Goal: Task Accomplishment & Management: Complete application form

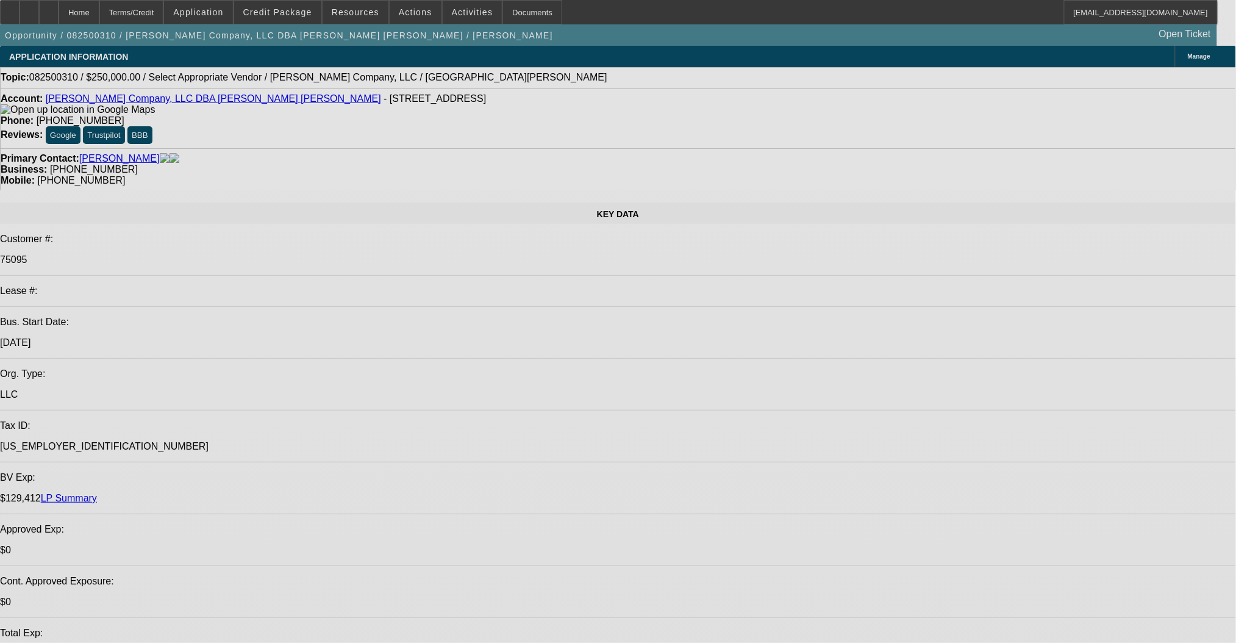
select select "0"
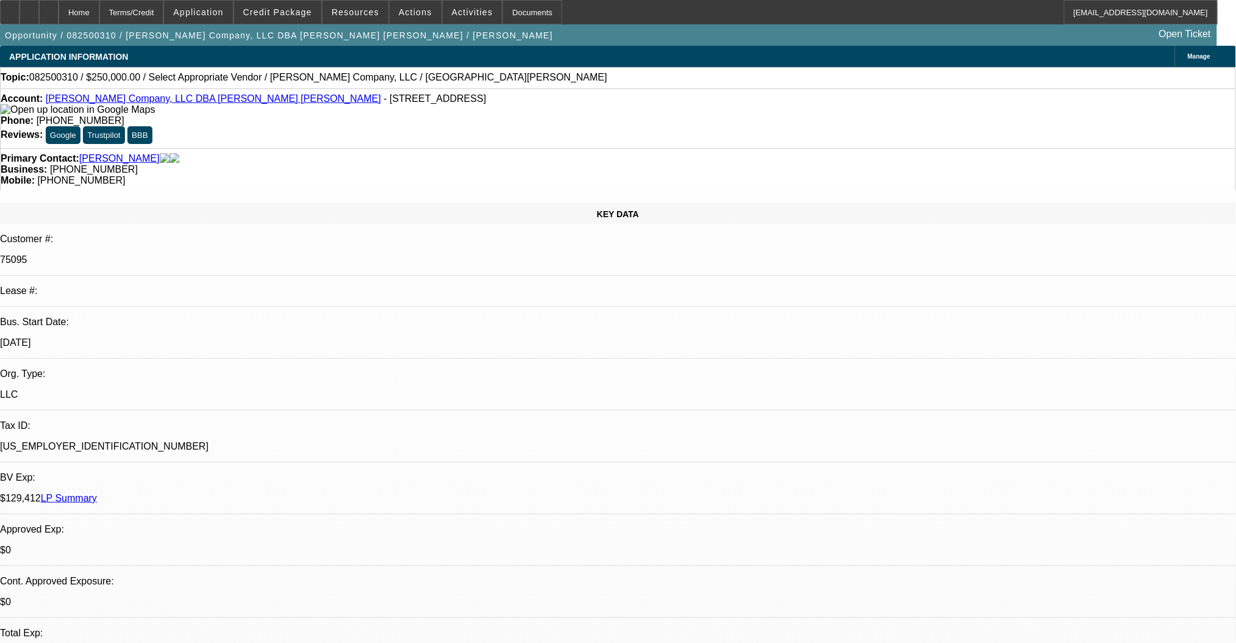
select select "2"
select select "0.1"
select select "4"
click at [138, 98] on link "RT Crane Company, LLC DBA Campbell Crane" at bounding box center [213, 98] width 335 height 10
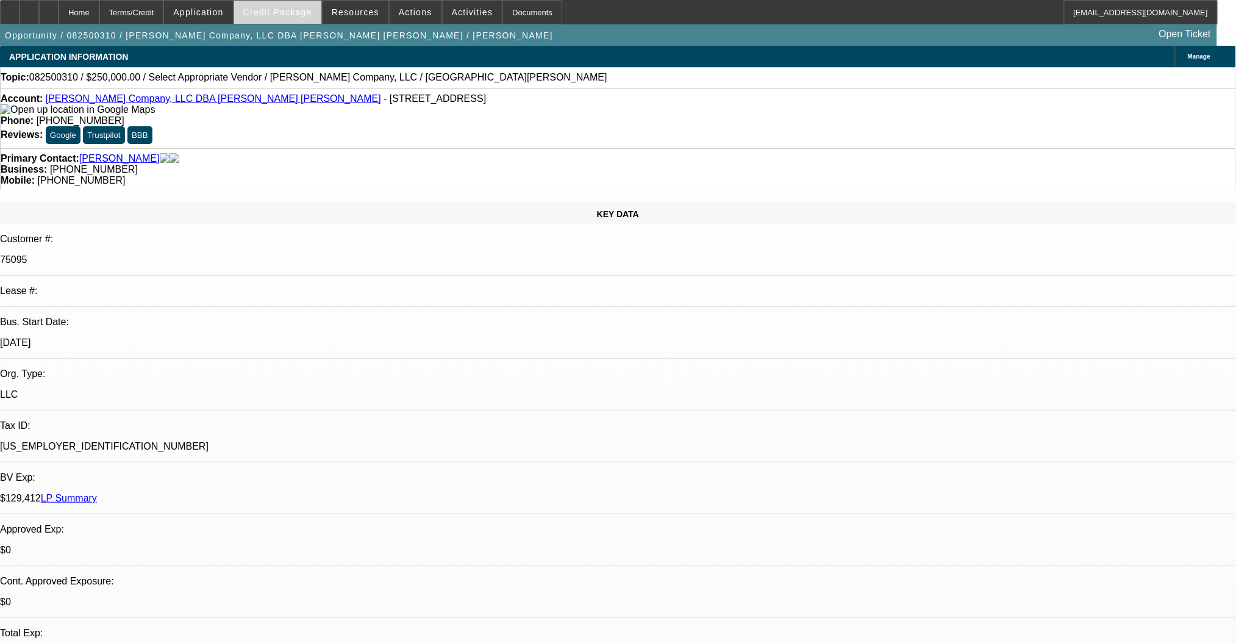
click at [306, 23] on span at bounding box center [277, 12] width 87 height 29
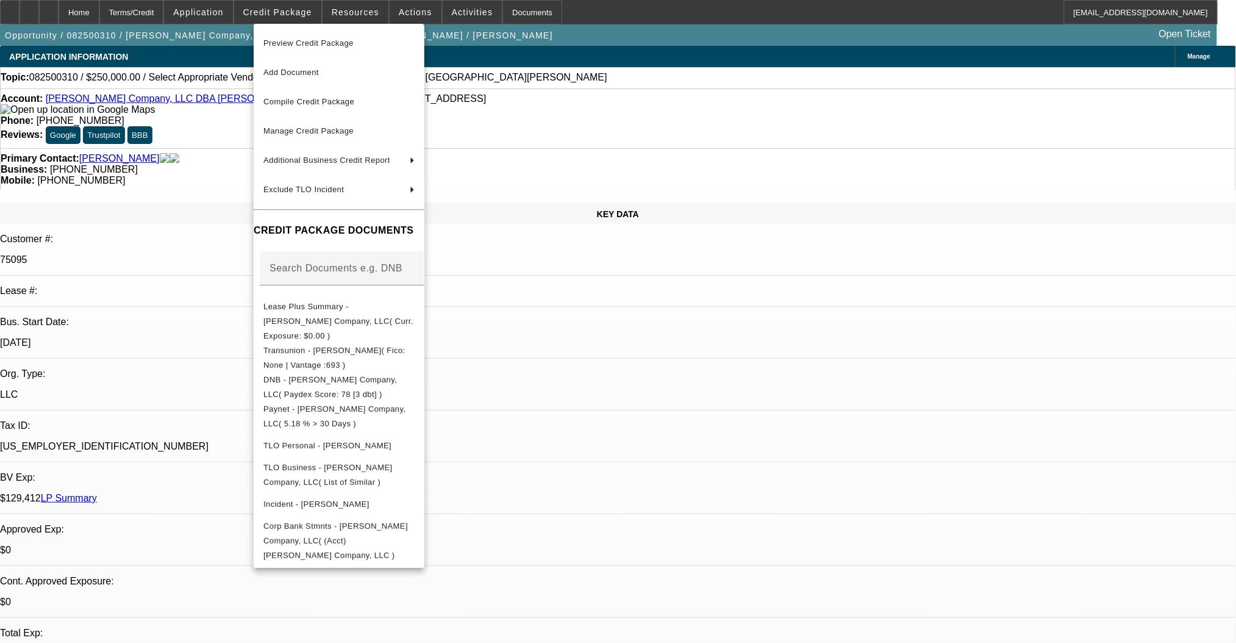
click at [220, 385] on div at bounding box center [618, 321] width 1236 height 643
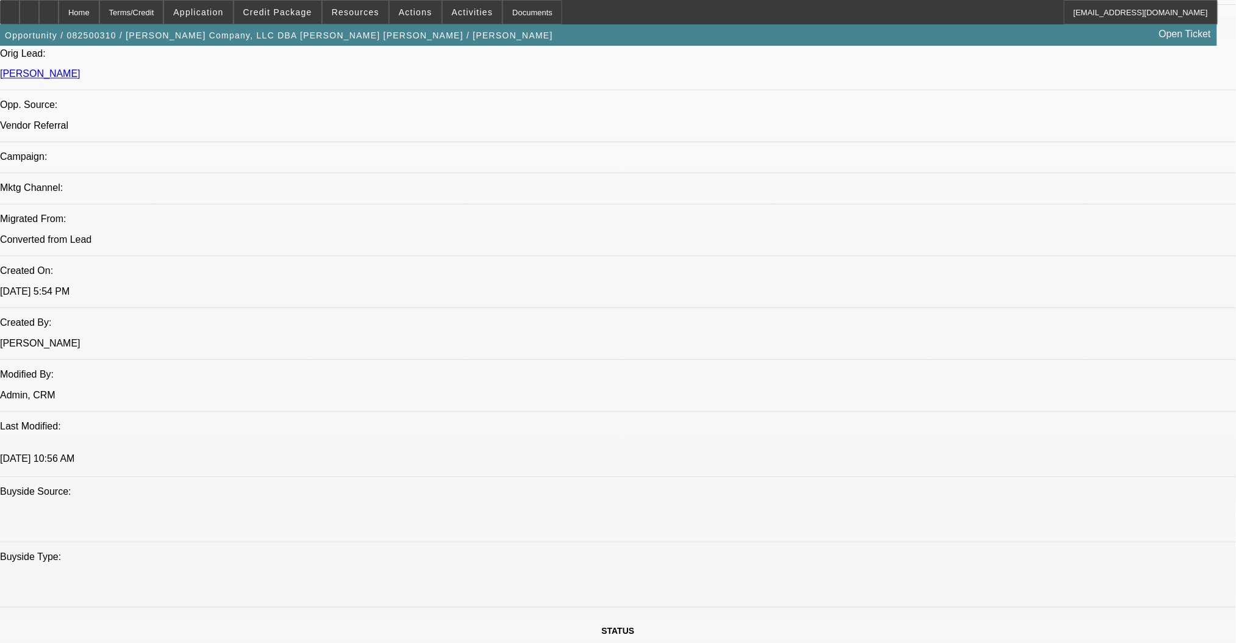
scroll to position [650, 0]
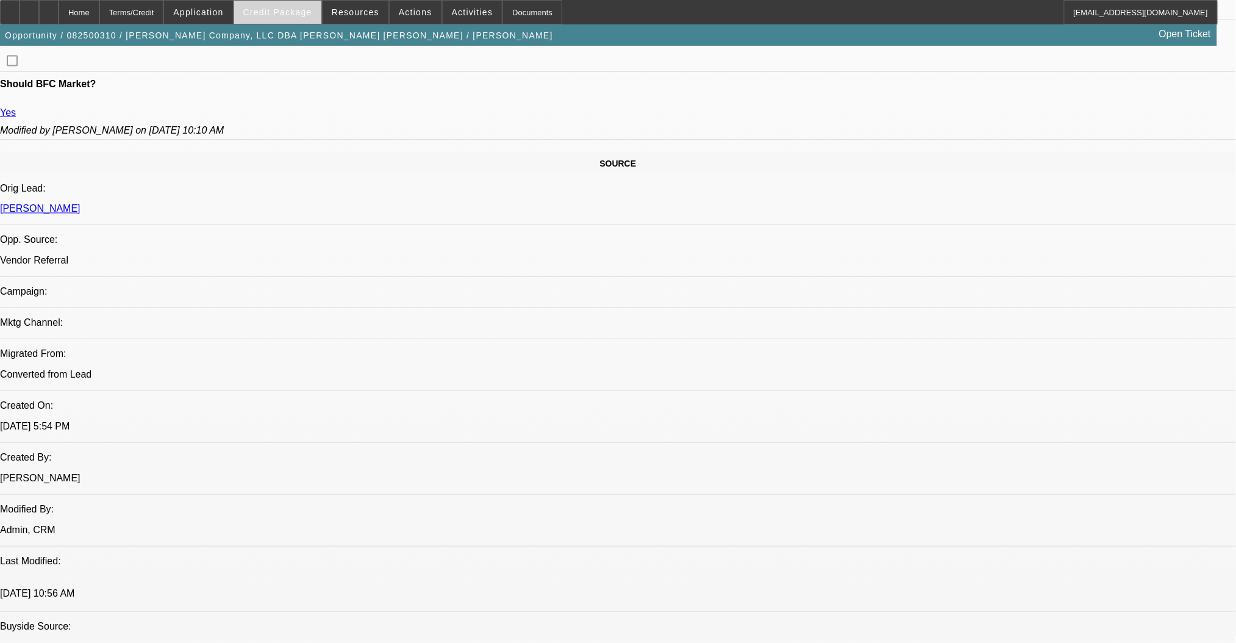
click at [291, 18] on span at bounding box center [277, 12] width 87 height 29
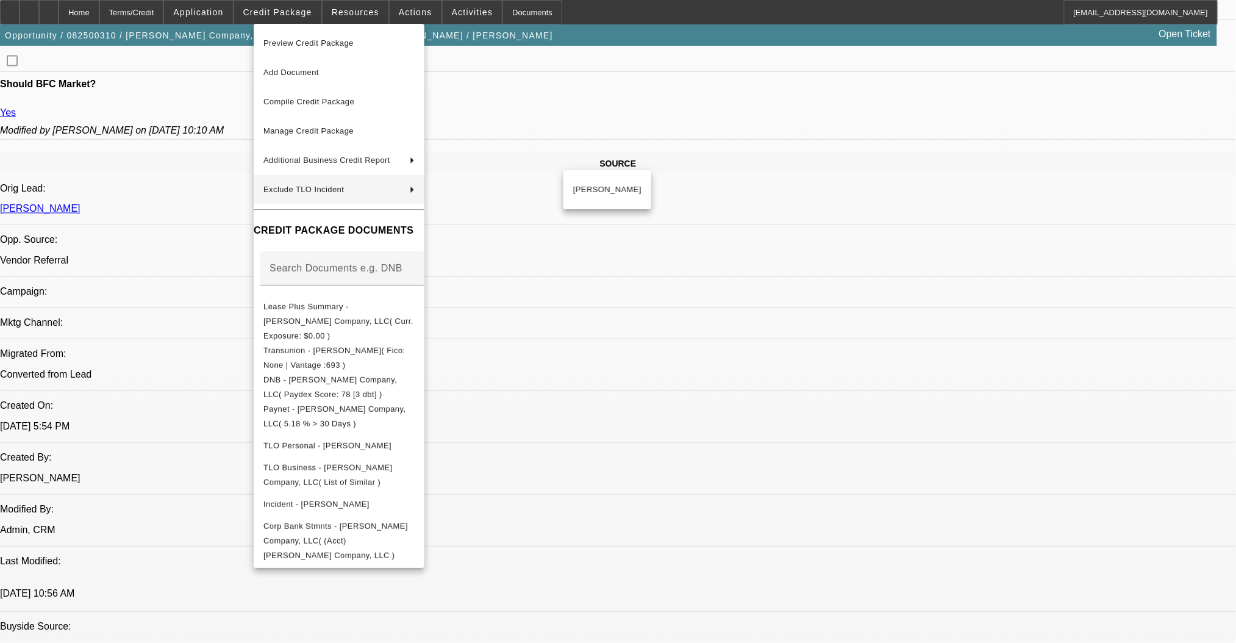
click at [177, 302] on div at bounding box center [618, 321] width 1236 height 643
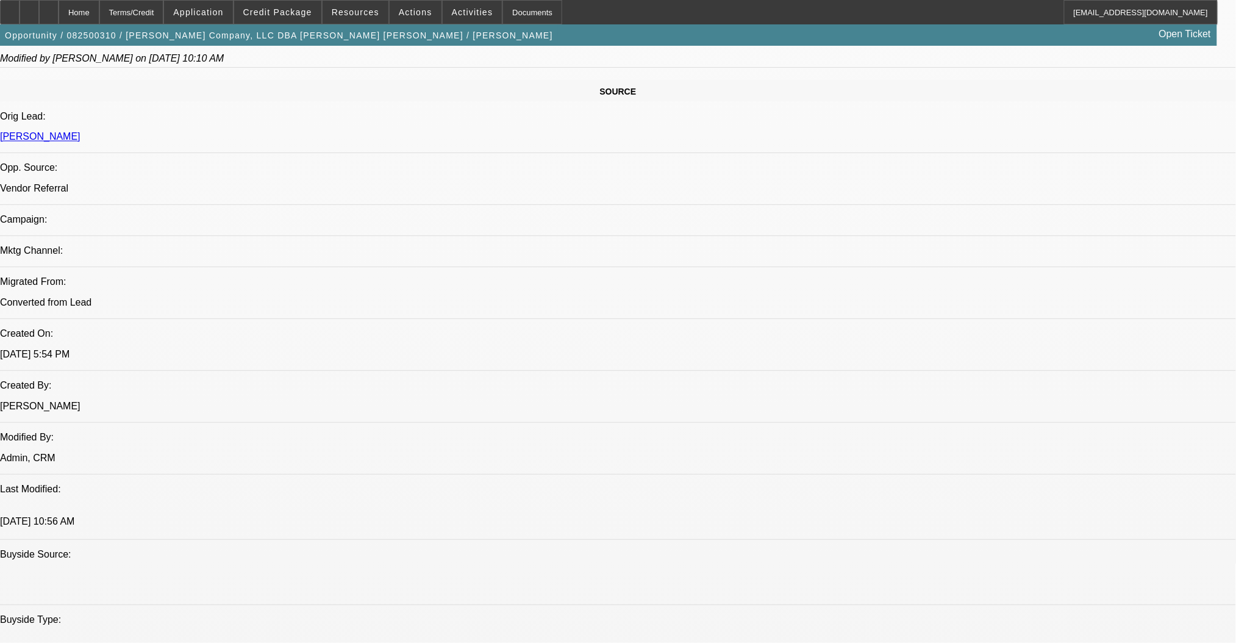
scroll to position [732, 0]
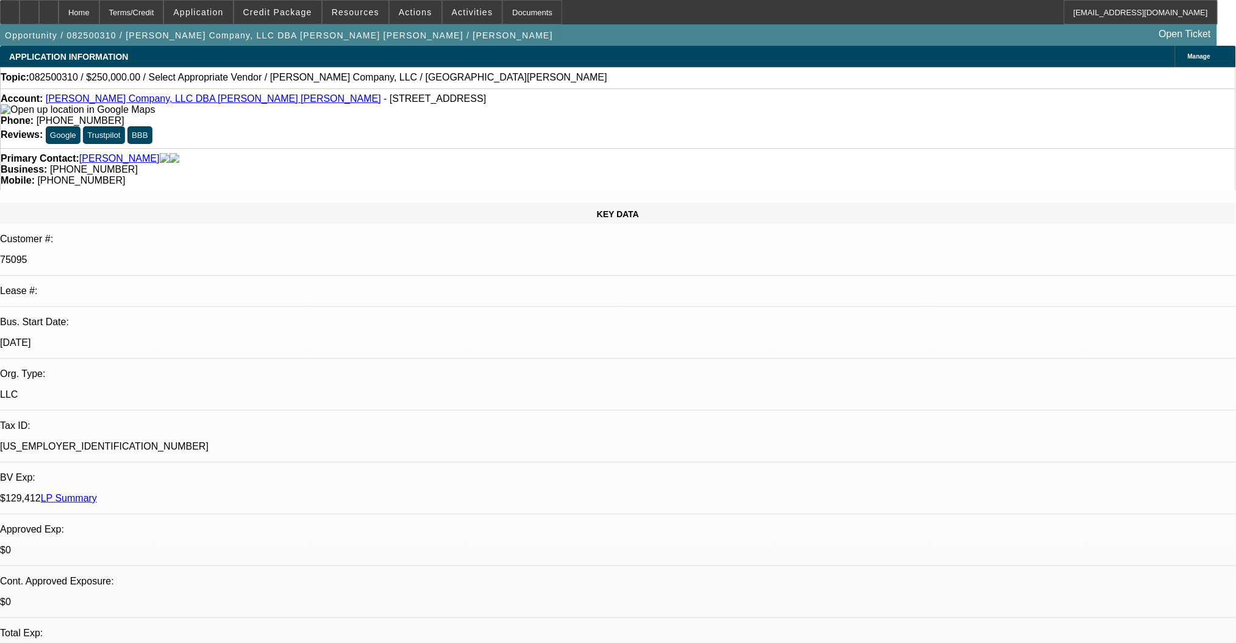
scroll to position [81, 0]
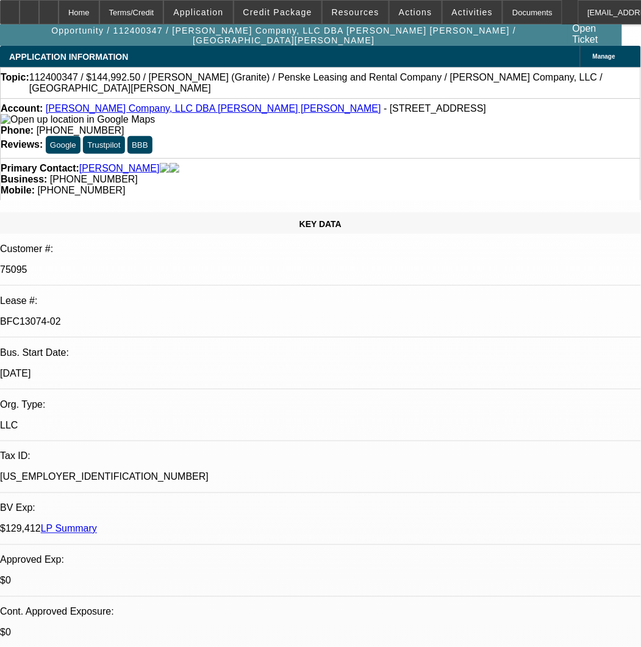
select select "0"
select select "2"
select select "0"
select select "6"
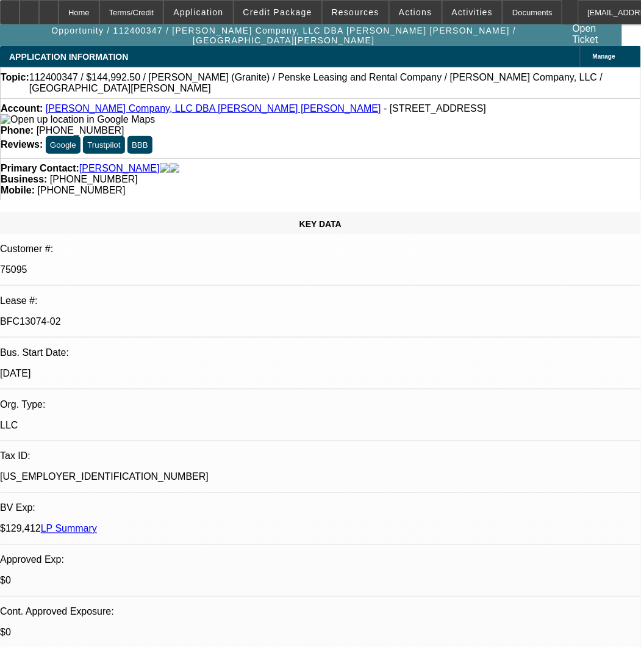
select select "0"
select select "2"
select select "0"
select select "6"
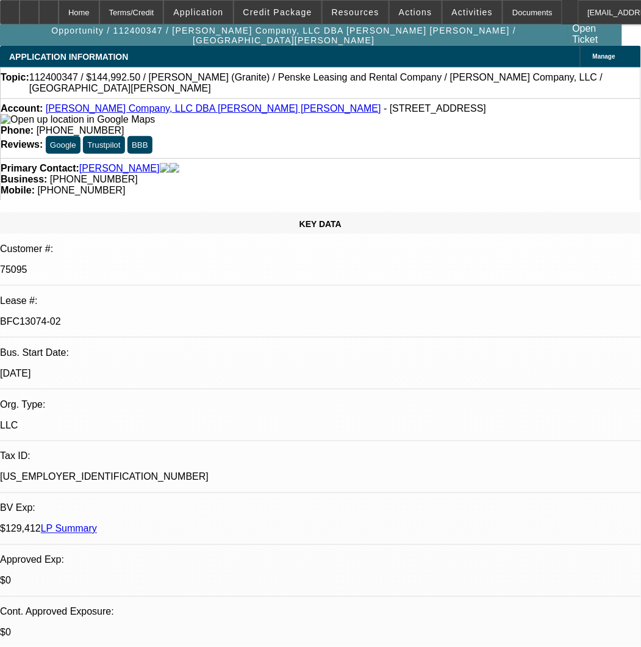
select select "0"
select select "2"
select select "0"
select select "6"
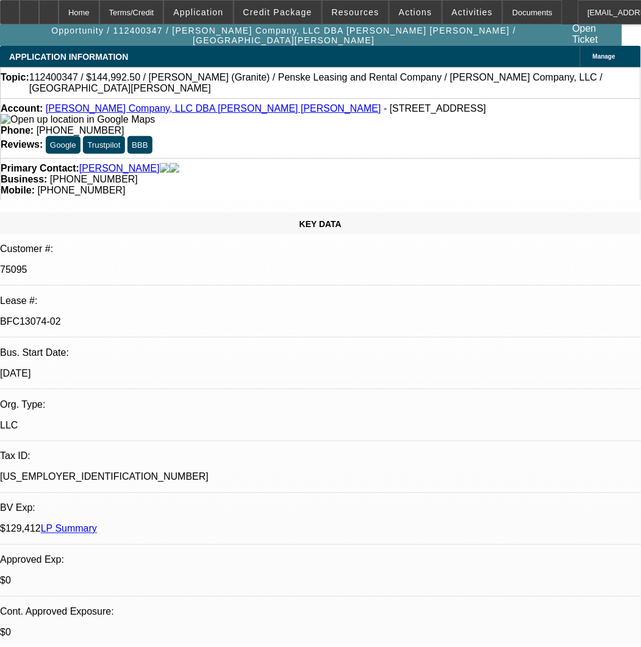
select select "0"
select select "2"
select select "0"
select select "6"
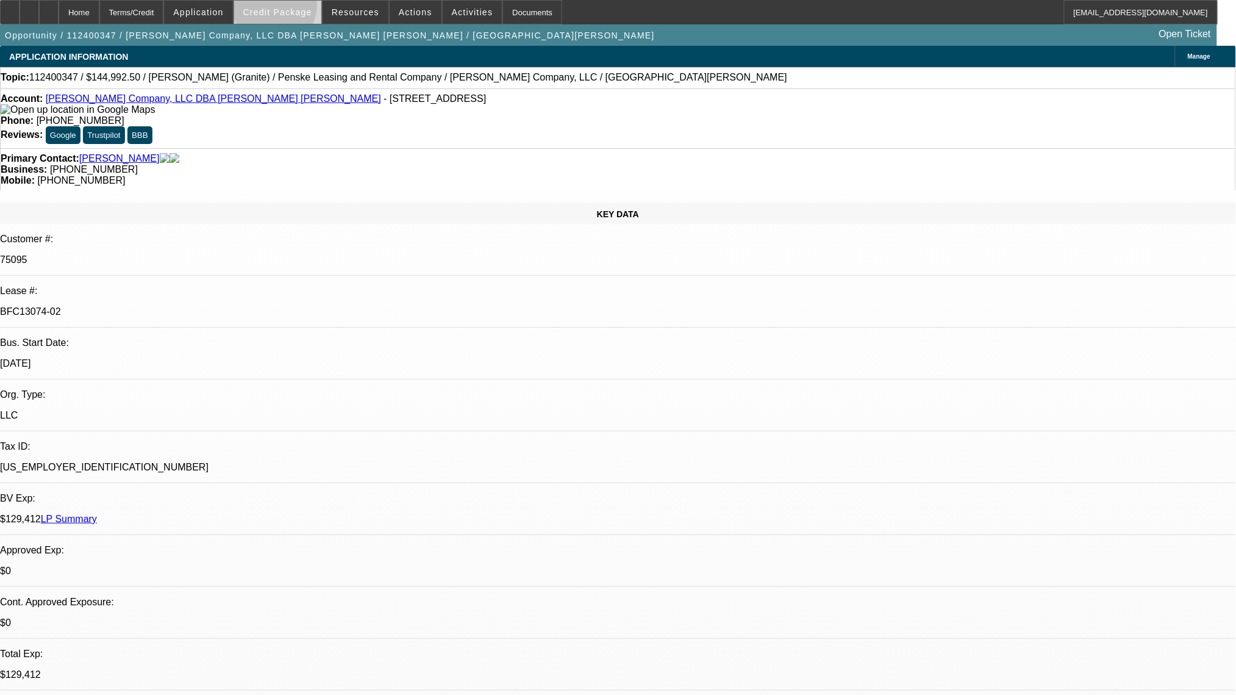
click at [295, 9] on span "Credit Package" at bounding box center [277, 12] width 69 height 10
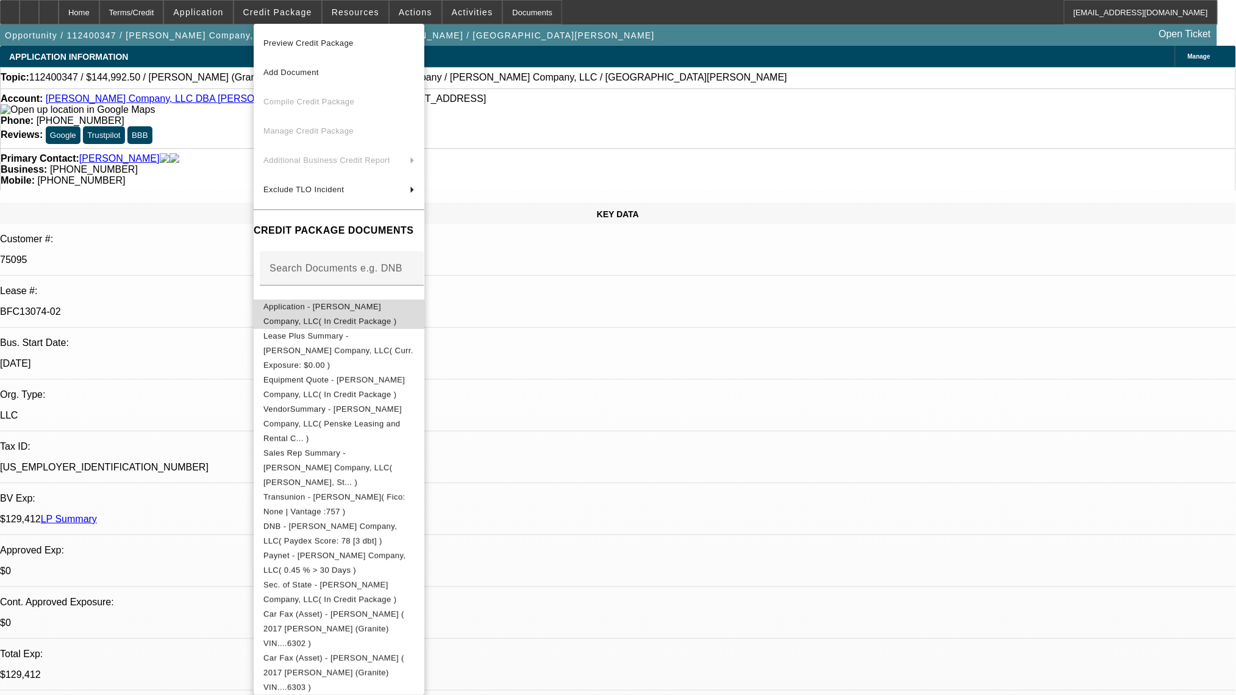
click at [353, 323] on button "Application - RT Crane Company, LLC( In Credit Package )" at bounding box center [339, 313] width 171 height 29
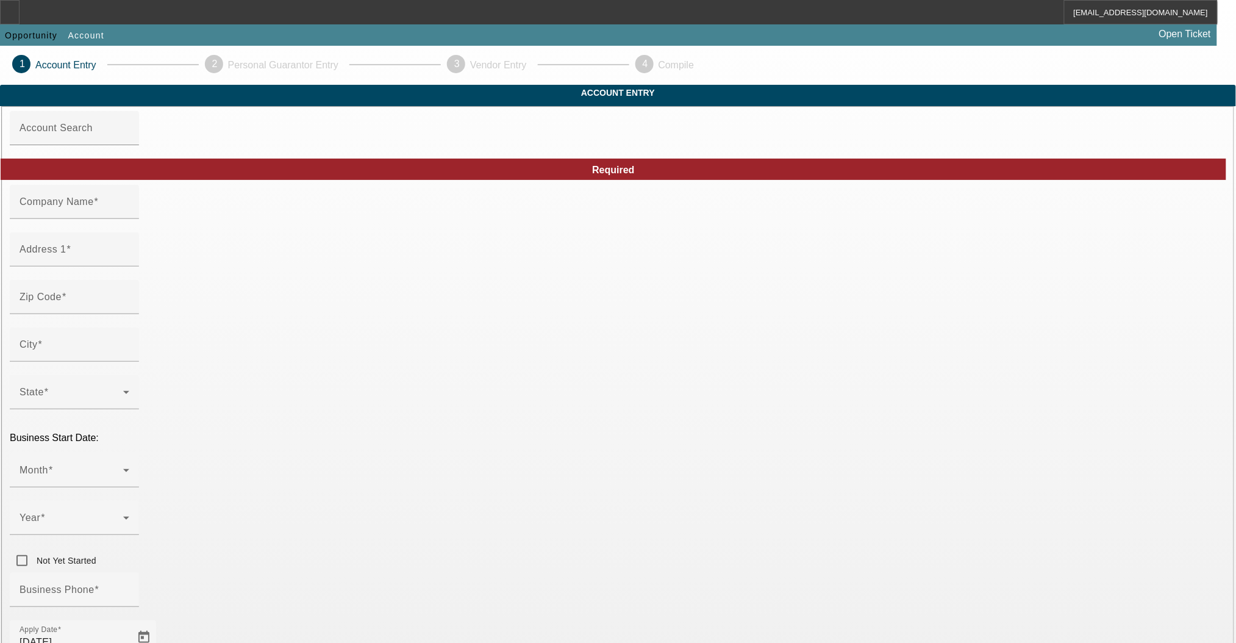
type input "Big Rock Towing LLC"
type input "[STREET_ADDRESS]"
type input "60827"
type input "[GEOGRAPHIC_DATA]"
type input "[PHONE_NUMBER]"
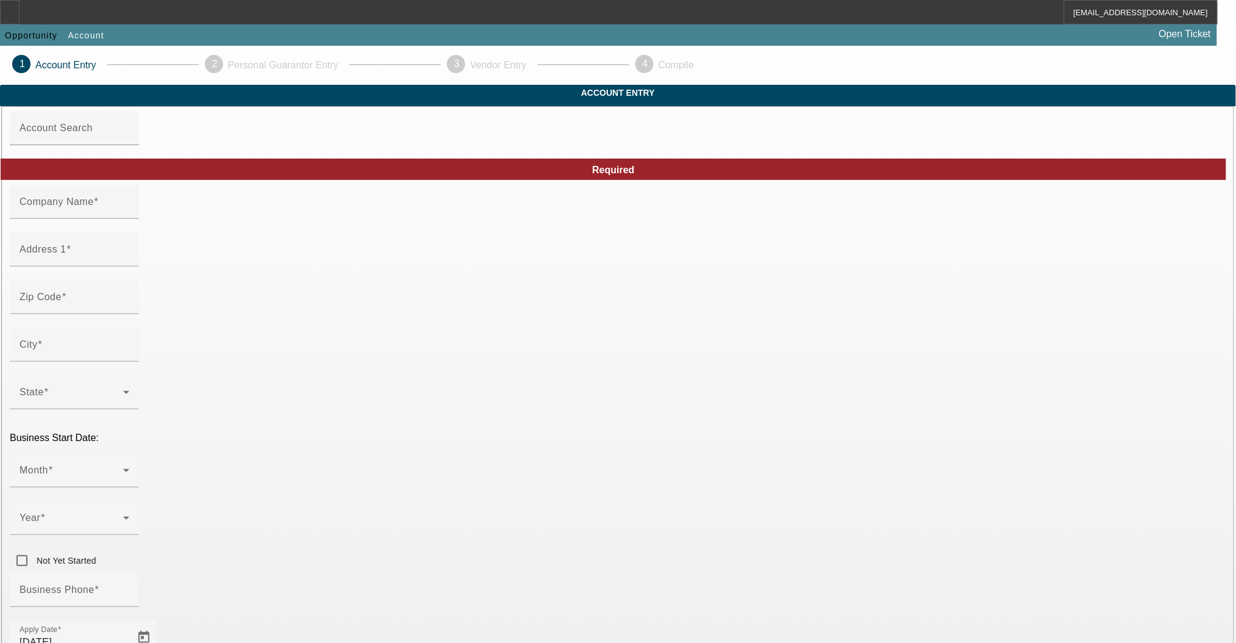
type input "[EMAIL_ADDRESS][DOMAIN_NAME]"
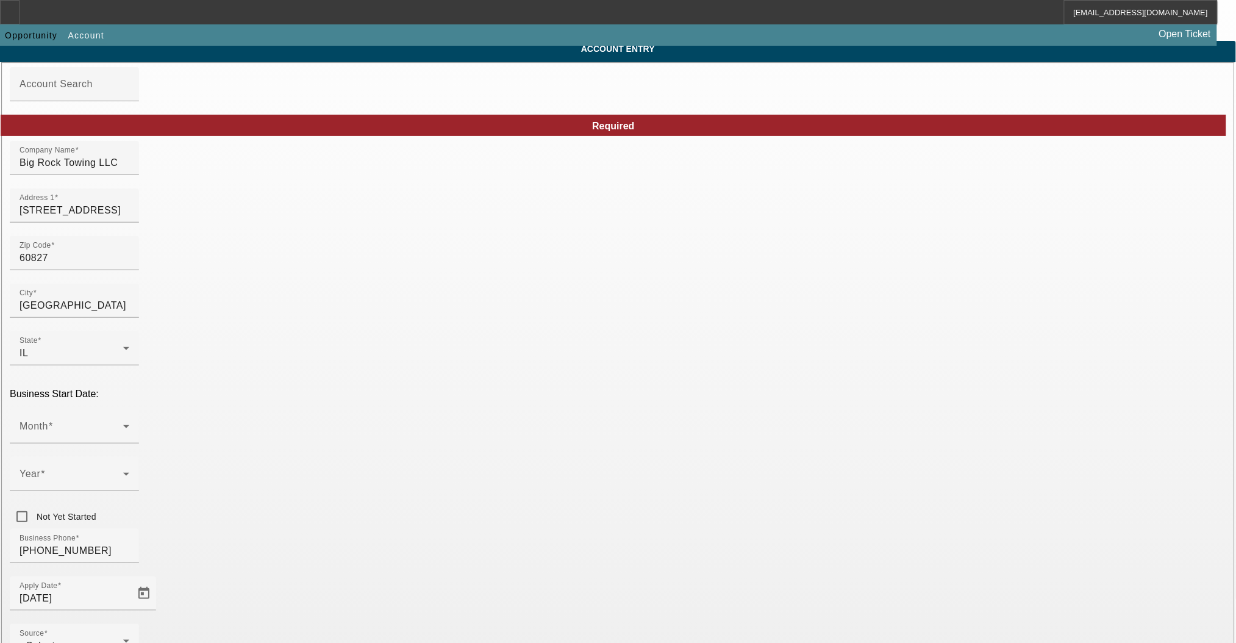
scroll to position [81, 0]
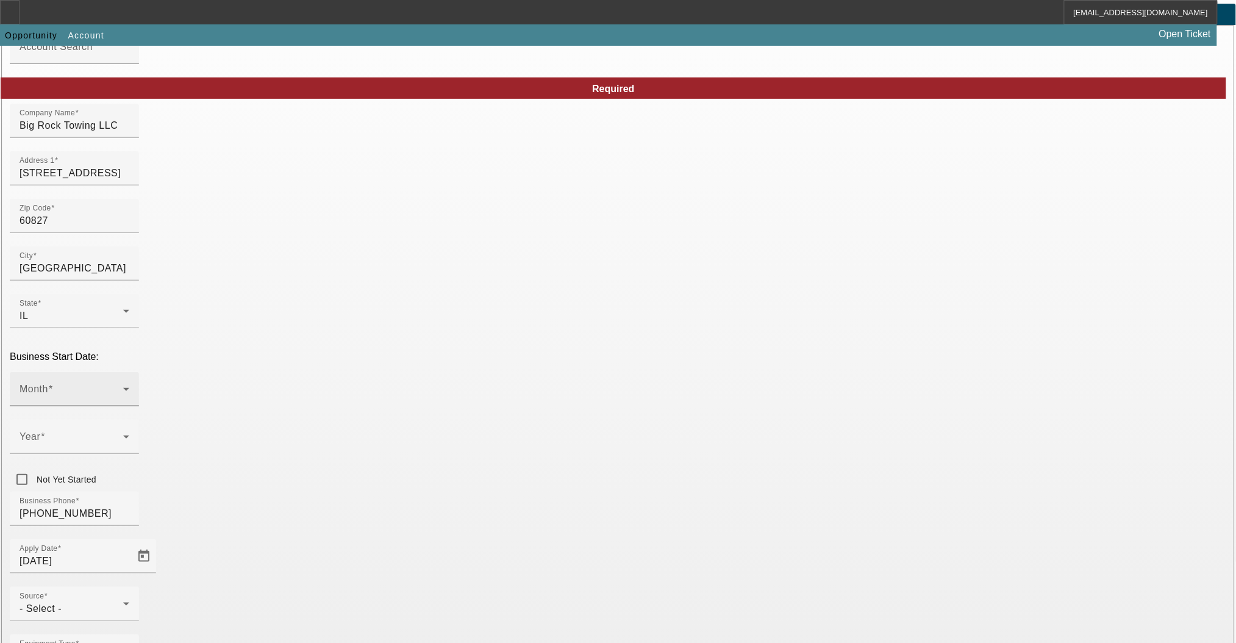
click at [123, 387] on span at bounding box center [72, 394] width 104 height 15
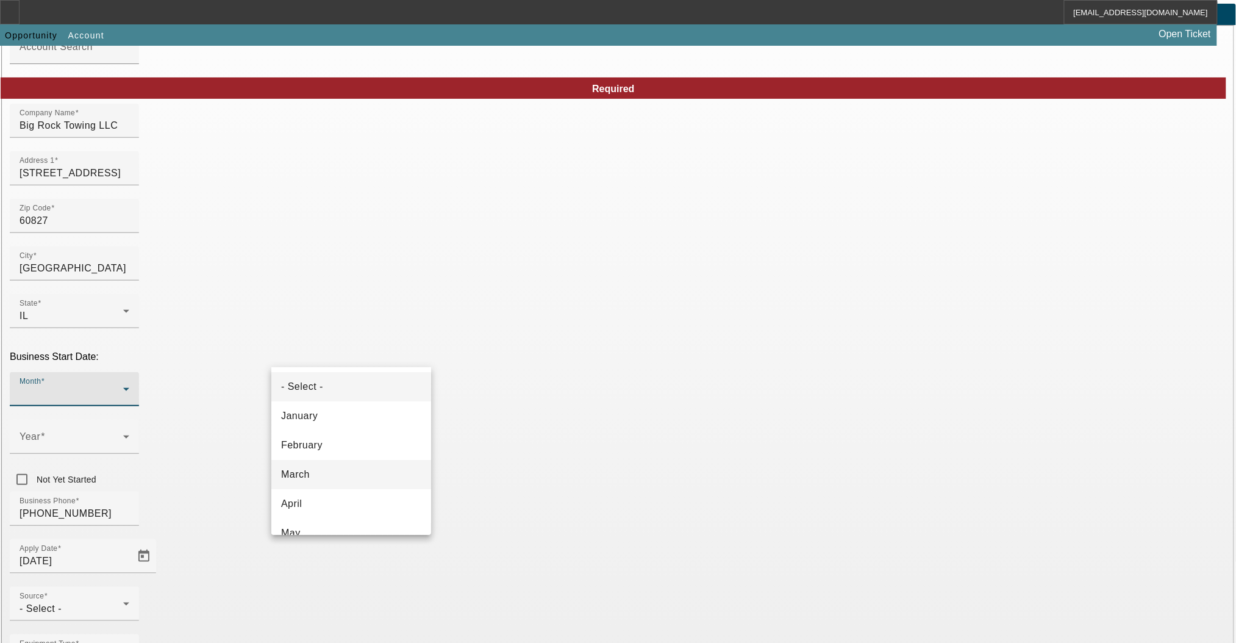
click at [319, 468] on mat-option "March" at bounding box center [351, 474] width 160 height 29
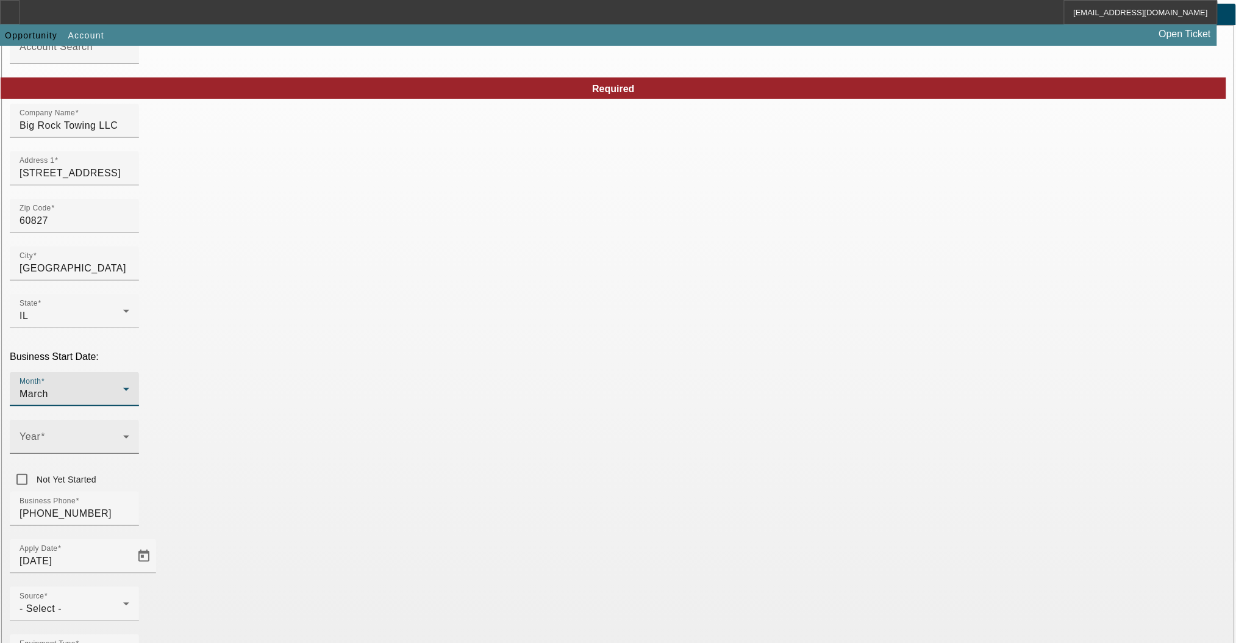
click at [129, 420] on div "Year" at bounding box center [75, 437] width 110 height 34
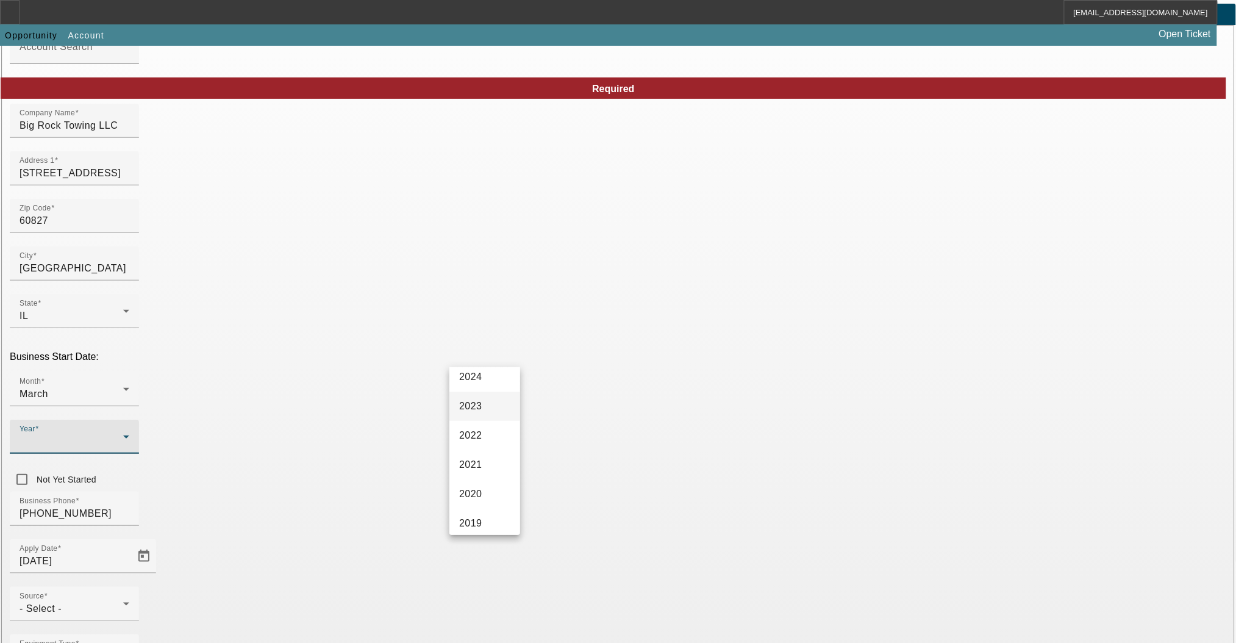
scroll to position [162, 0]
click at [478, 444] on mat-option "2021" at bounding box center [485, 429] width 71 height 29
click at [508, 492] on div "Business Phone (219) 214-2654" at bounding box center [618, 516] width 1217 height 48
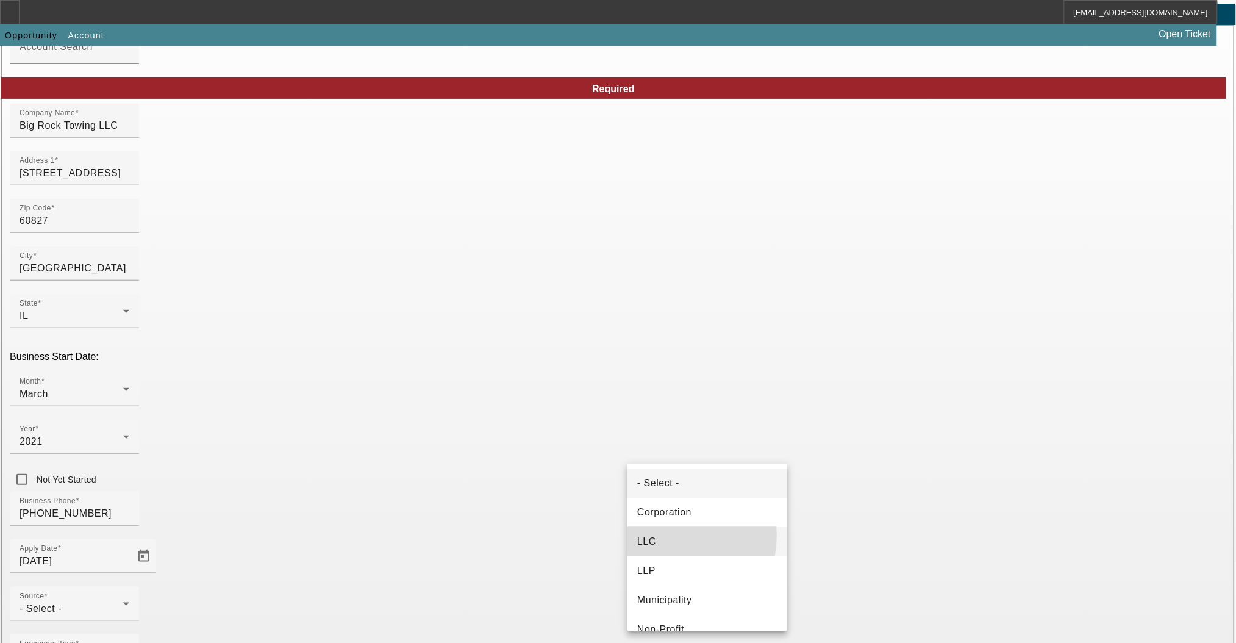
click at [667, 536] on mat-option "LLC" at bounding box center [708, 541] width 160 height 29
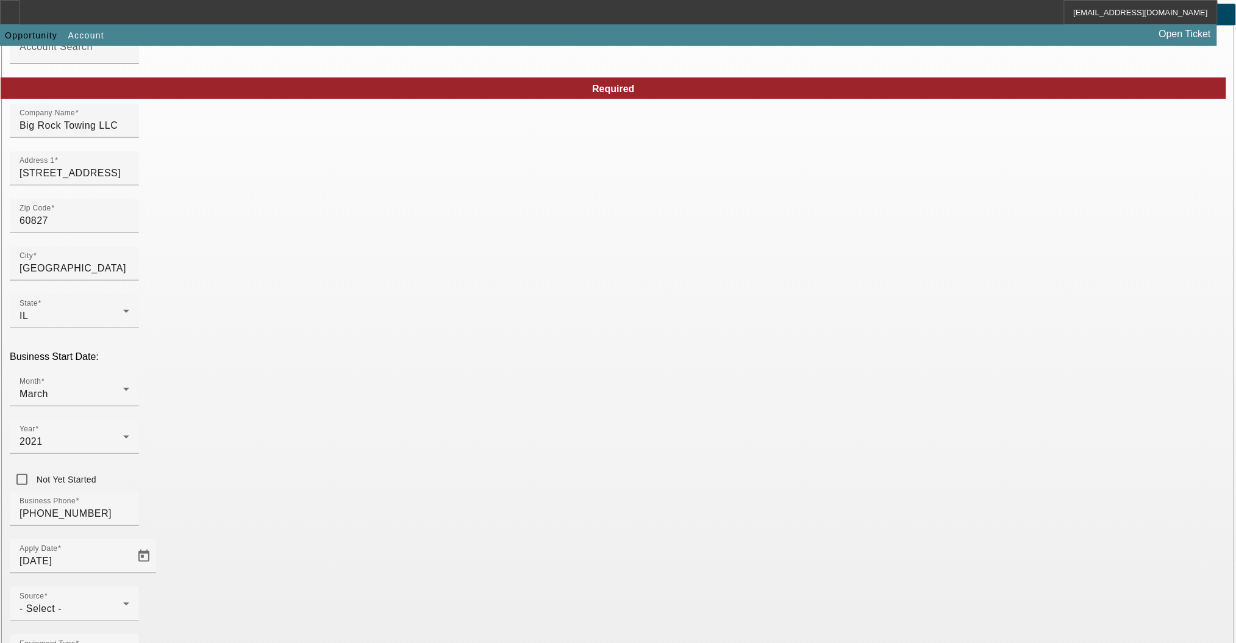
type input "862594448"
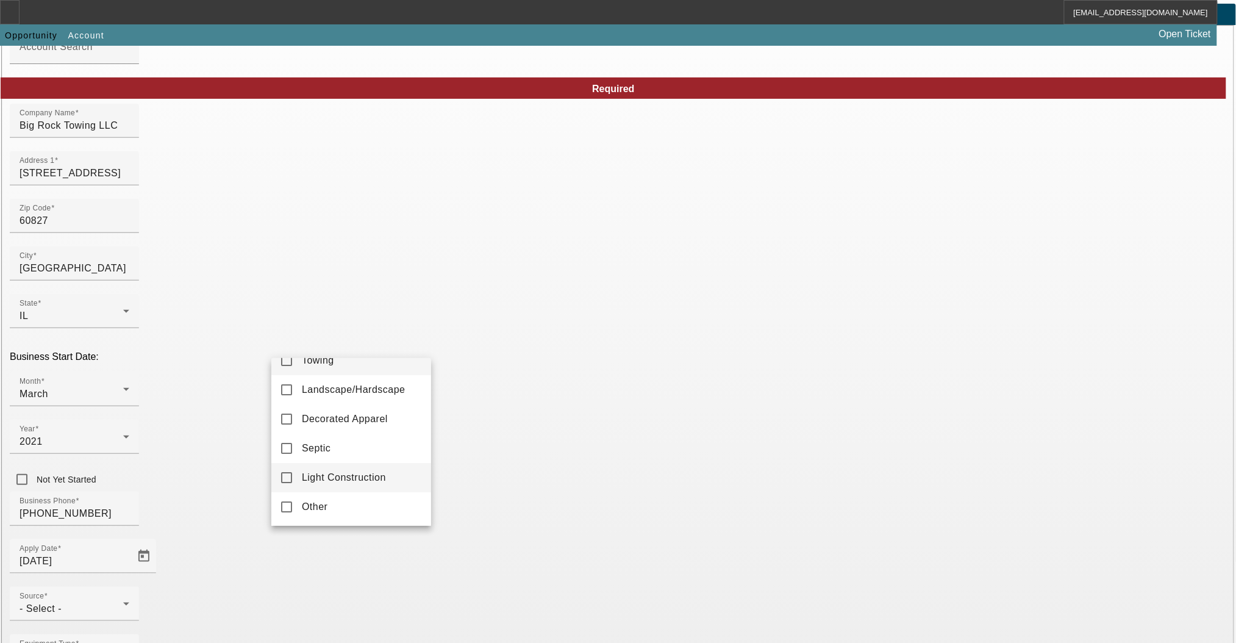
scroll to position [0, 0]
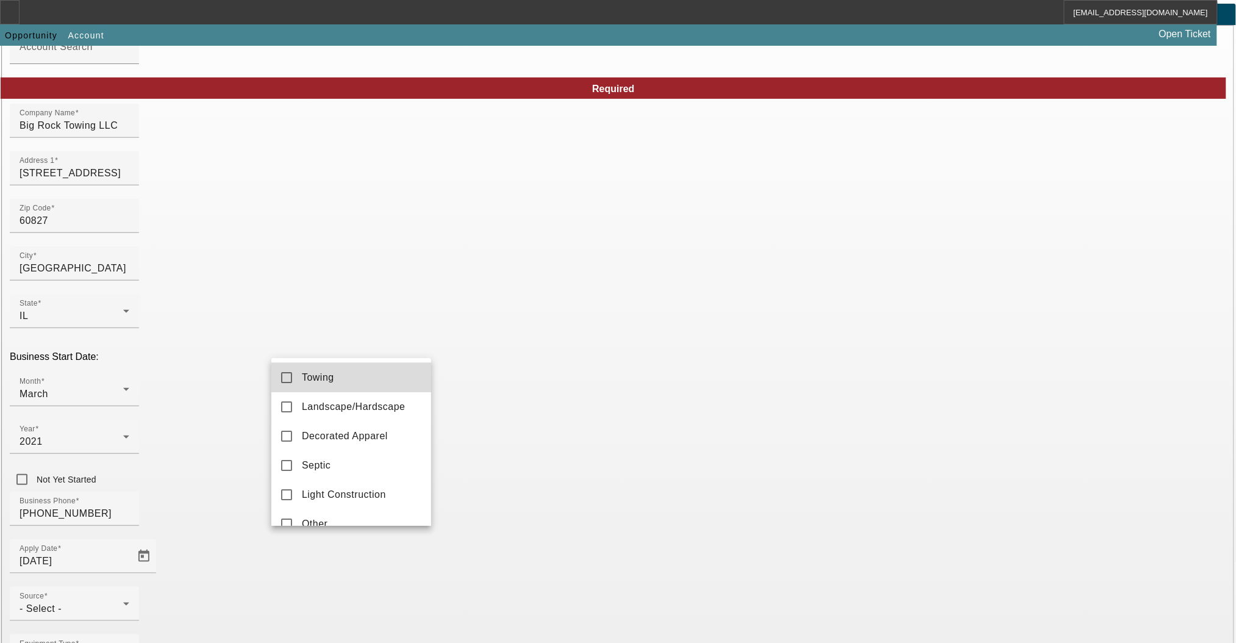
click at [356, 373] on mat-option "Towing" at bounding box center [351, 377] width 160 height 29
click at [515, 513] on div at bounding box center [618, 321] width 1236 height 643
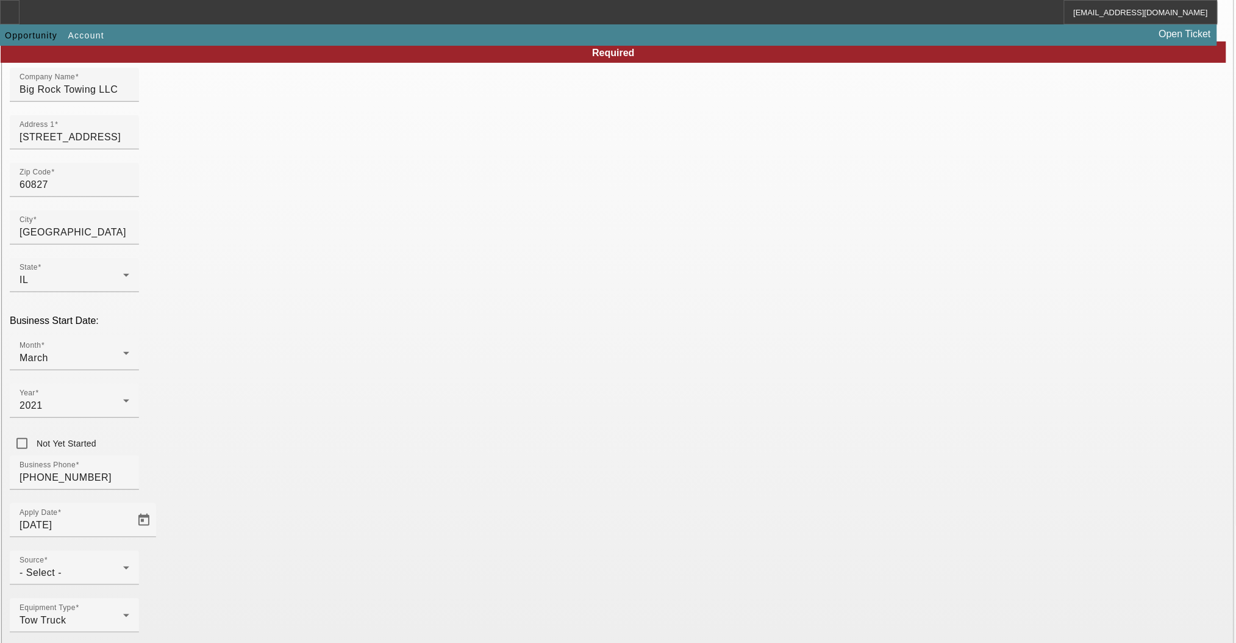
scroll to position [127, 0]
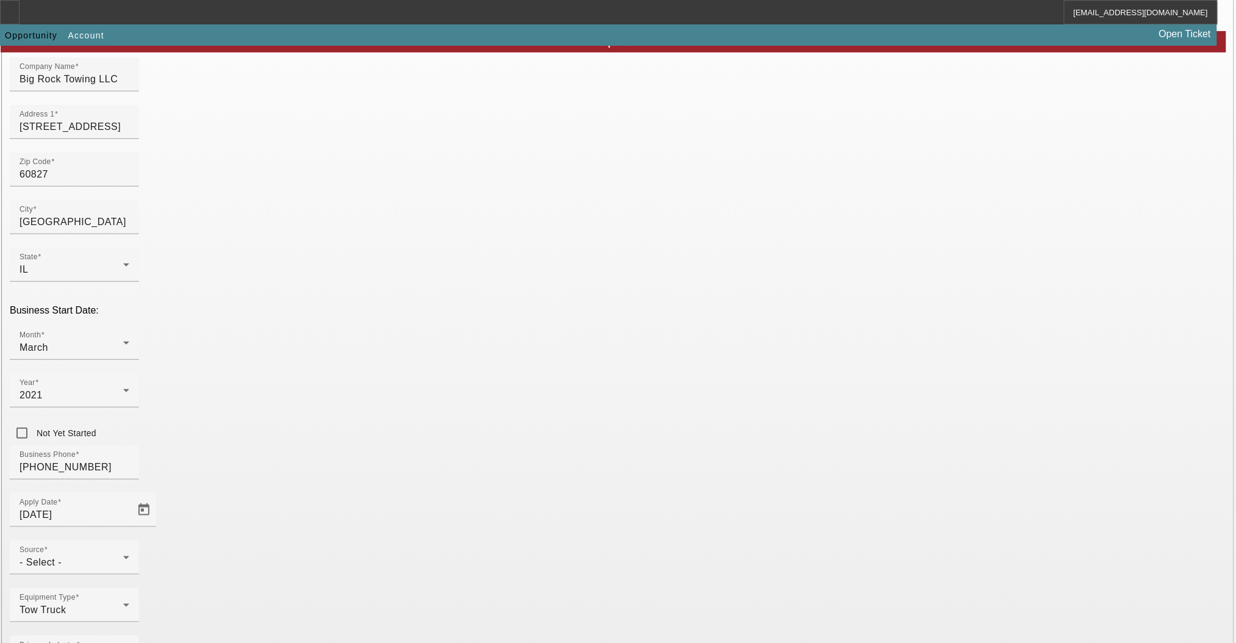
click at [134, 550] on icon at bounding box center [126, 557] width 15 height 15
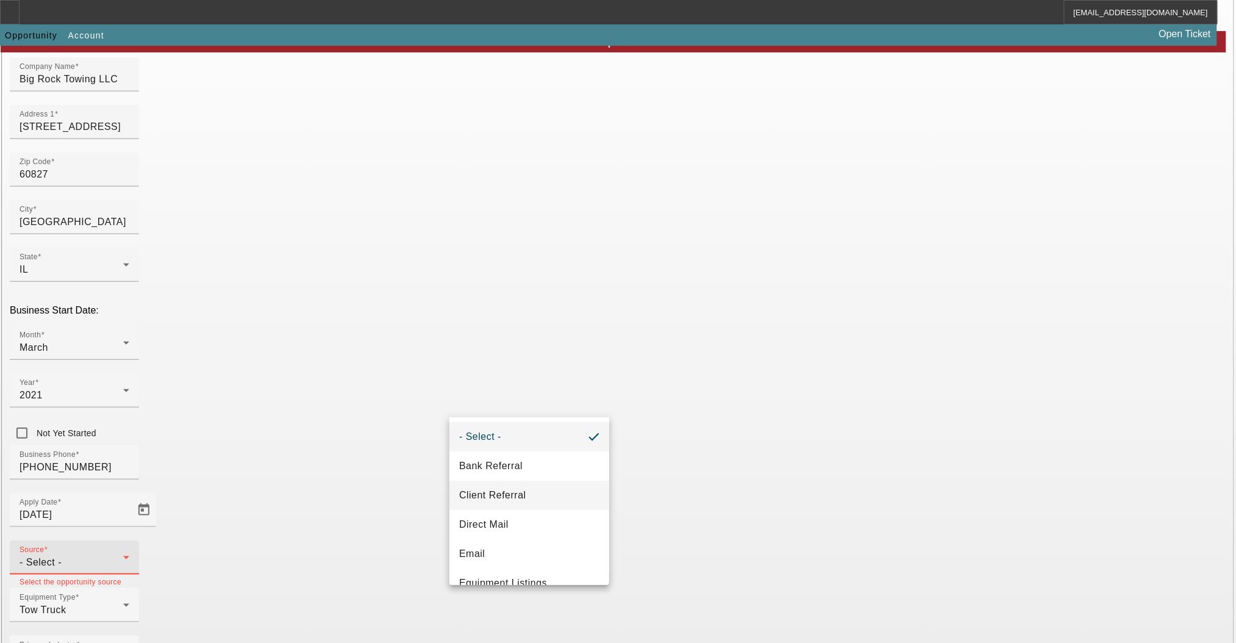
click at [525, 504] on mat-option "Client Referral" at bounding box center [530, 495] width 160 height 29
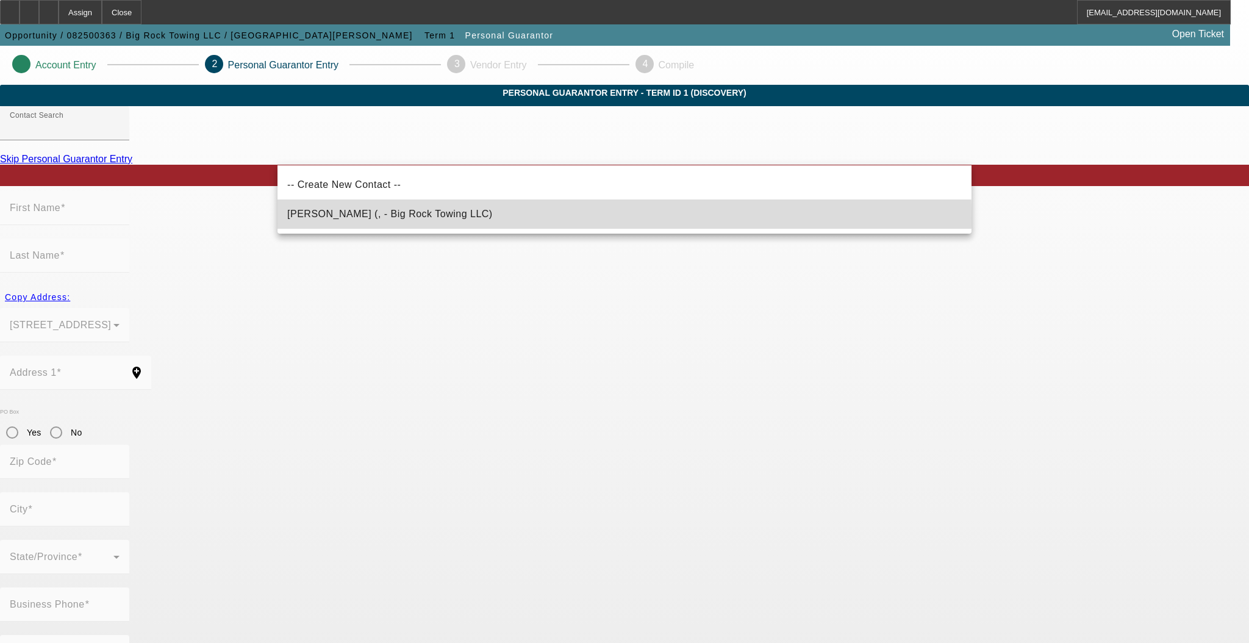
click at [429, 216] on span "Williams, Sylvester (, - Big Rock Towing LLC)" at bounding box center [390, 214] width 206 height 10
type input "Williams, Sylvester (, - Big Rock Towing LLC)"
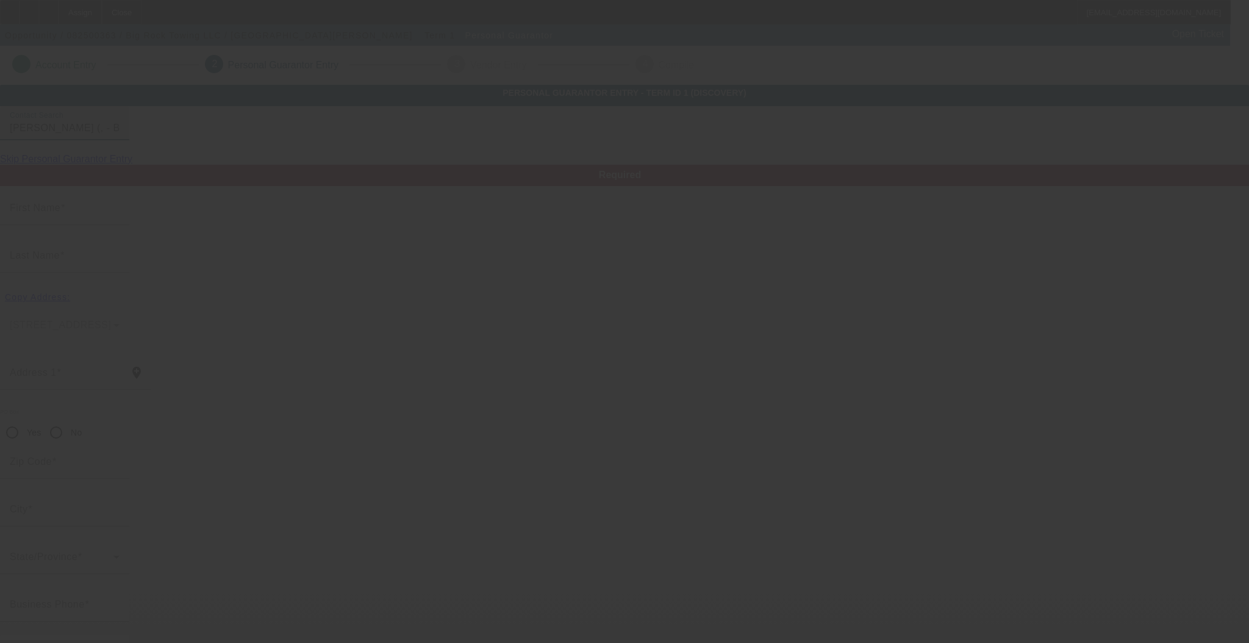
type input "Sylvester"
type input "Williams"
radio input "true"
type input "[PHONE_NUMBER]"
type input "bigrocktowingllc@gmail.com"
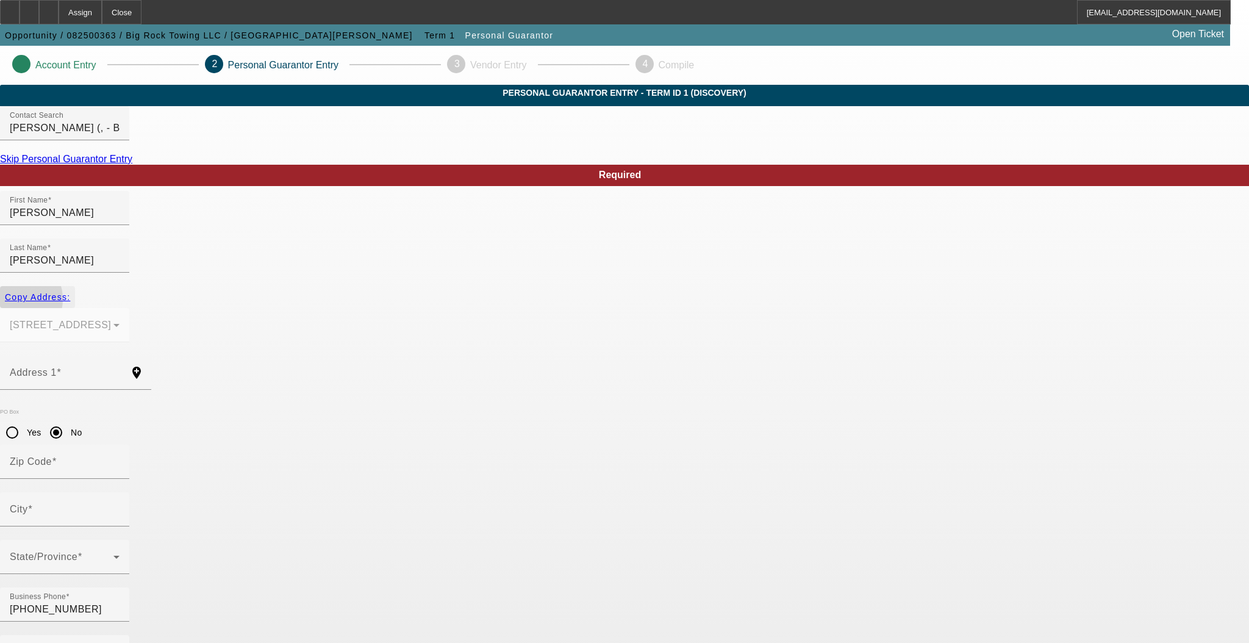
click at [75, 287] on span "button" at bounding box center [37, 296] width 75 height 29
type input "12627 S Honore St"
radio input "false"
type input "60827"
type input "Calumet Park"
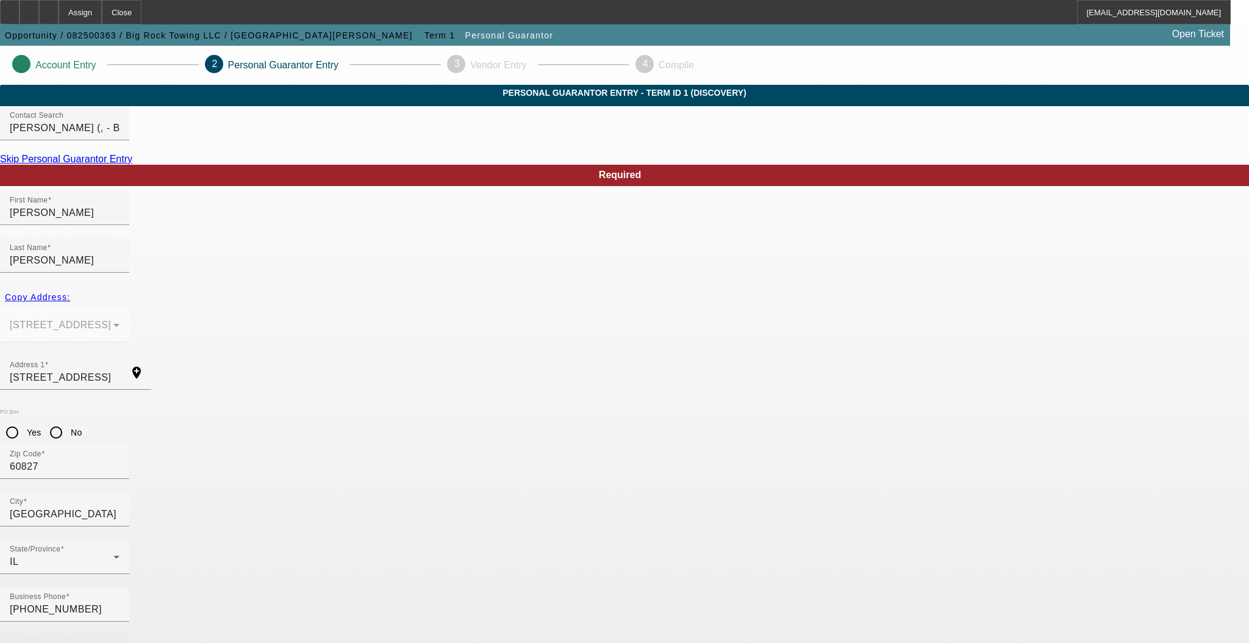
click at [99, 642] on mat-label "% Business Owned" at bounding box center [55, 652] width 90 height 10
type input "100"
type input "327-74-1258"
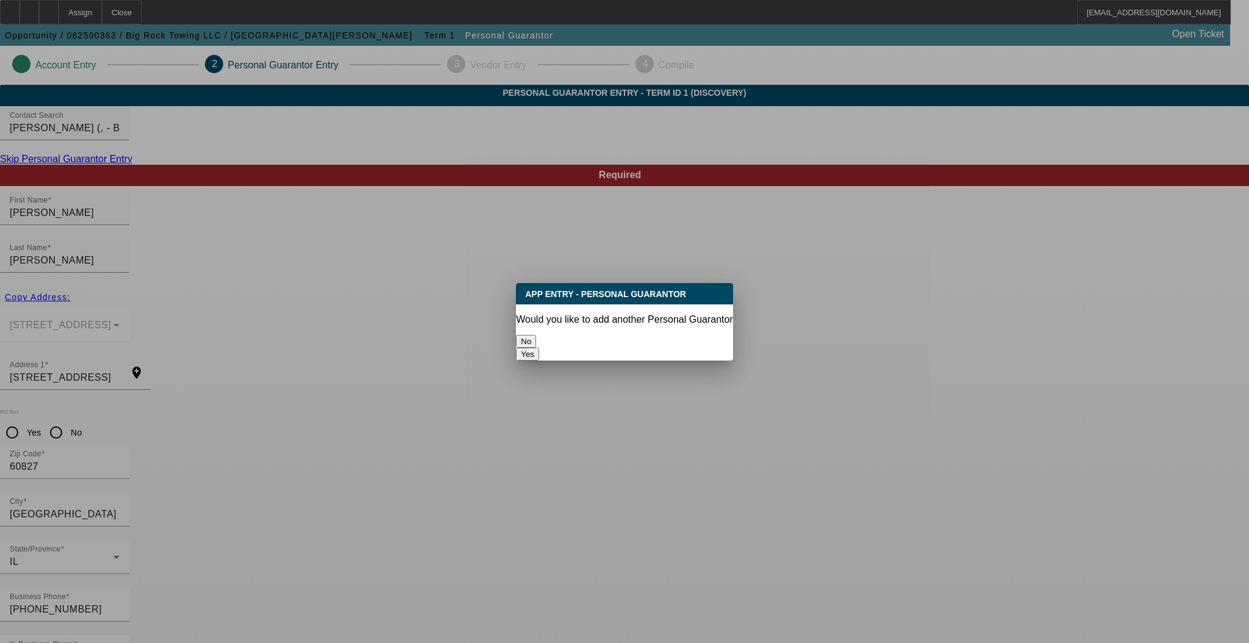
click at [539, 348] on button "Yes" at bounding box center [527, 354] width 23 height 13
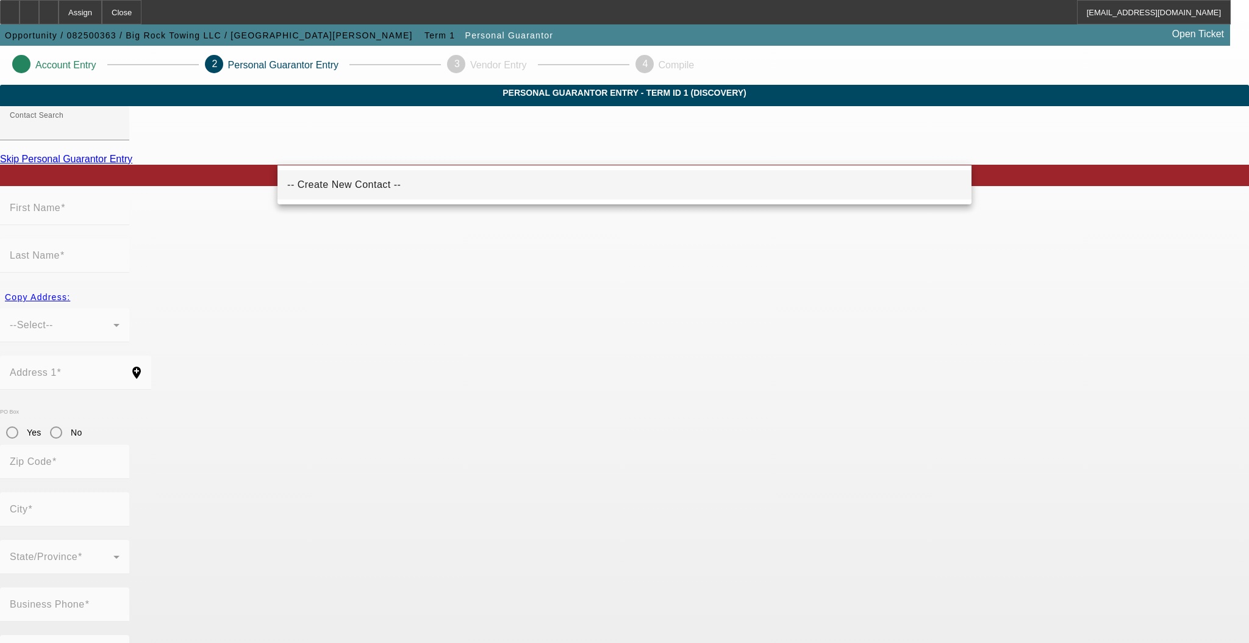
click at [438, 188] on mat-option "-- Create New Contact --" at bounding box center [625, 184] width 694 height 29
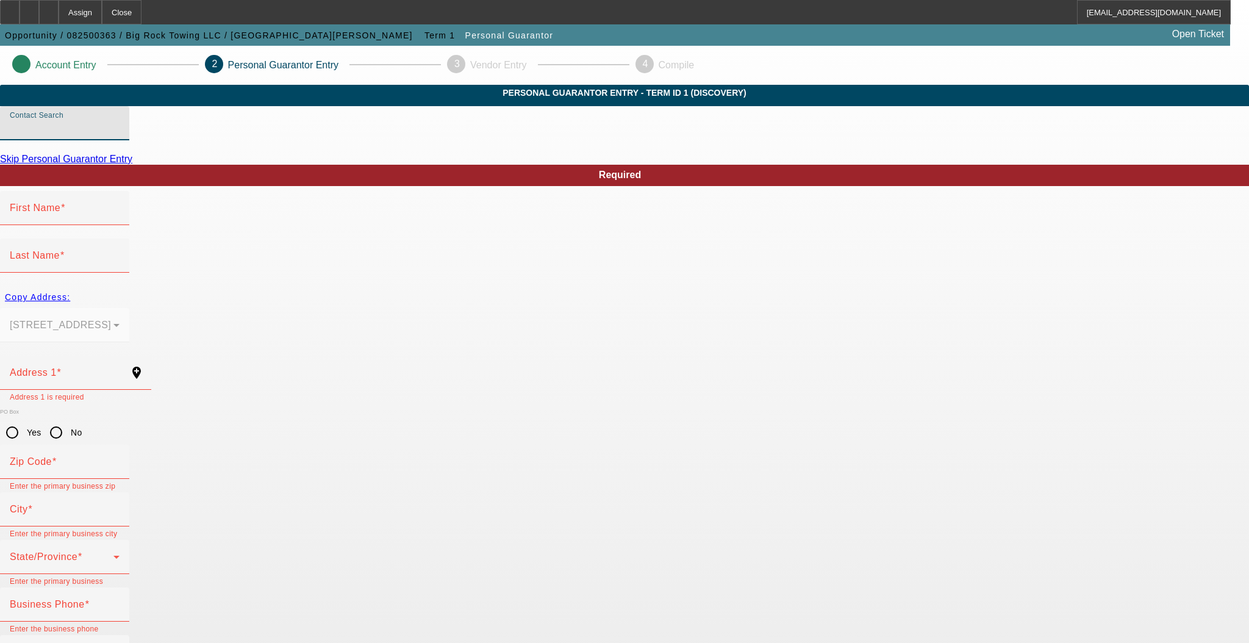
type input "-- Create New Contact --"
click at [120, 225] on div "First Name" at bounding box center [65, 208] width 110 height 34
type input "Rosalind"
type input "Williams"
click at [307, 286] on div "Copy Address:" at bounding box center [624, 297] width 1249 height 22
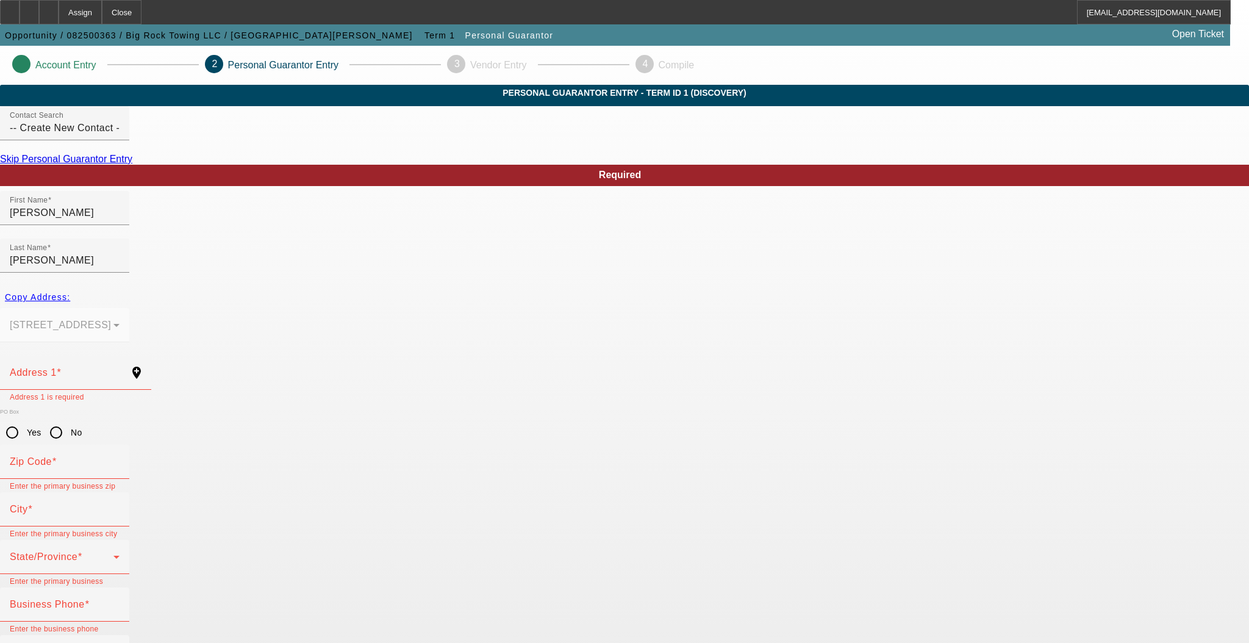
click at [309, 286] on div "Copy Address:" at bounding box center [624, 297] width 1249 height 22
click at [350, 289] on div "Copy Address:" at bounding box center [624, 297] width 1249 height 22
click at [308, 286] on div "Copy Address:" at bounding box center [624, 297] width 1249 height 22
click at [120, 370] on input "Address 1" at bounding box center [65, 377] width 110 height 15
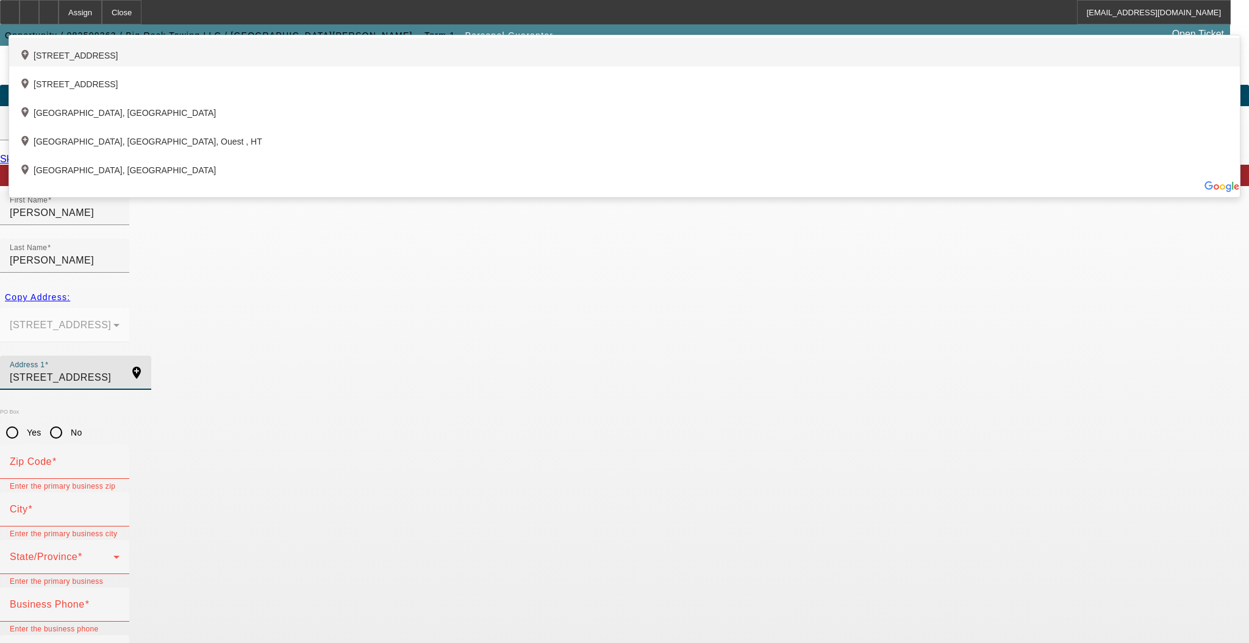
click at [367, 66] on div "add_location 12627 Honore Street, Calumet Park, IL 60827, US" at bounding box center [624, 52] width 1231 height 29
type input "12627 Honore Street"
type input "60827"
type input "Calumet Park"
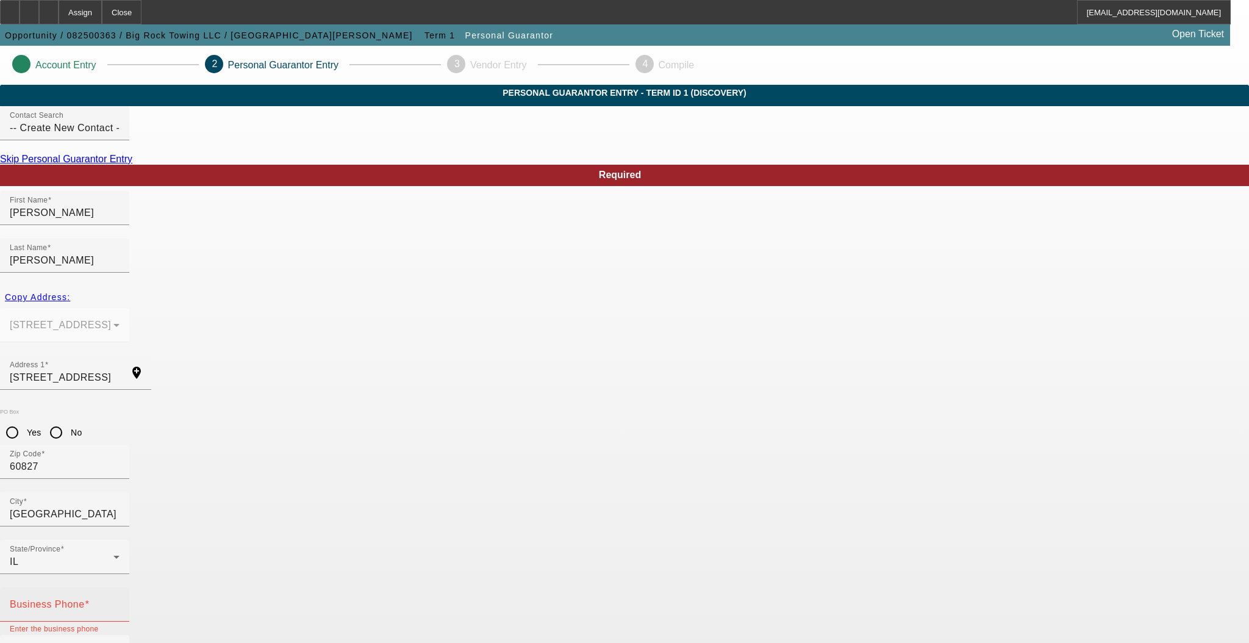
click at [120, 587] on div "Business Phone" at bounding box center [65, 604] width 110 height 34
type input "[PHONE_NUMBER]"
click at [99, 642] on mat-label "% Business Owned" at bounding box center [55, 652] width 90 height 10
type input "0"
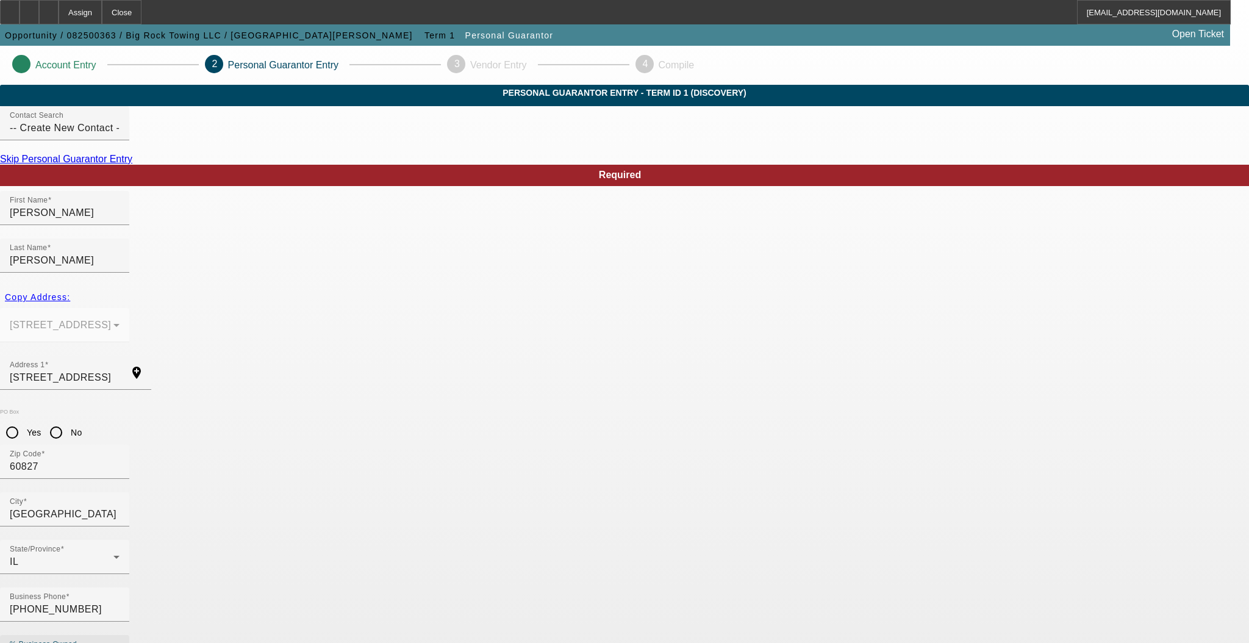
type input "319-64-7372"
type input "msroz1816.rw@gmail.com"
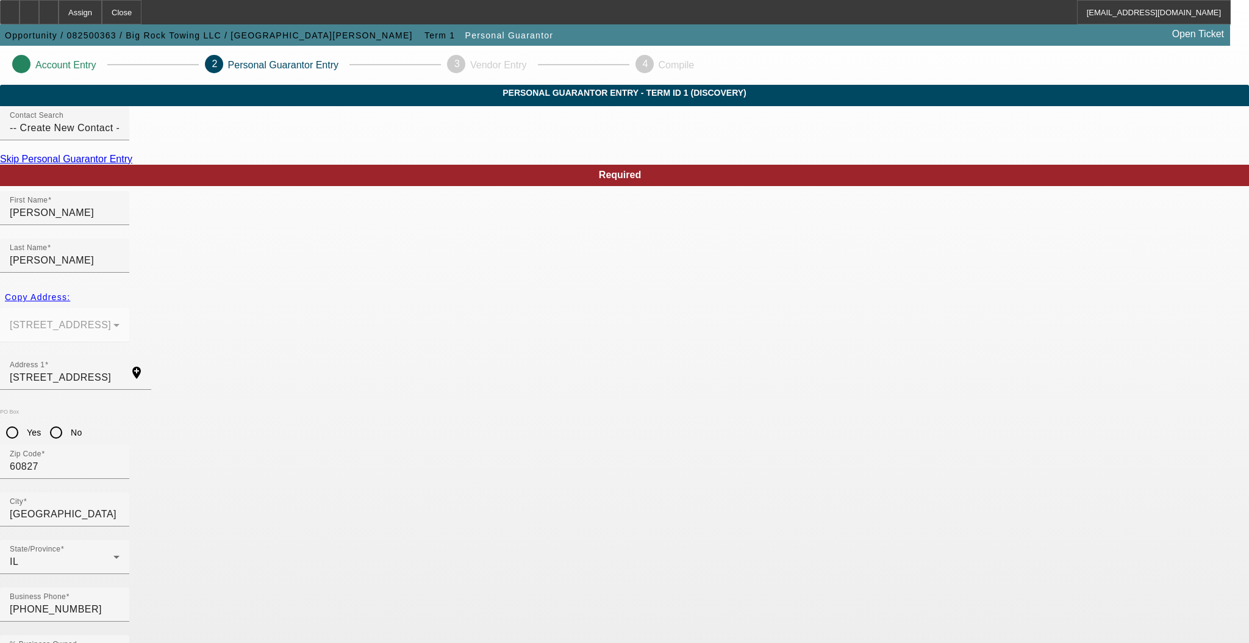
click at [49, 8] on icon at bounding box center [49, 8] width 0 height 0
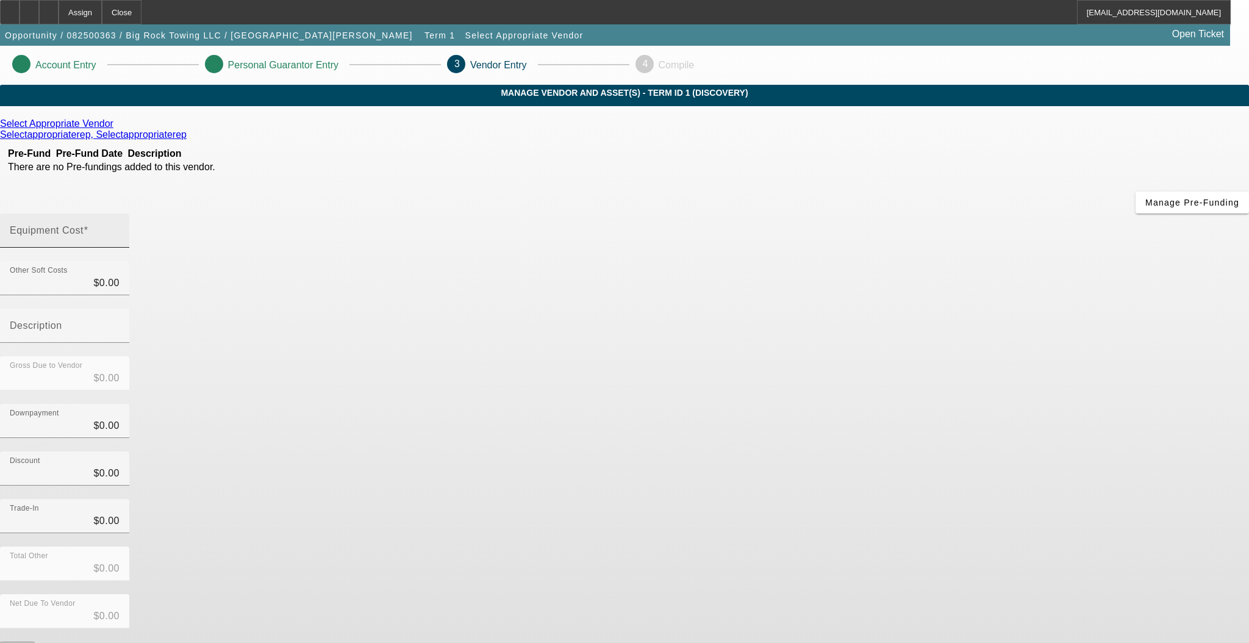
click at [120, 213] on div "Equipment Cost" at bounding box center [65, 230] width 110 height 34
type input "5"
type input "$5.00"
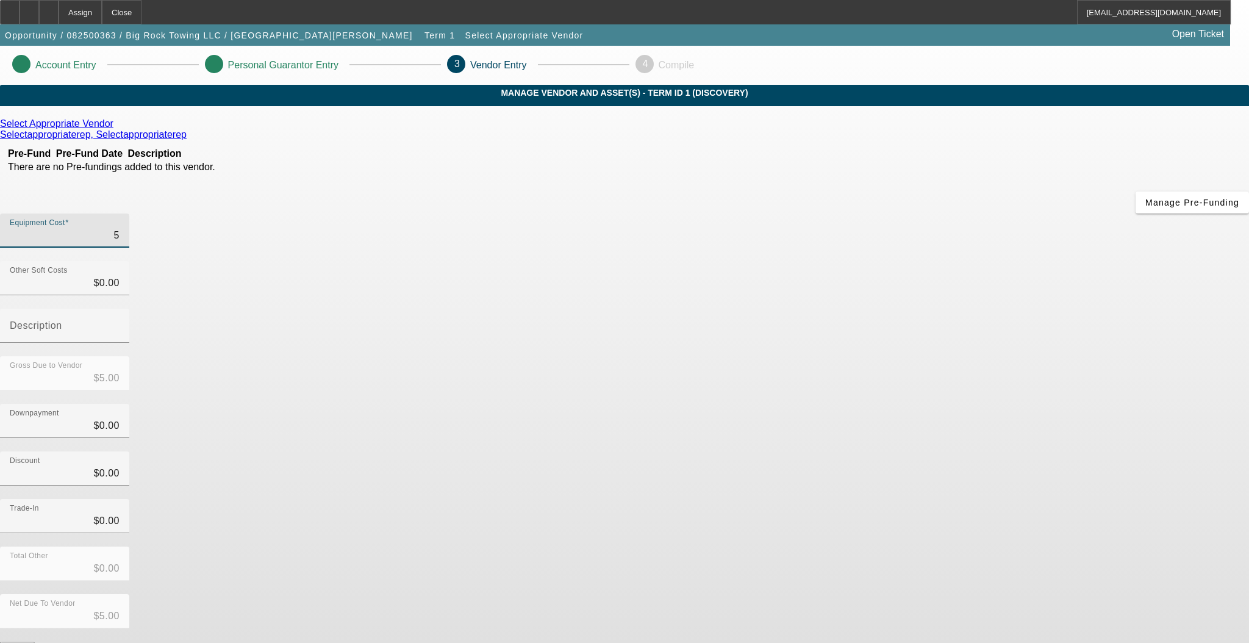
type input "50"
type input "$50.00"
type input "500"
type input "$500.00"
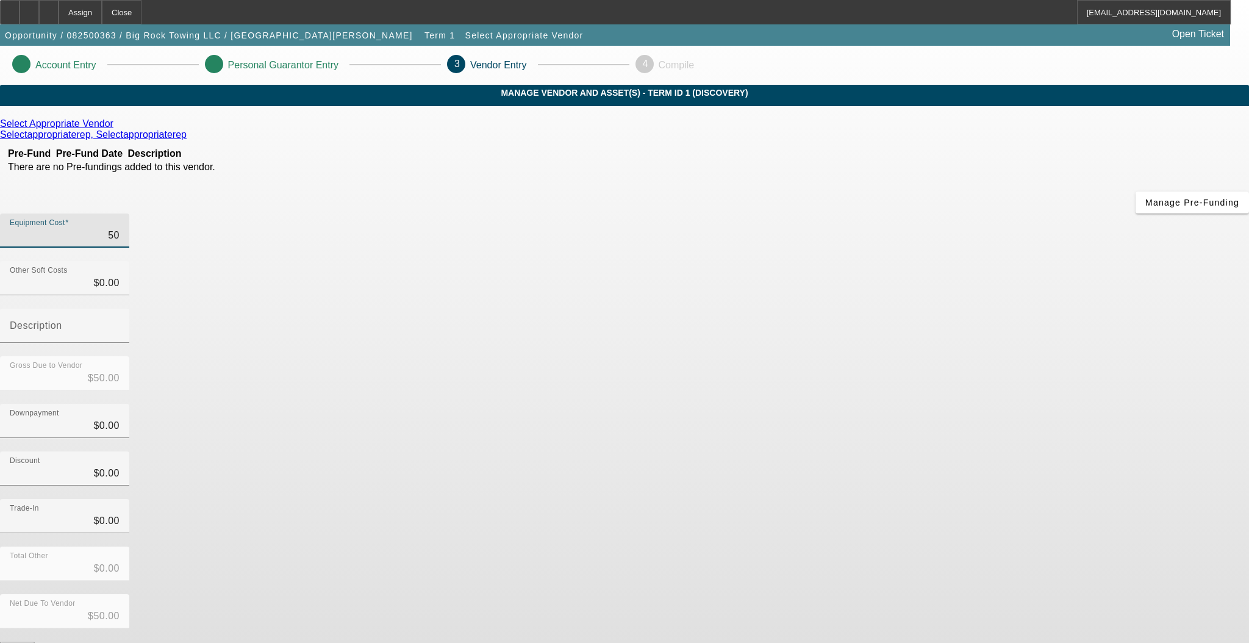
type input "$500.00"
type input "5000"
type input "$5,000.00"
type input "50000"
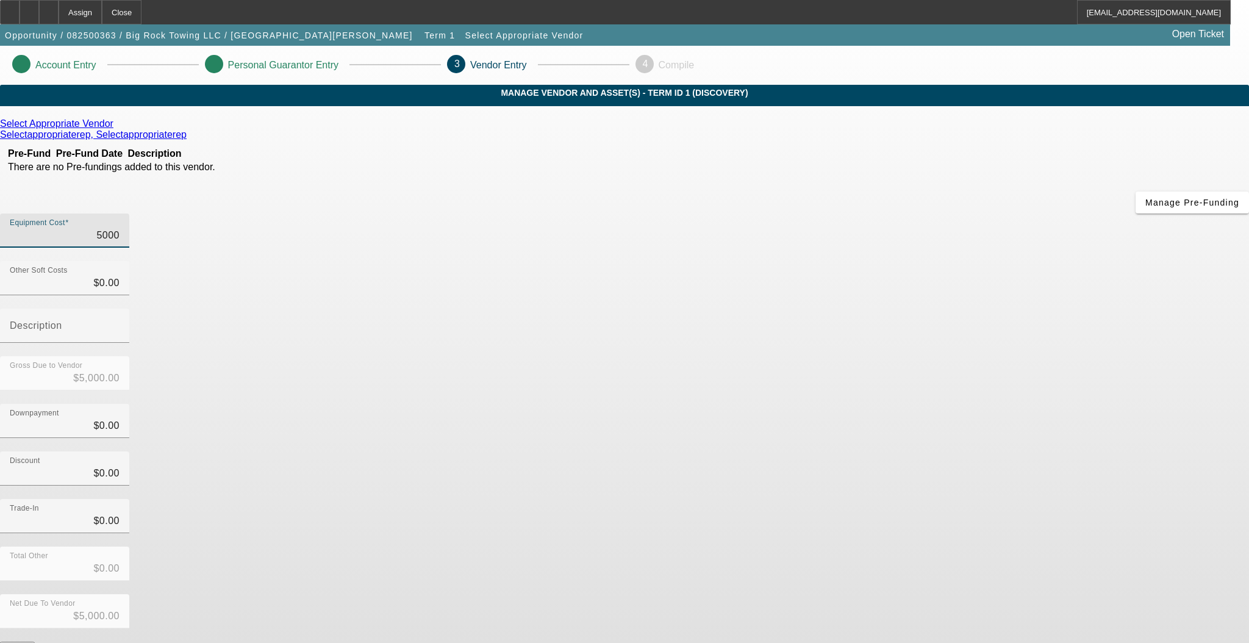
type input "$50,000.00"
click at [867, 451] on div "Discount $0.00" at bounding box center [624, 475] width 1249 height 48
click at [35, 642] on button "Submit" at bounding box center [17, 648] width 35 height 13
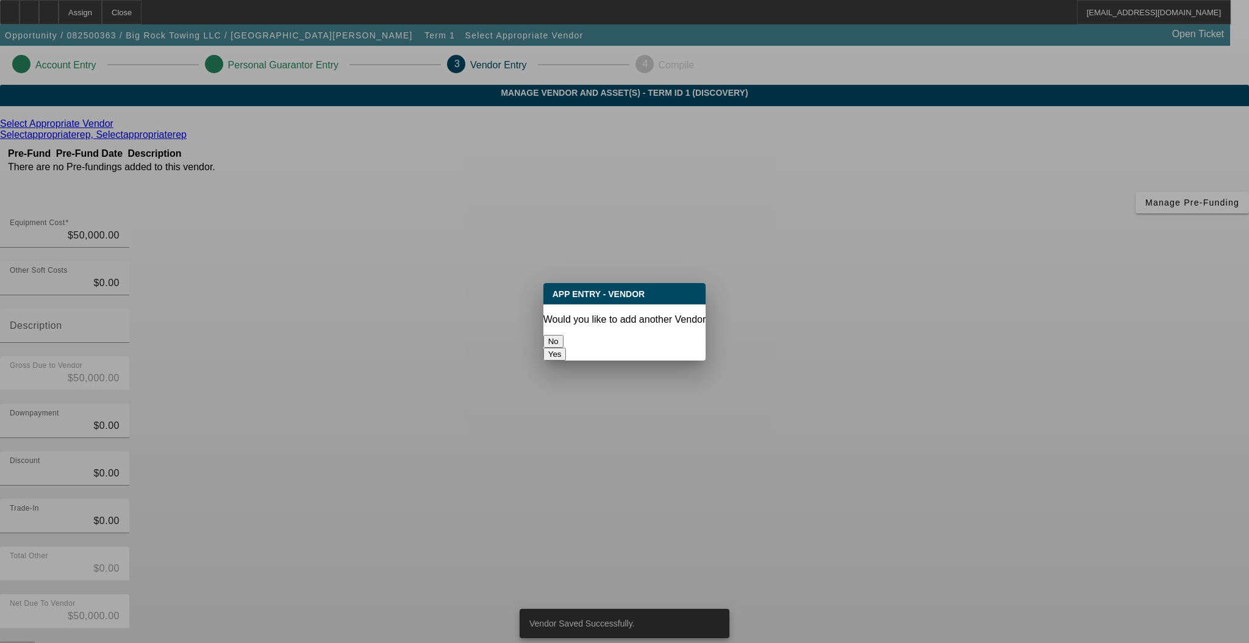
click at [564, 335] on button "No" at bounding box center [553, 341] width 20 height 13
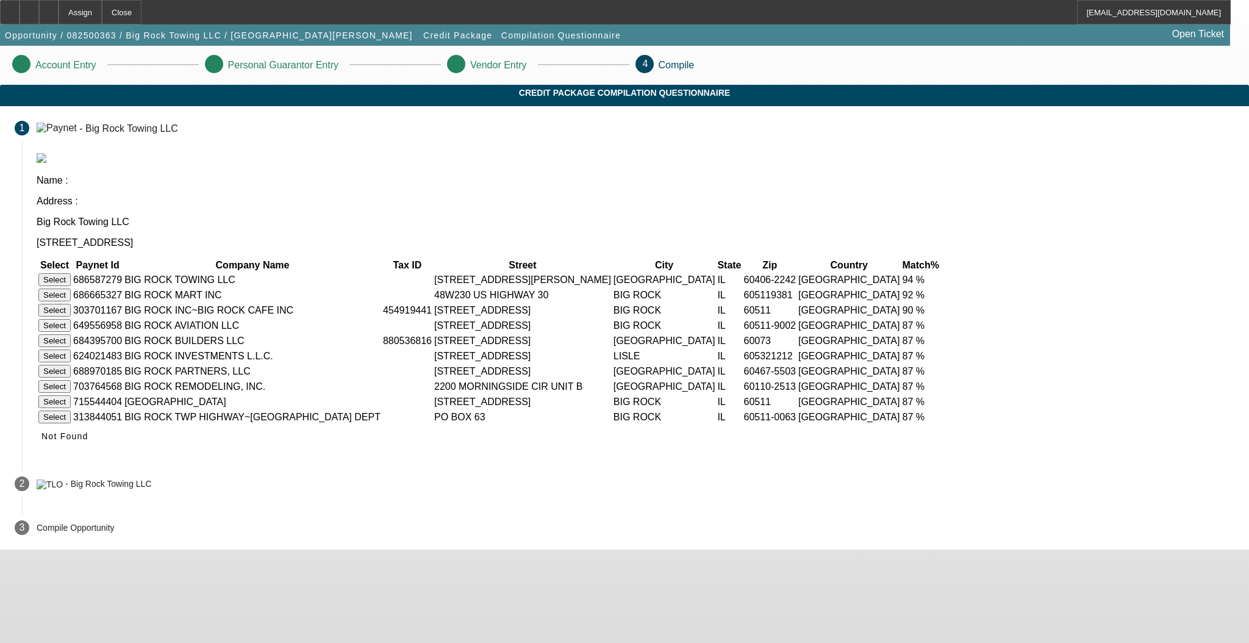
click at [71, 273] on button "Select" at bounding box center [54, 279] width 32 height 13
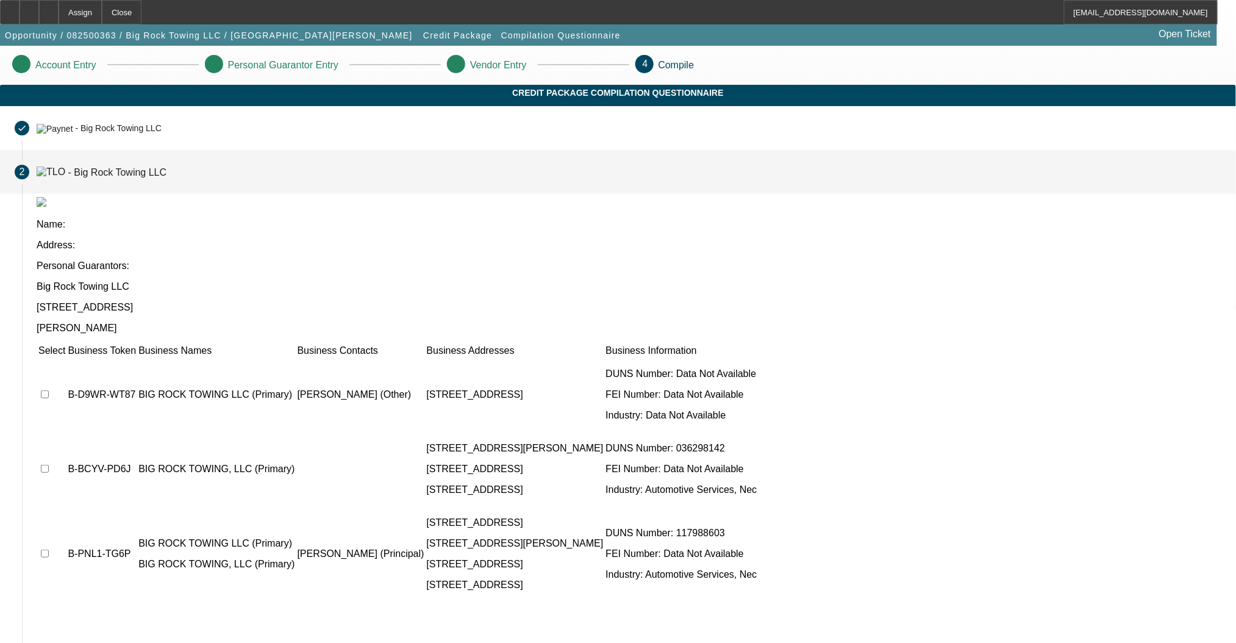
click at [49, 390] on input "checkbox" at bounding box center [45, 394] width 8 height 8
checkbox input "true"
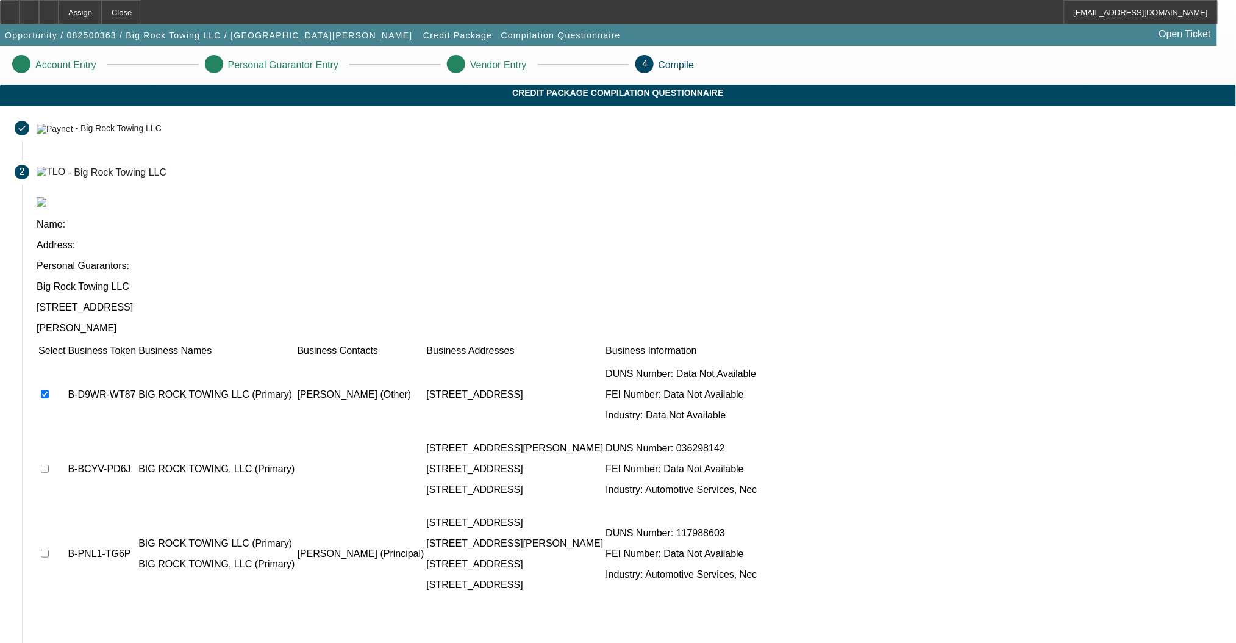
click at [49, 465] on input "checkbox" at bounding box center [45, 469] width 8 height 8
checkbox input "true"
click at [66, 507] on td at bounding box center [52, 554] width 28 height 94
click at [49, 550] on input "checkbox" at bounding box center [45, 554] width 8 height 8
checkbox input "true"
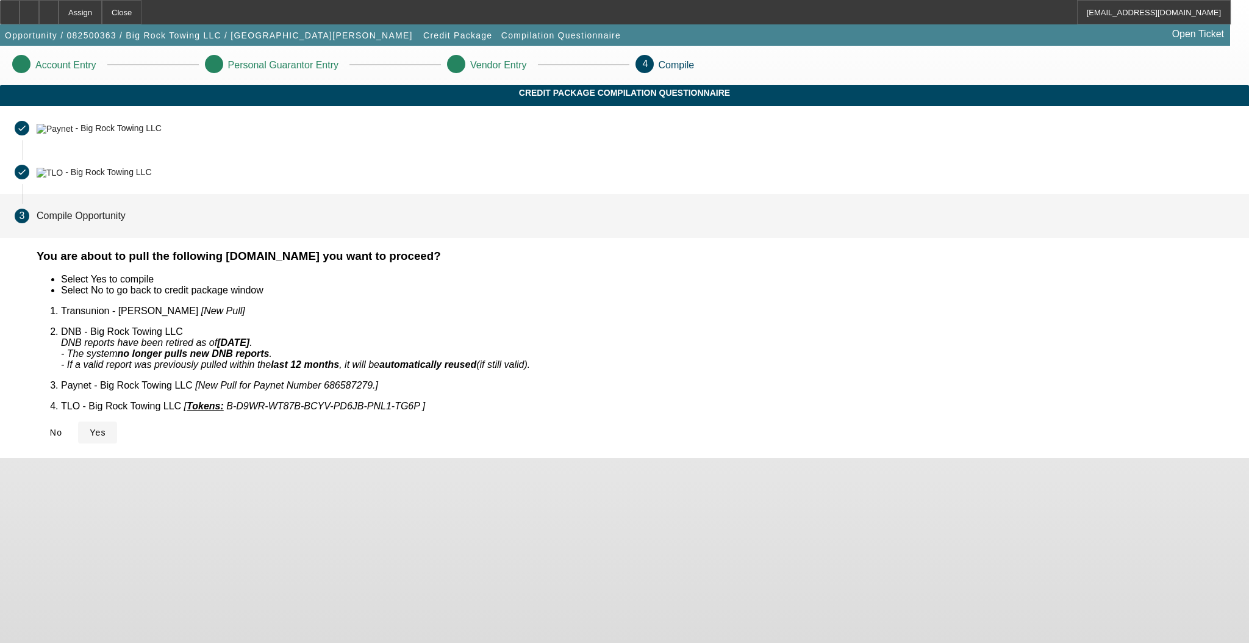
click at [90, 428] on icon at bounding box center [90, 433] width 0 height 10
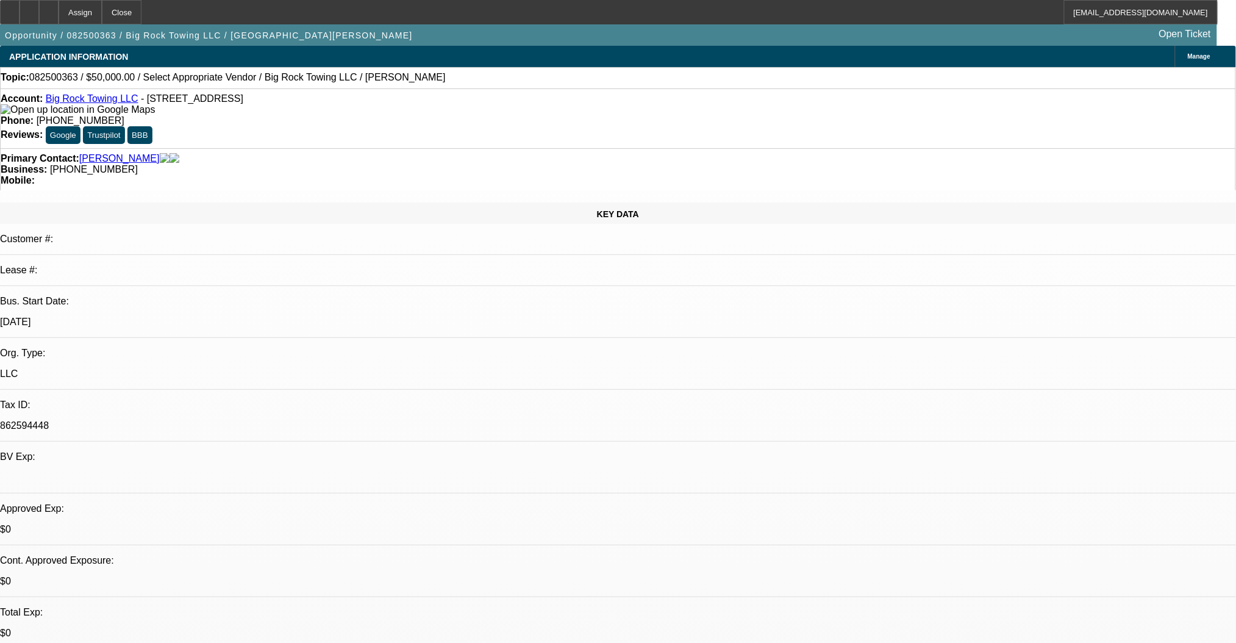
select select "0"
select select "2"
select select "0.1"
select select "4"
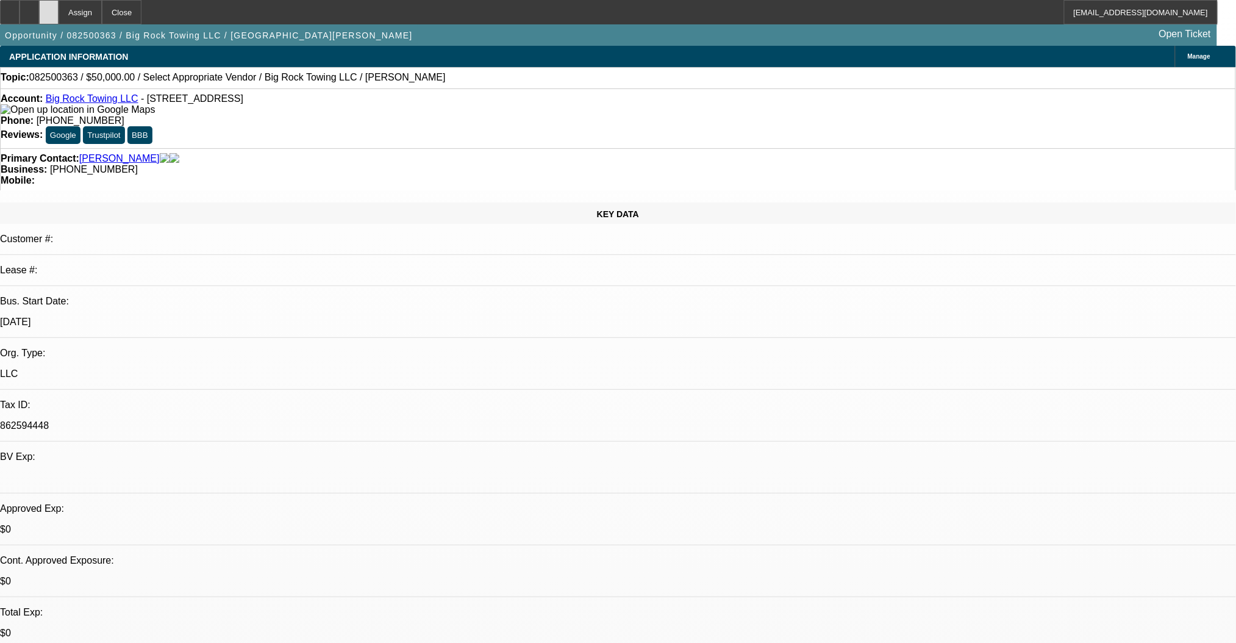
click at [59, 12] on div at bounding box center [49, 12] width 20 height 24
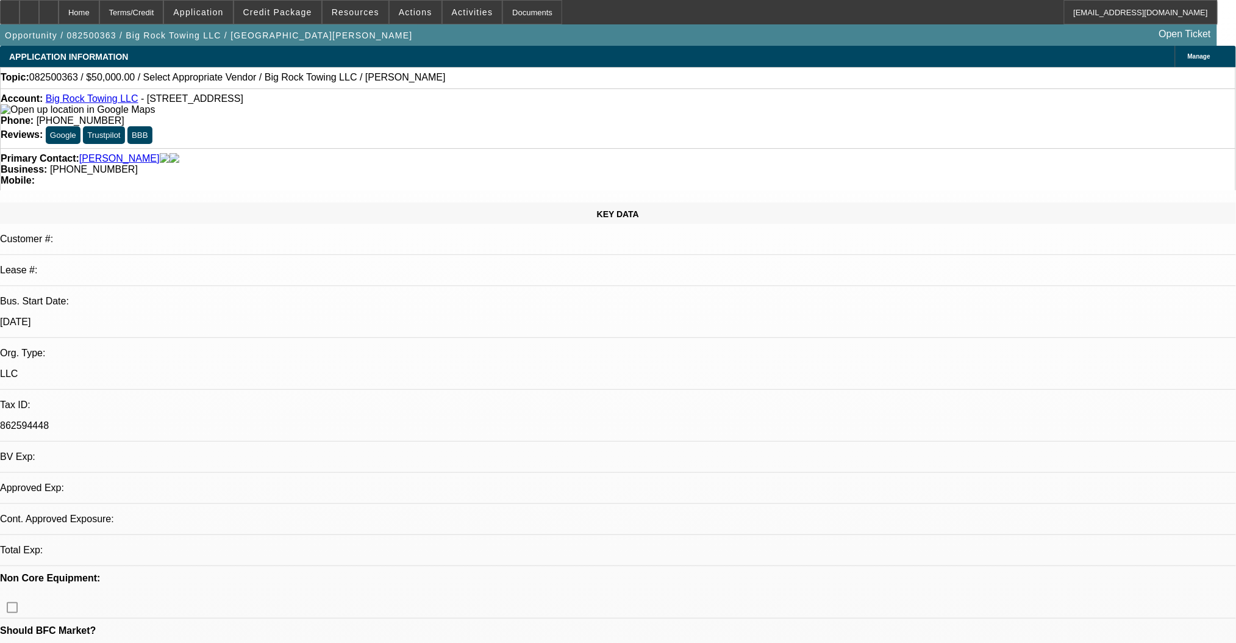
select select "0"
select select "2"
select select "0.1"
select select "4"
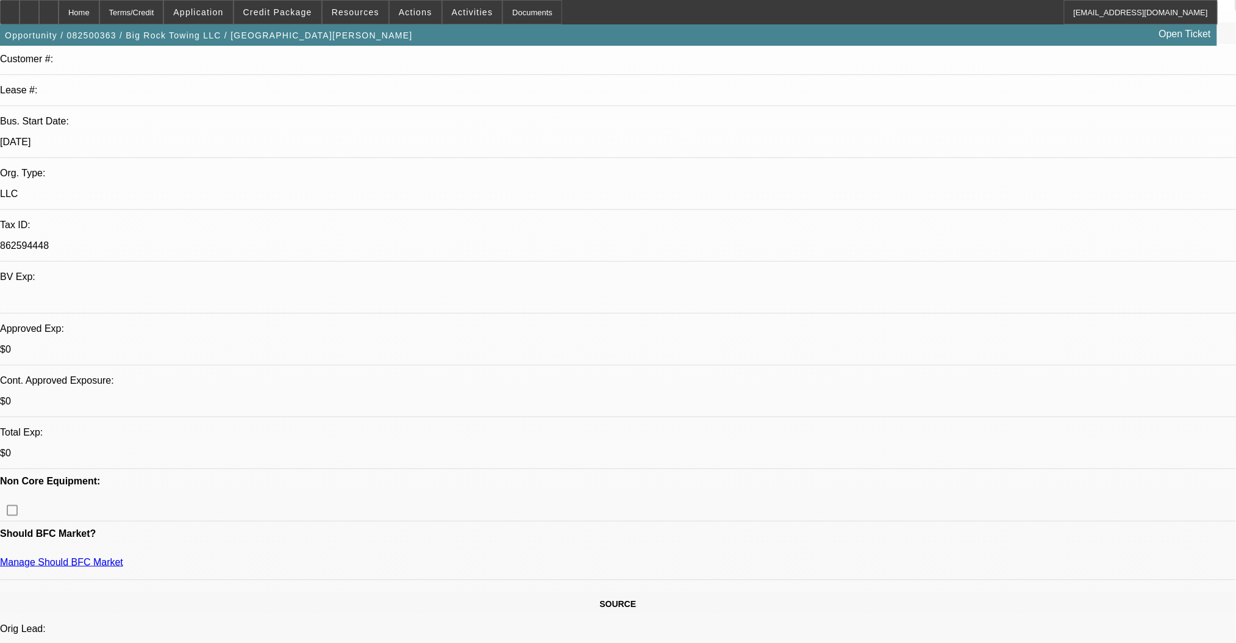
scroll to position [162, 0]
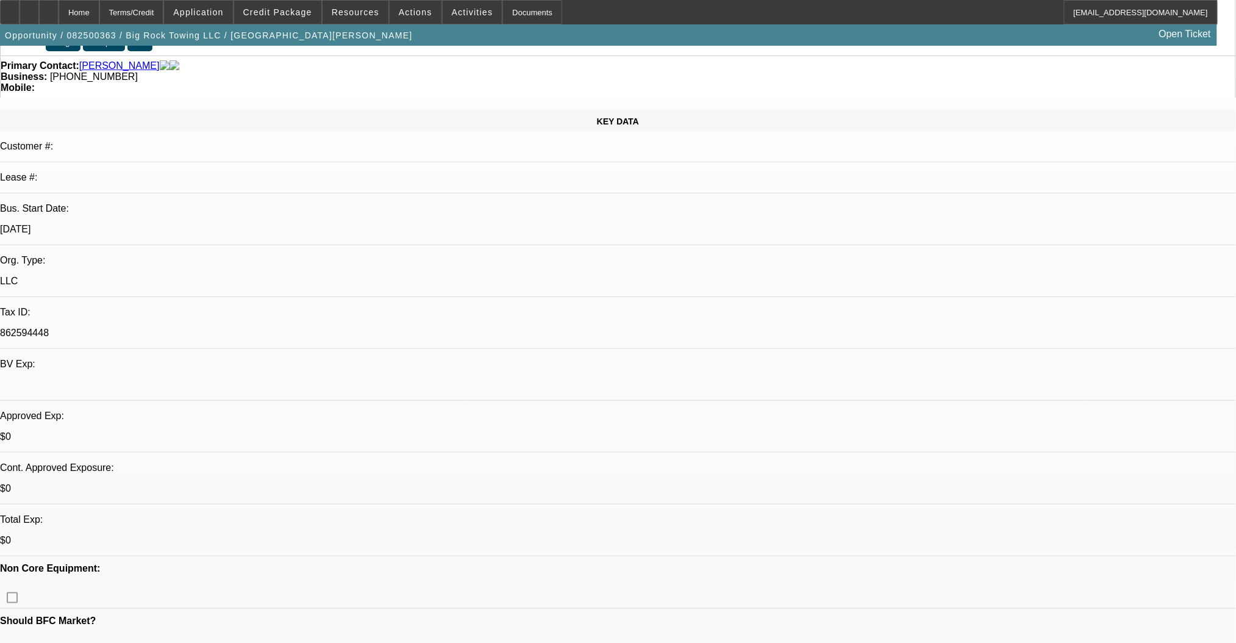
scroll to position [0, 0]
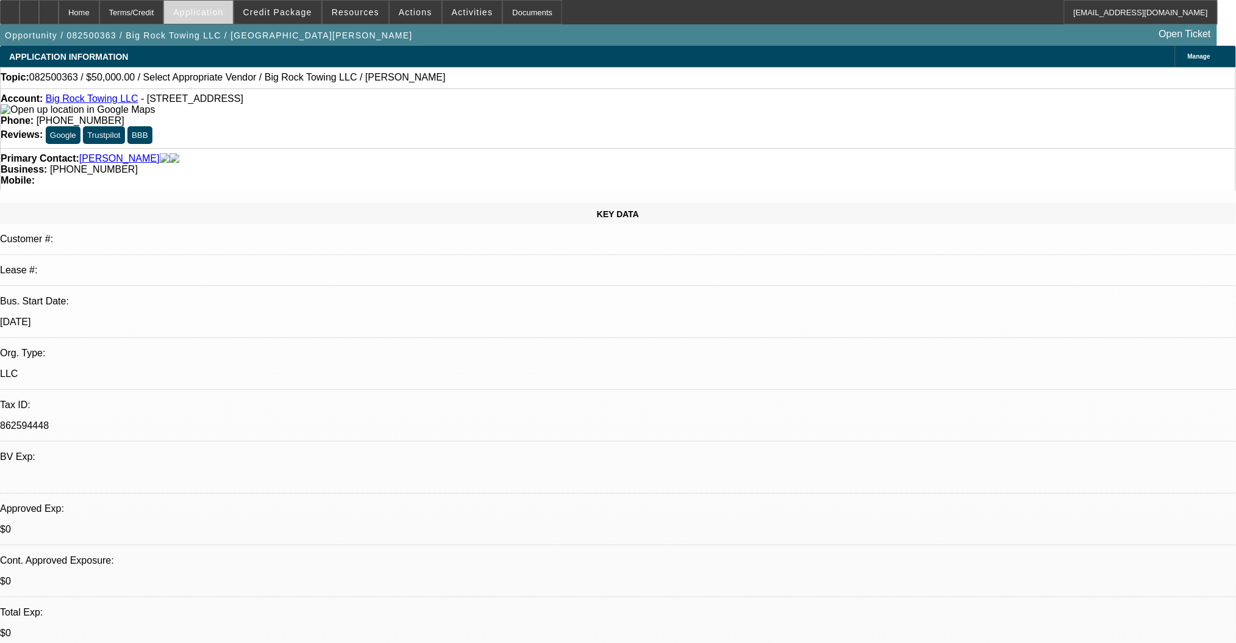
click at [213, 20] on span at bounding box center [198, 12] width 68 height 29
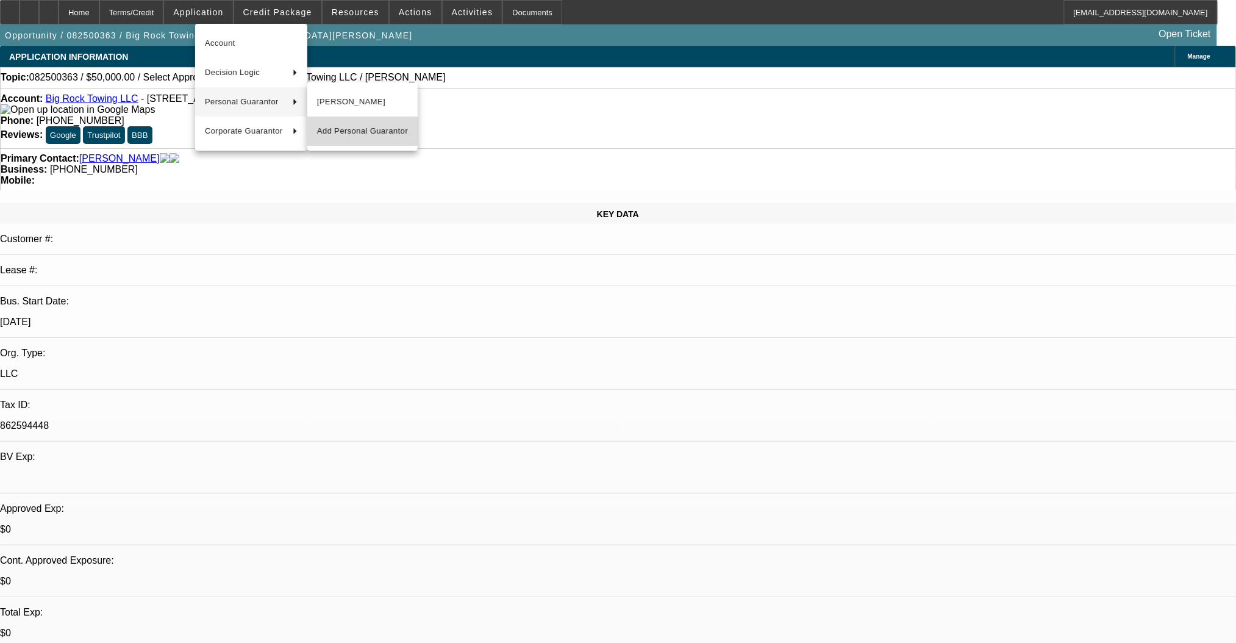
click at [352, 138] on button "Add Personal Guarantor" at bounding box center [362, 131] width 110 height 29
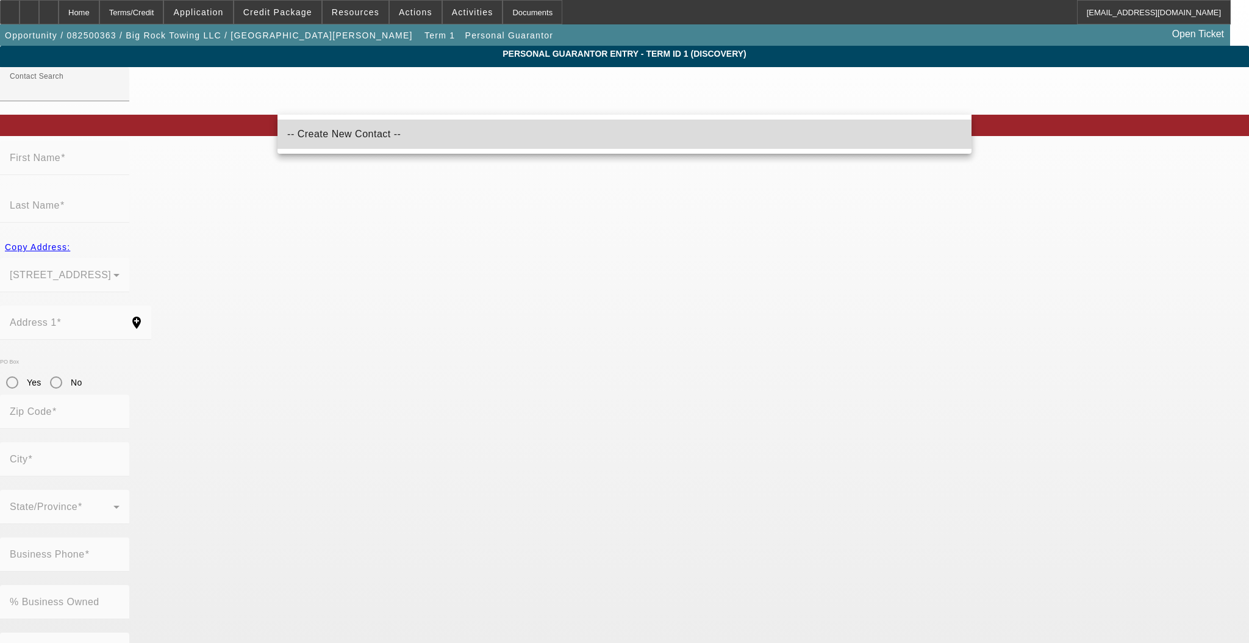
click at [346, 136] on span "-- Create New Contact --" at bounding box center [343, 134] width 113 height 10
type input "-- Create New Contact --"
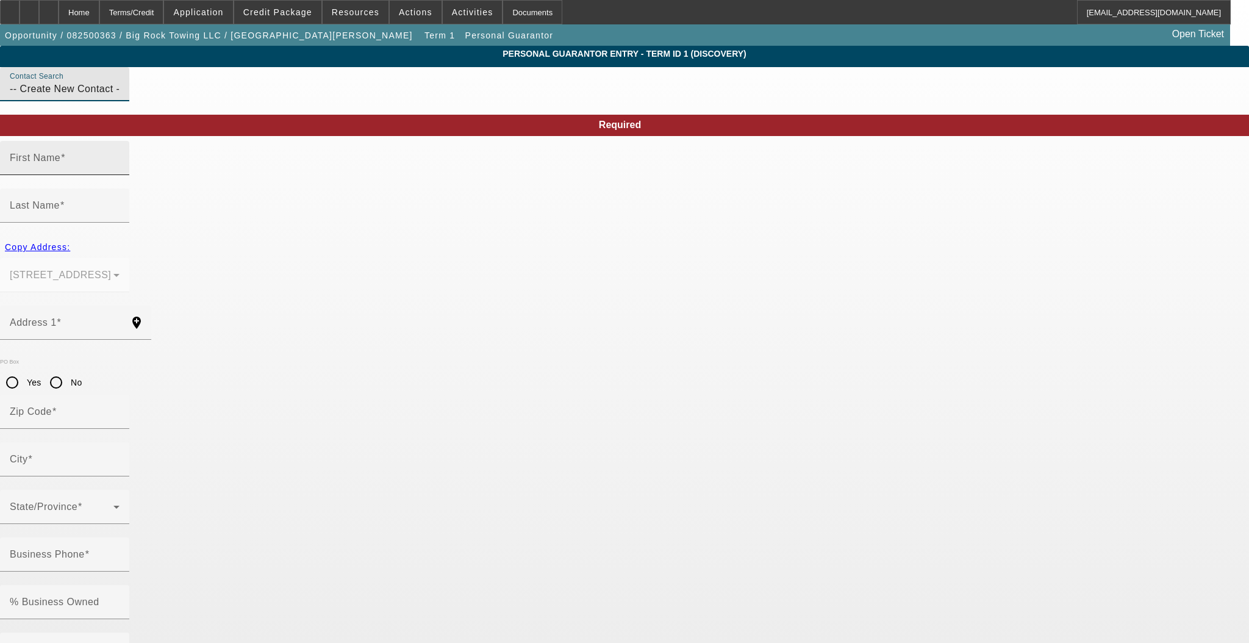
click at [60, 163] on mat-label "First Name" at bounding box center [35, 157] width 51 height 10
click at [120, 170] on input "First Name" at bounding box center [65, 163] width 110 height 15
type input "[PERSON_NAME]"
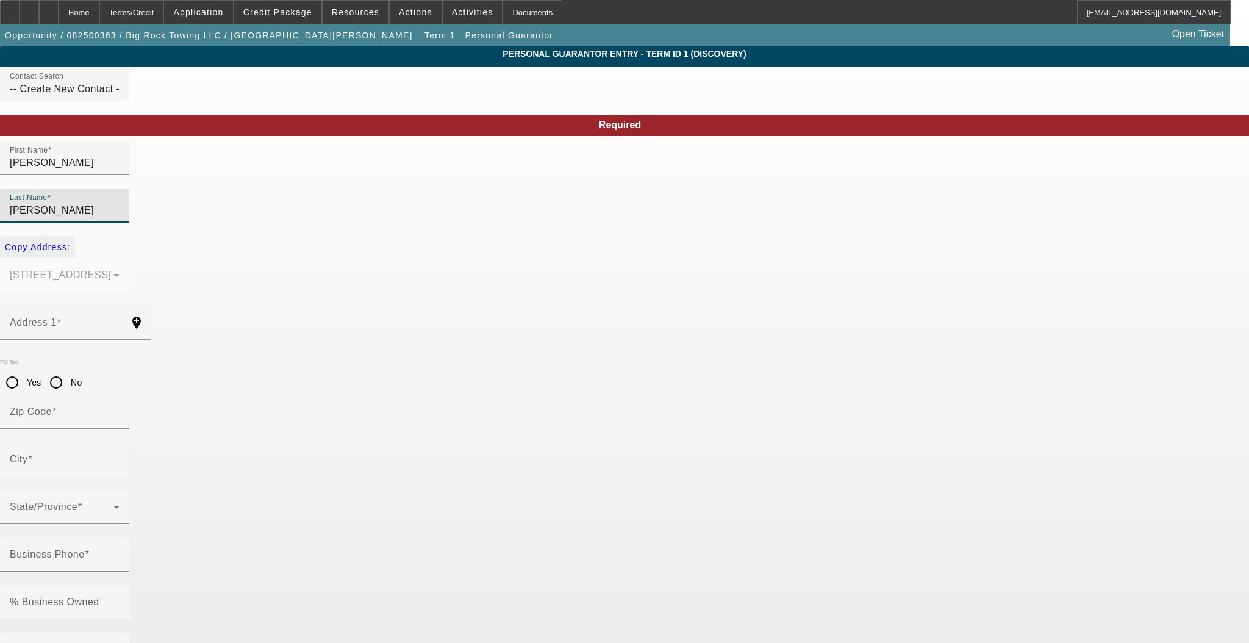
type input "[PERSON_NAME]"
click at [75, 232] on span "button" at bounding box center [37, 246] width 75 height 29
type input "[STREET_ADDRESS]"
type input "60827"
type input "[GEOGRAPHIC_DATA]"
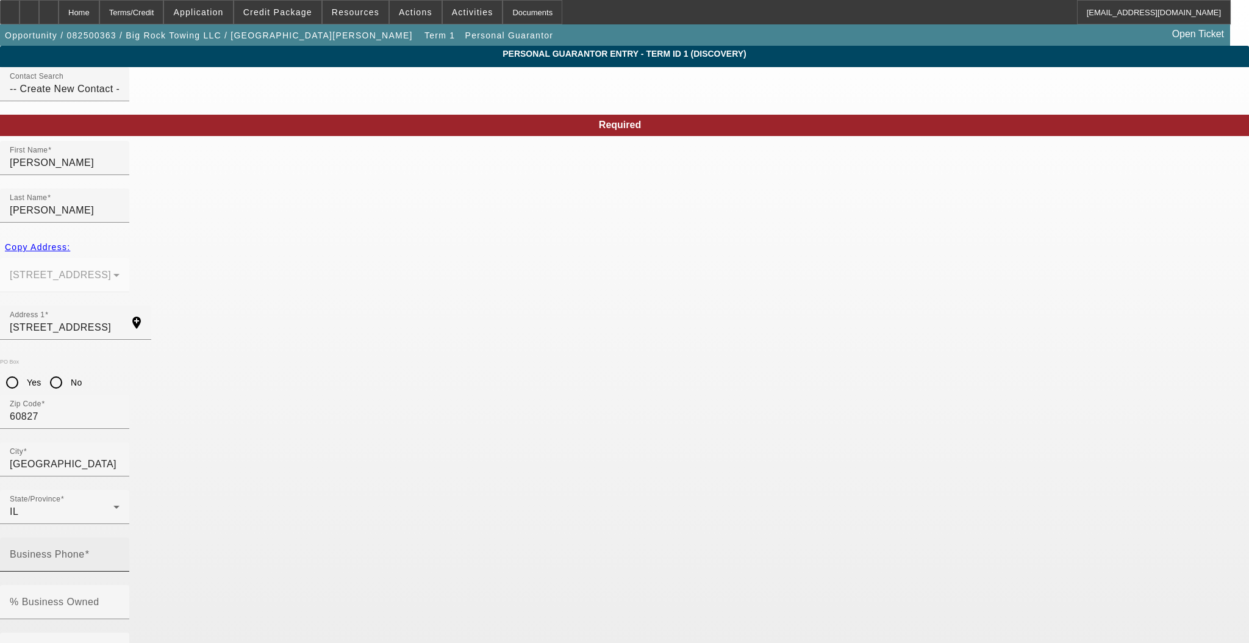
click at [85, 549] on mat-label "Business Phone" at bounding box center [47, 554] width 75 height 10
click at [120, 552] on input "Business Phone" at bounding box center [65, 559] width 110 height 15
type input "[PHONE_NUMBER]"
type input "0"
type input "319-64-7372"
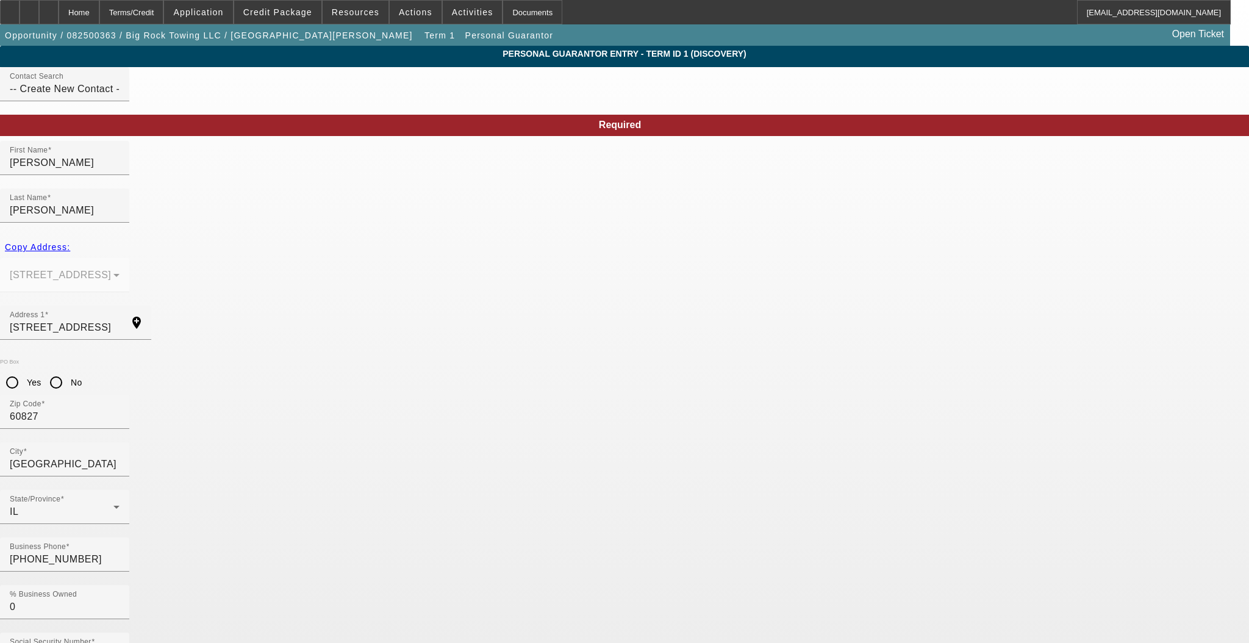
type input "[DOMAIN_NAME][EMAIL_ADDRESS][DOMAIN_NAME]"
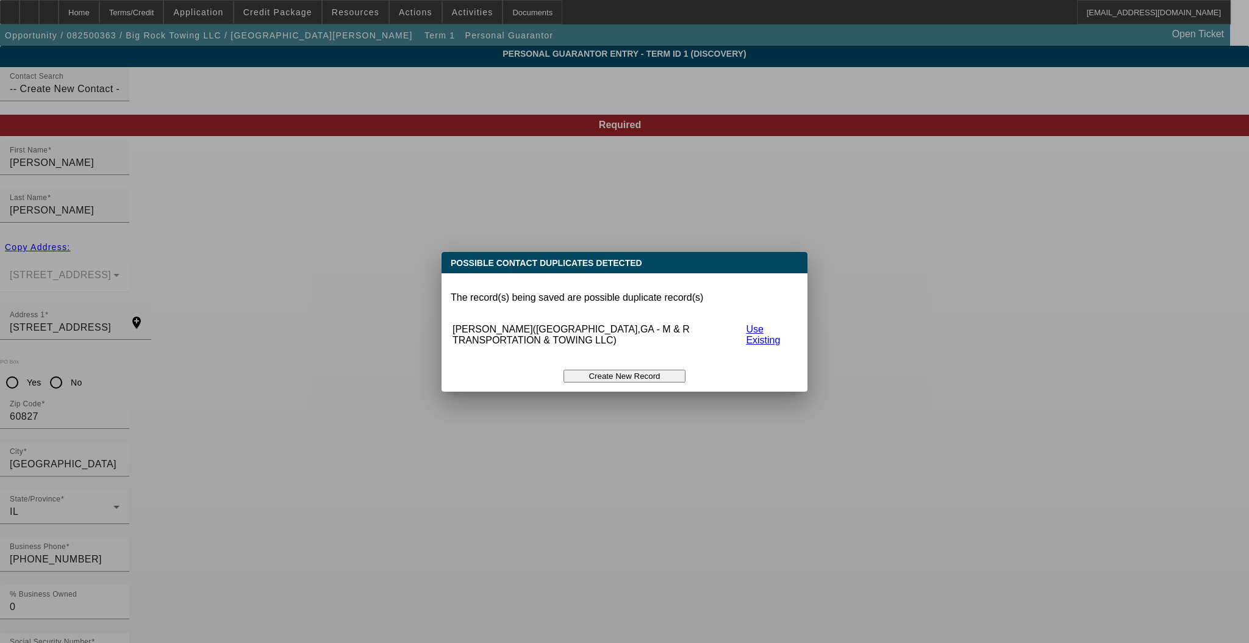
click at [608, 370] on button "Create New Record" at bounding box center [625, 376] width 122 height 13
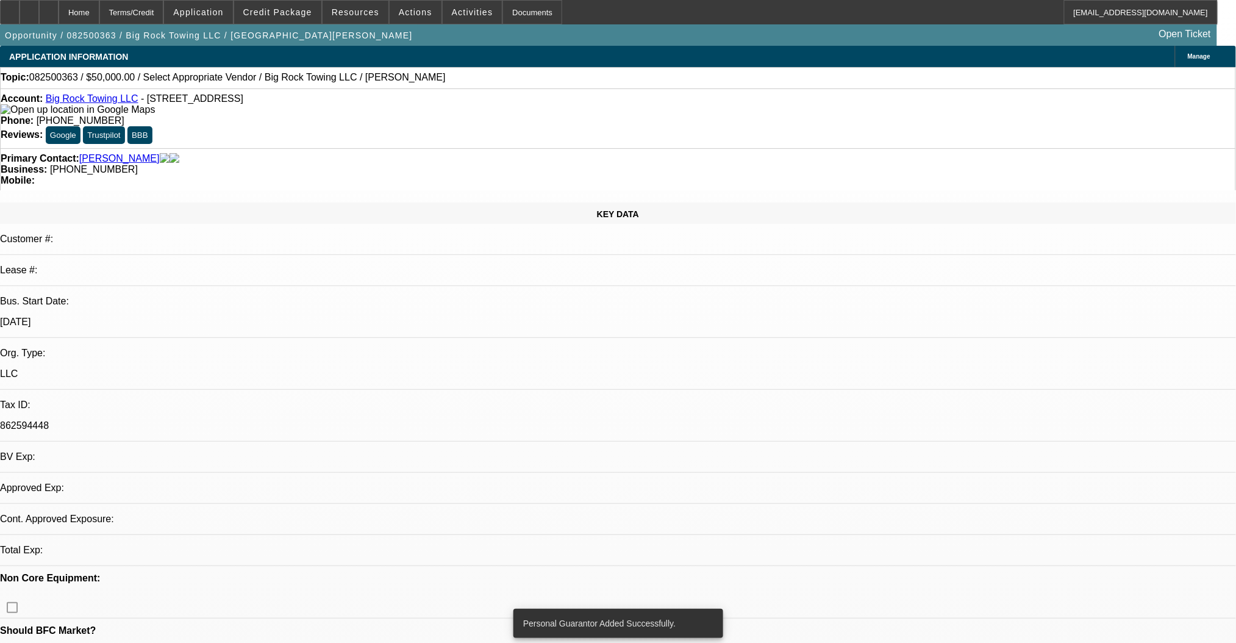
select select "0"
select select "2"
select select "0.1"
select select "4"
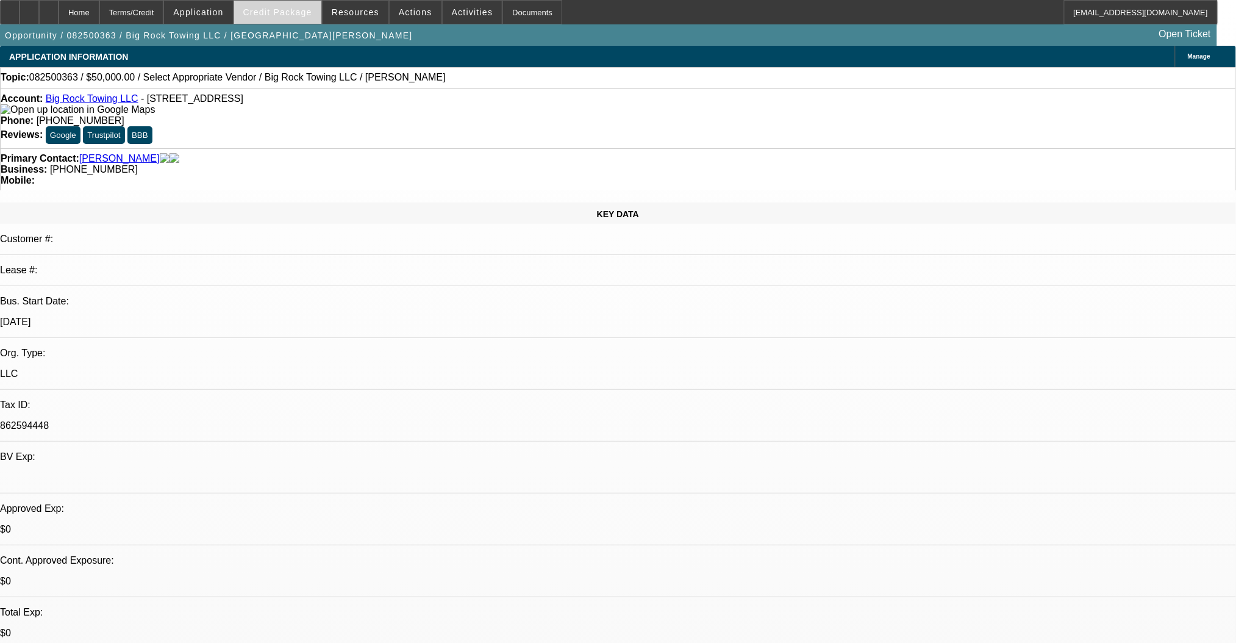
click at [317, 21] on span at bounding box center [277, 12] width 87 height 29
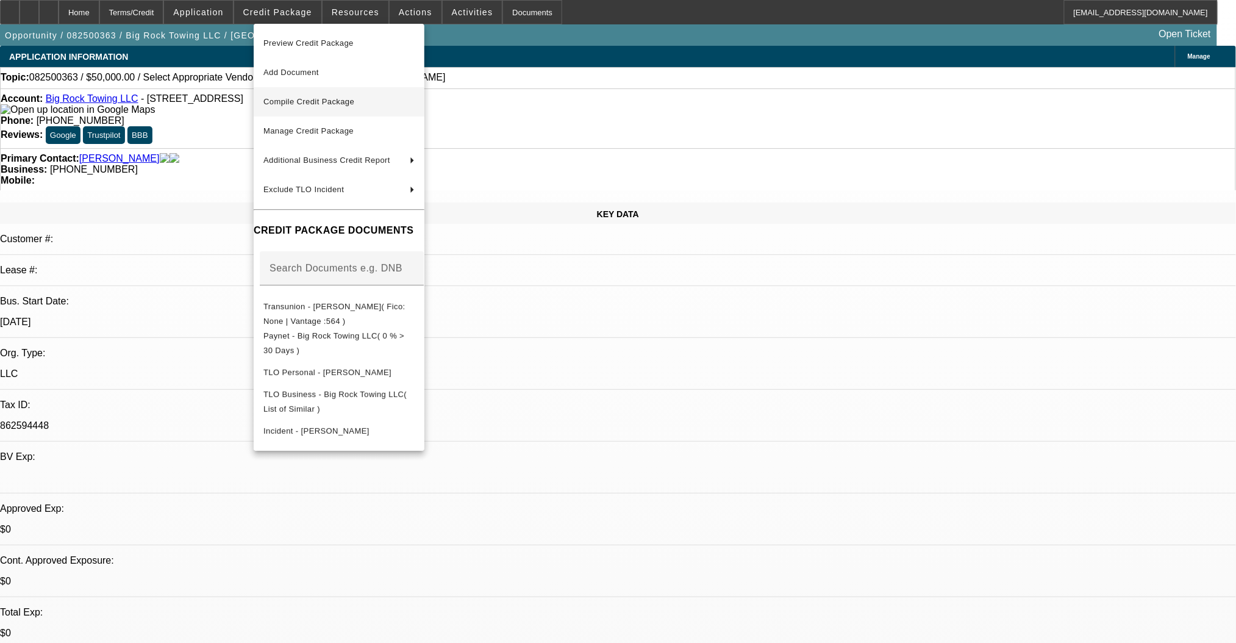
click at [323, 103] on span "Compile Credit Package" at bounding box center [309, 101] width 91 height 9
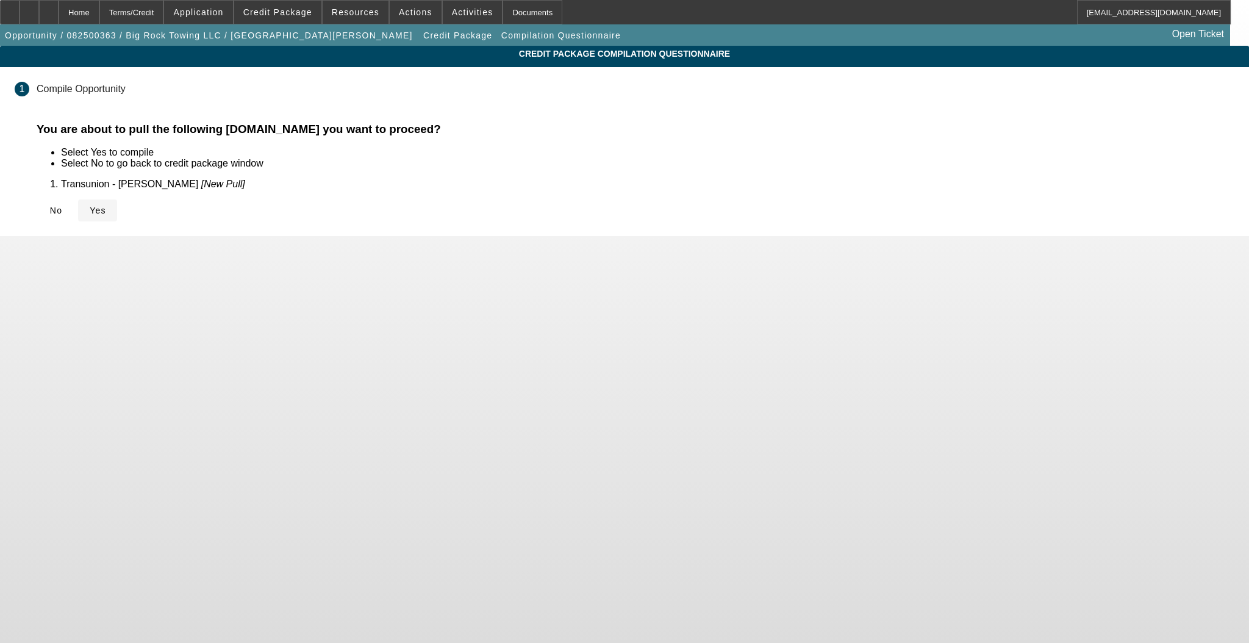
click at [90, 210] on icon at bounding box center [90, 211] width 0 height 10
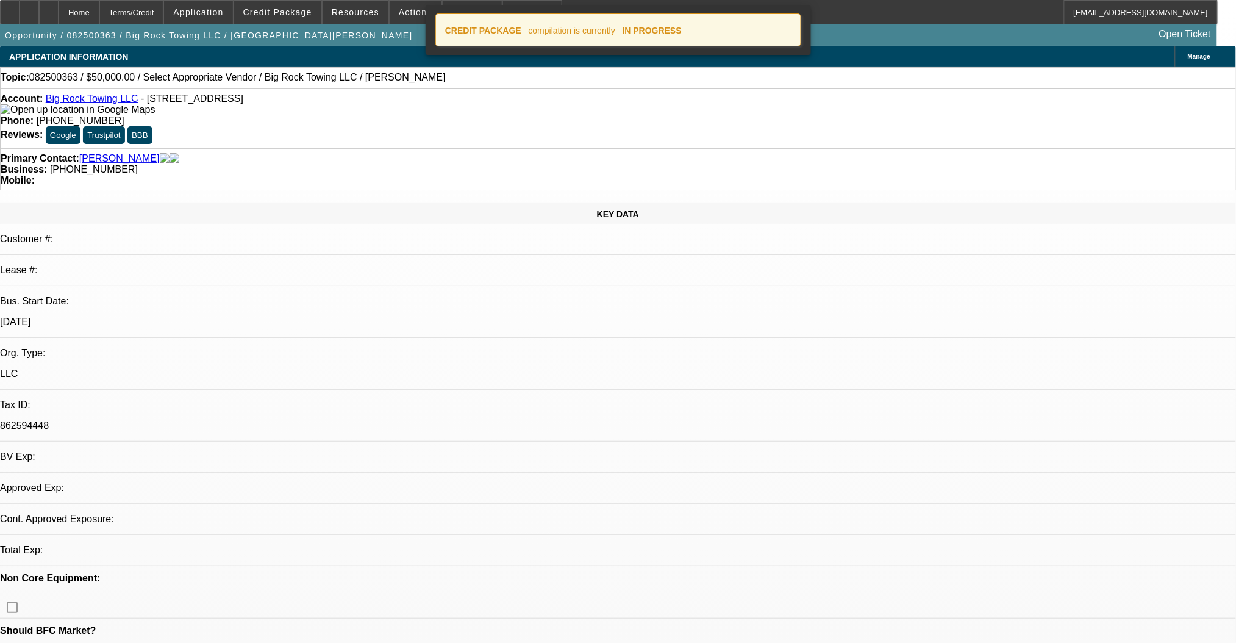
select select "0"
select select "2"
select select "0.1"
select select "4"
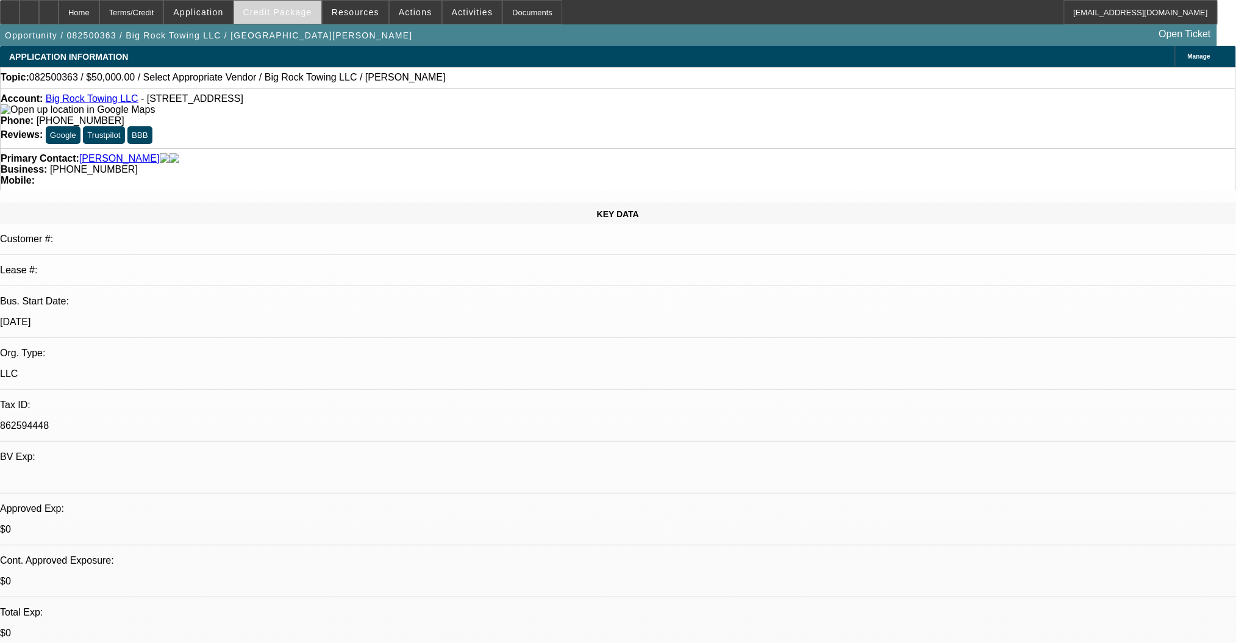
click at [291, 13] on span "Credit Package" at bounding box center [277, 12] width 69 height 10
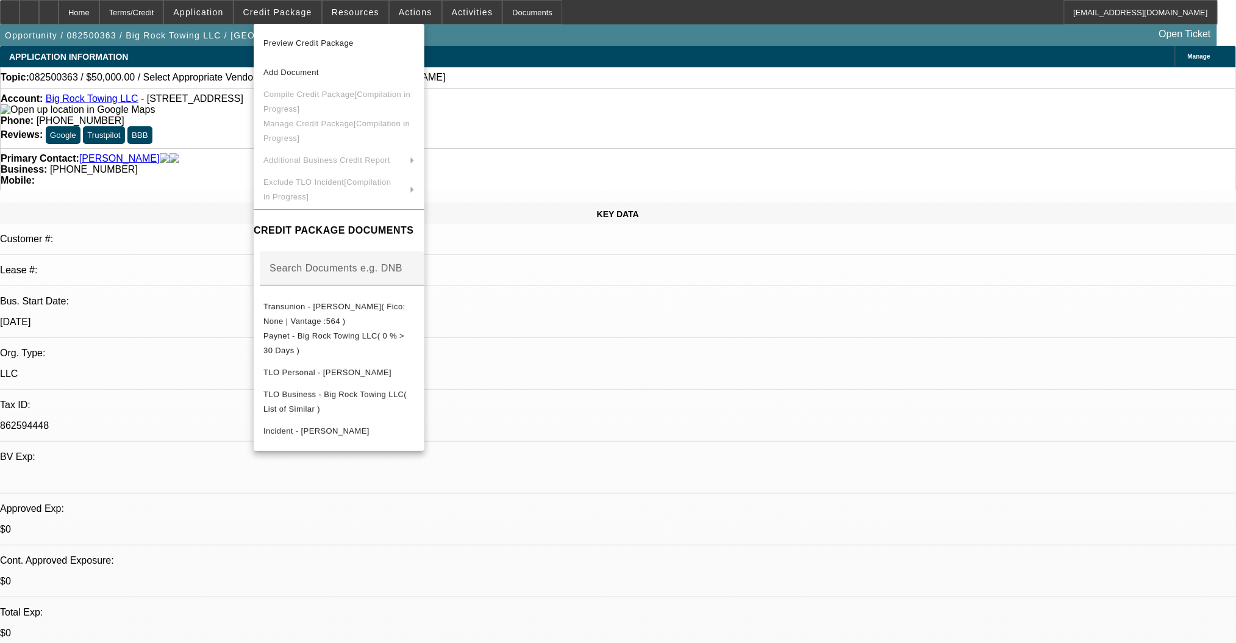
click at [81, 8] on div at bounding box center [618, 321] width 1236 height 643
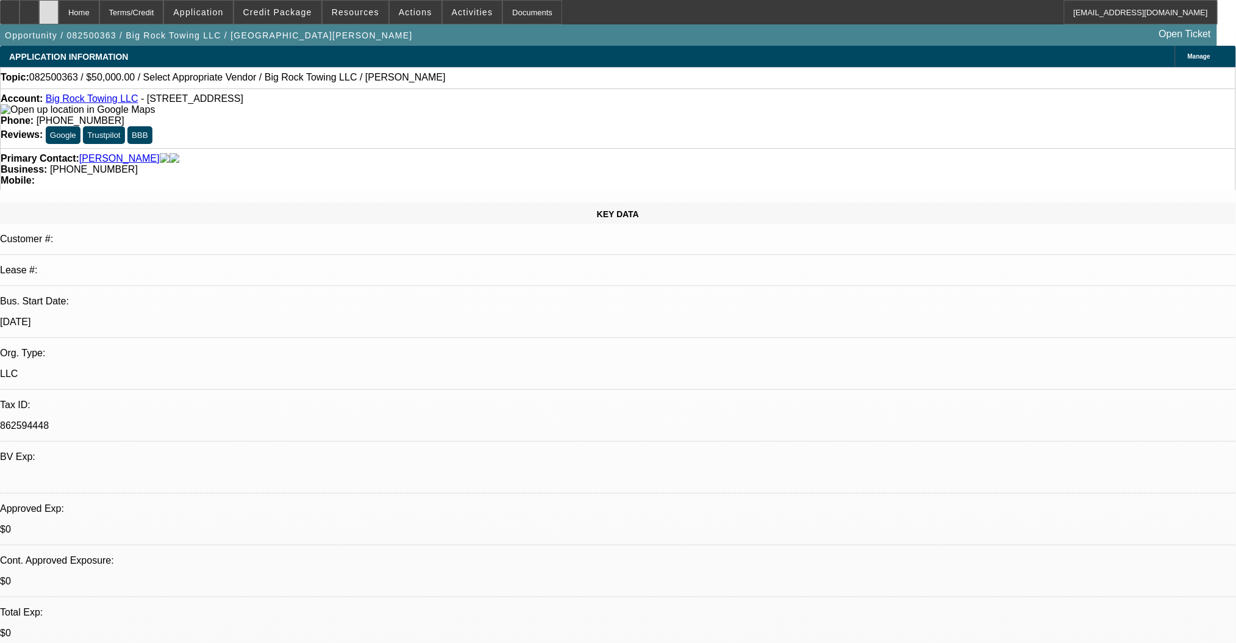
click at [49, 8] on icon at bounding box center [49, 8] width 0 height 0
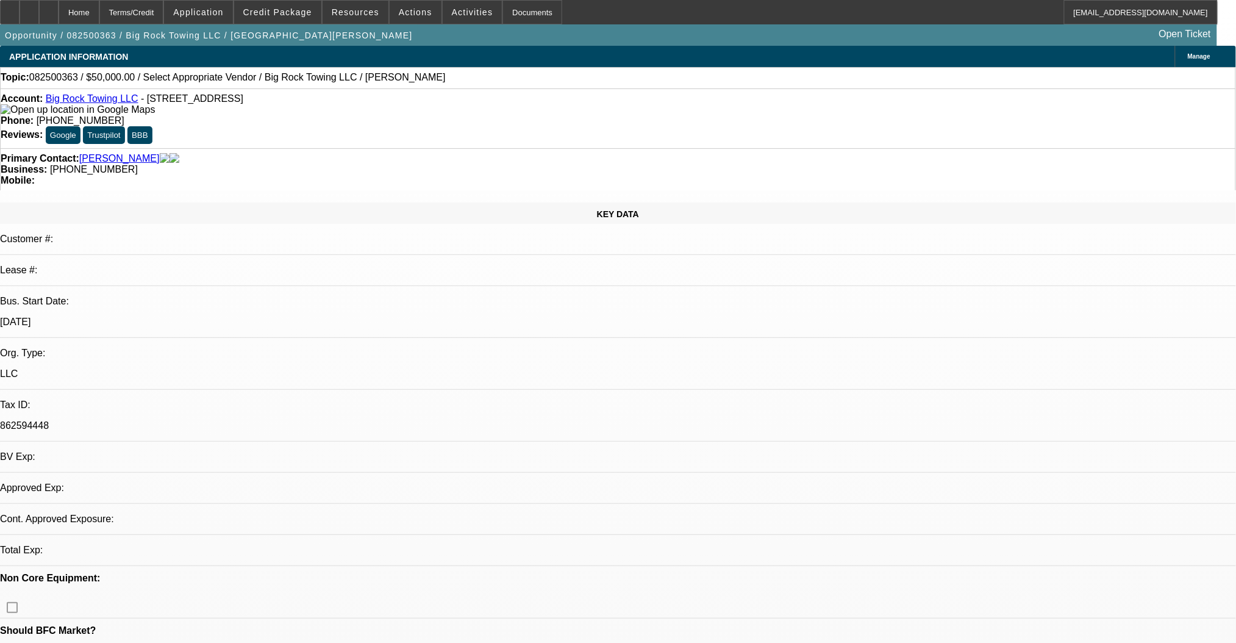
select select "0"
select select "2"
select select "0.1"
select select "4"
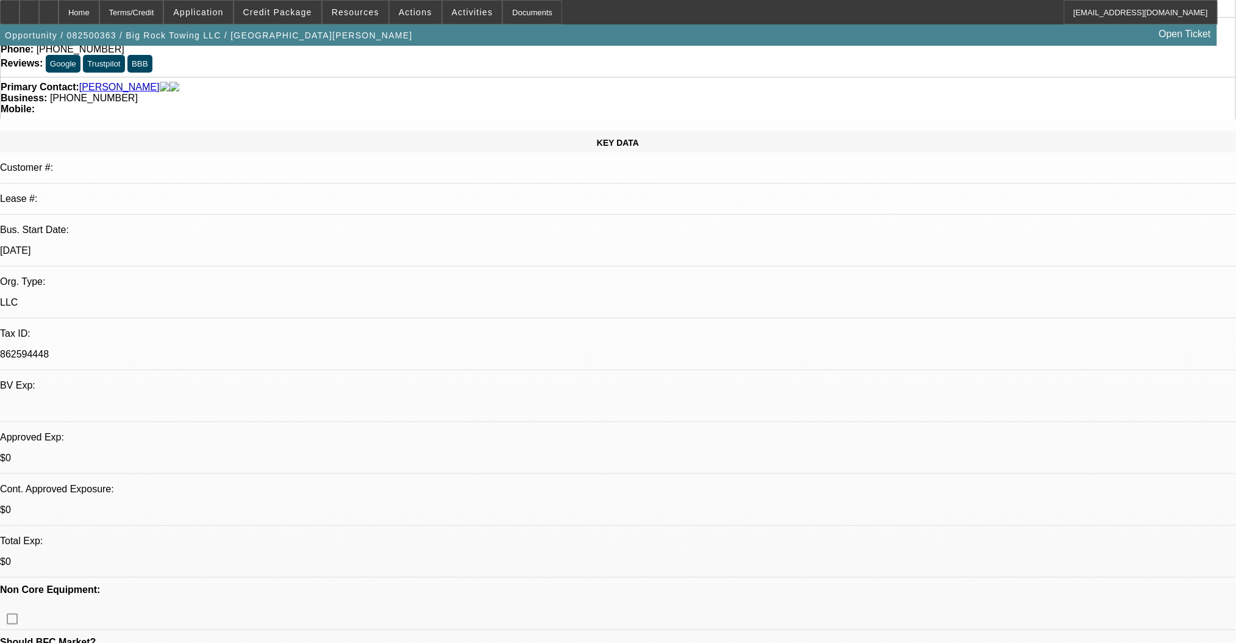
scroll to position [162, 0]
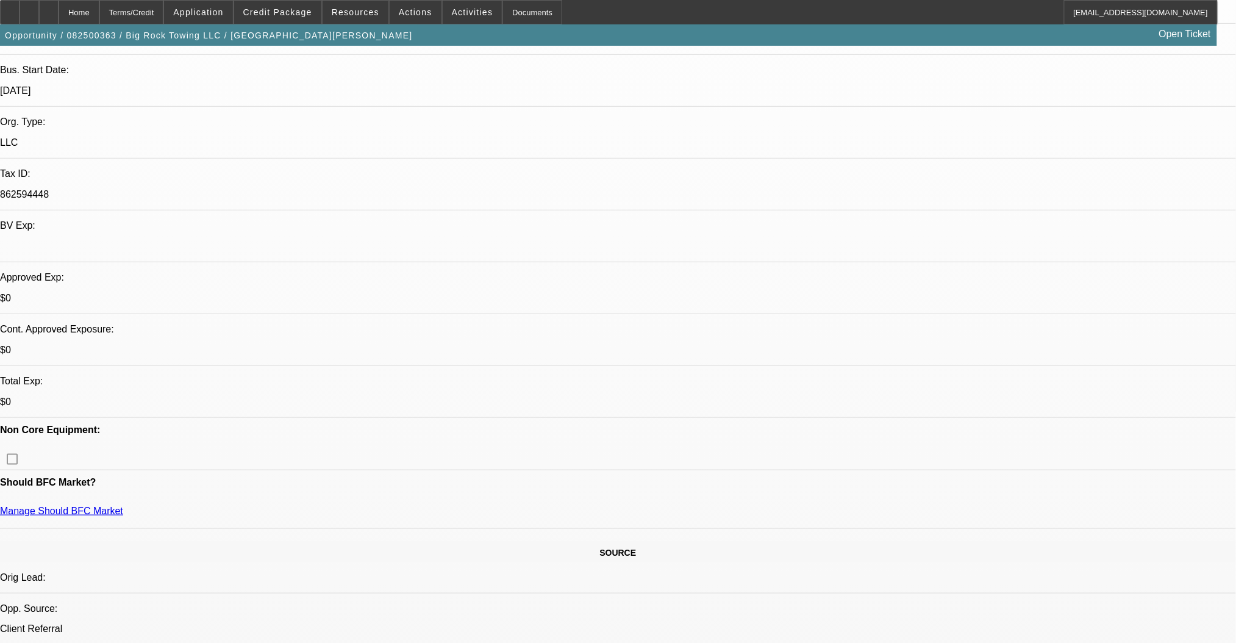
scroll to position [325, 0]
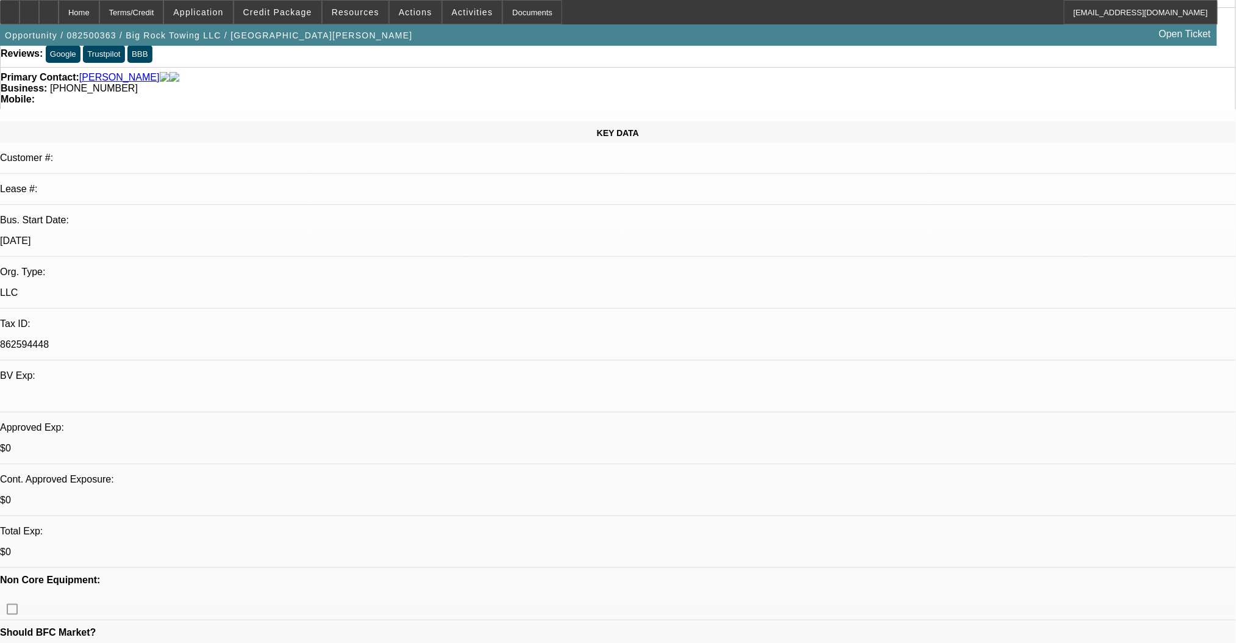
click at [399, 19] on span at bounding box center [416, 12] width 52 height 29
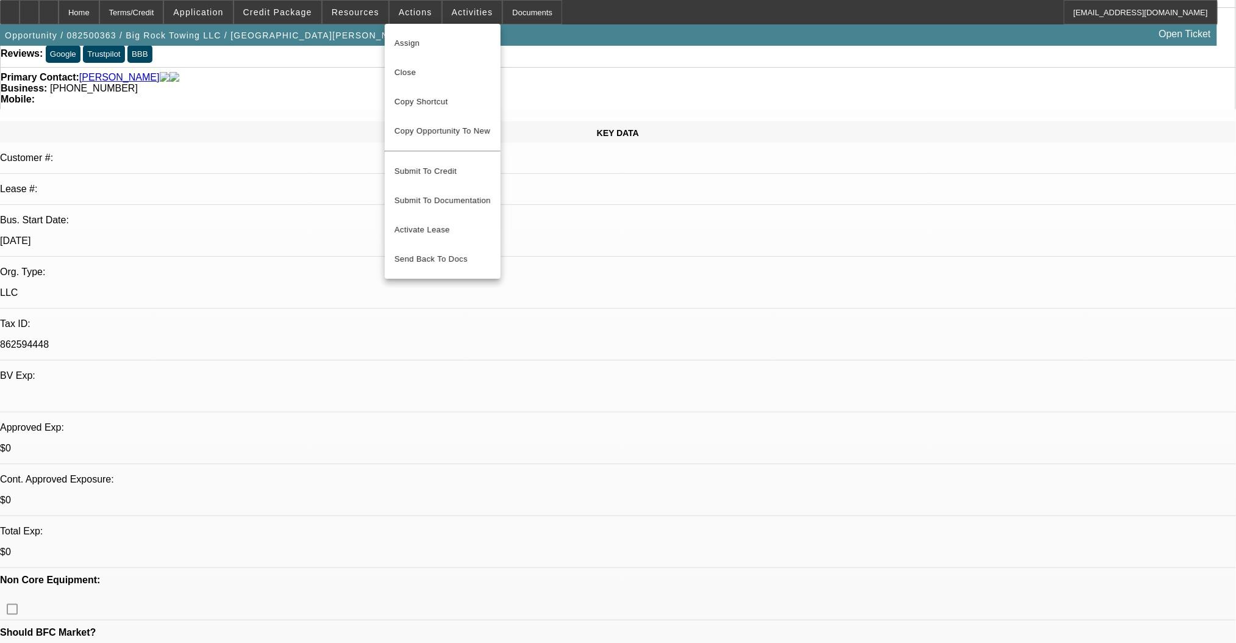
click at [456, 11] on div at bounding box center [618, 321] width 1236 height 643
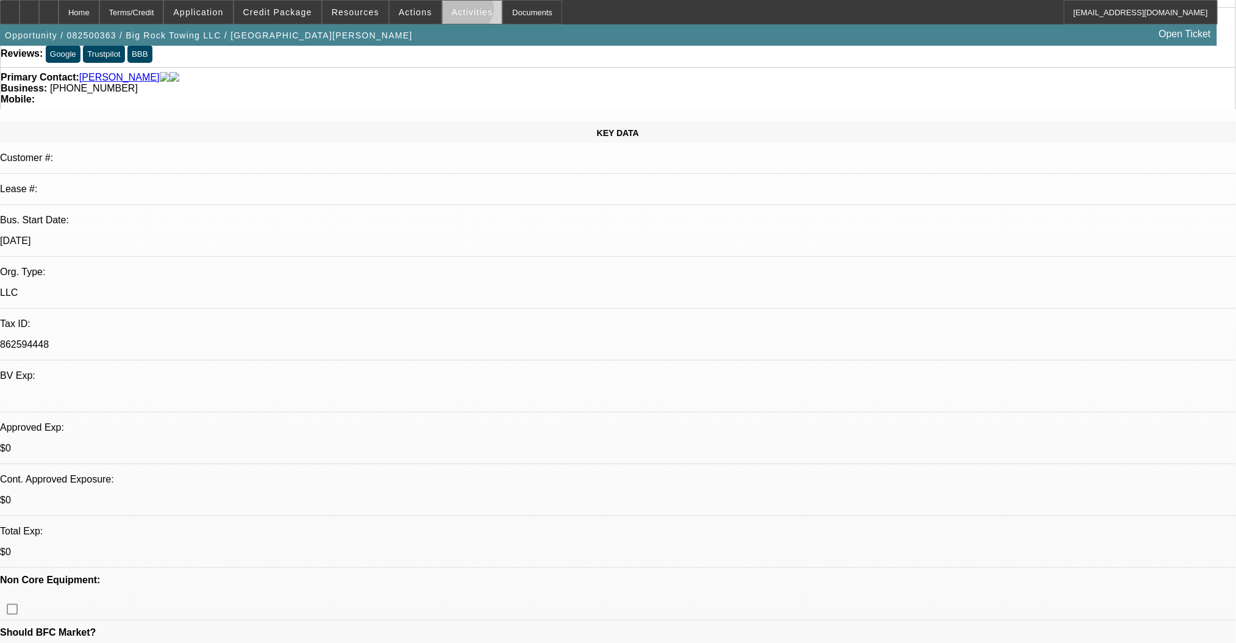
click at [453, 11] on span "Activities" at bounding box center [472, 12] width 41 height 10
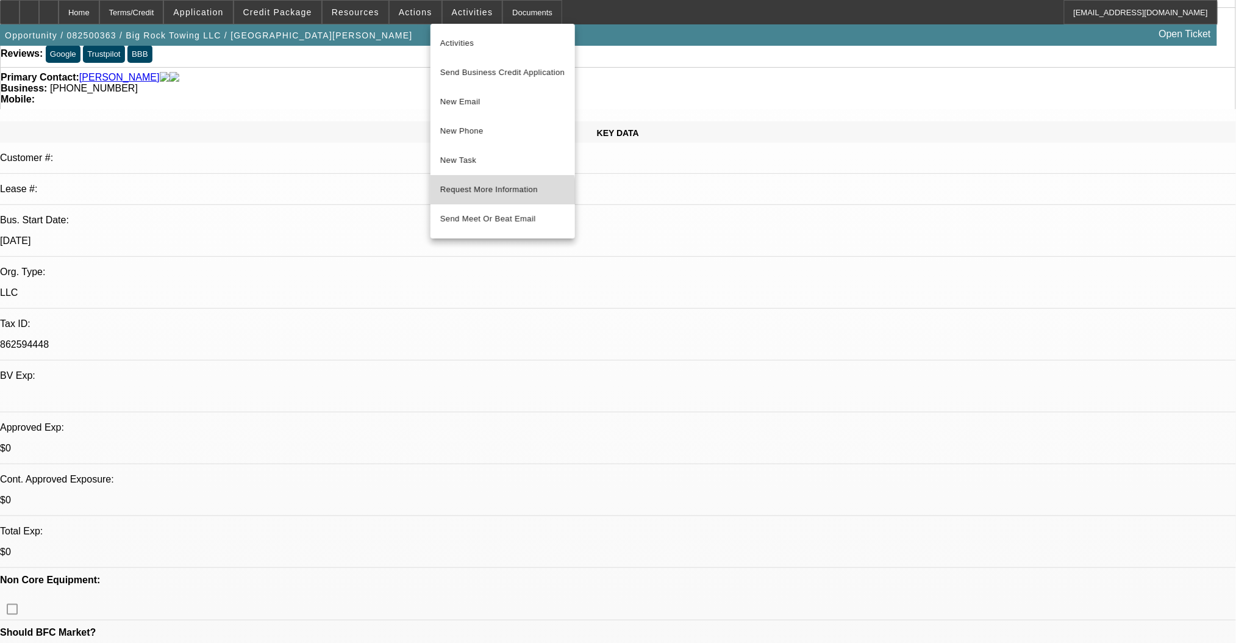
click at [494, 195] on span "Request More Information" at bounding box center [502, 189] width 125 height 15
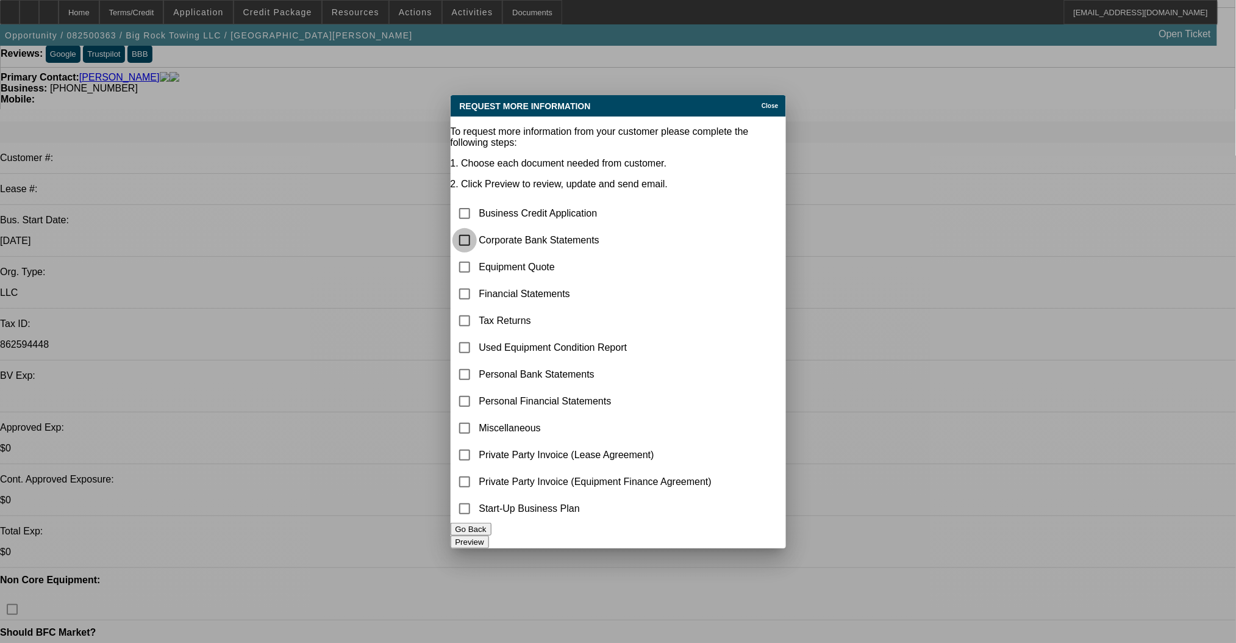
click at [477, 228] on input "checkbox" at bounding box center [465, 240] width 24 height 24
checkbox input "true"
click at [477, 416] on input "checkbox" at bounding box center [465, 428] width 24 height 24
checkbox input "true"
click at [477, 255] on input "checkbox" at bounding box center [465, 267] width 24 height 24
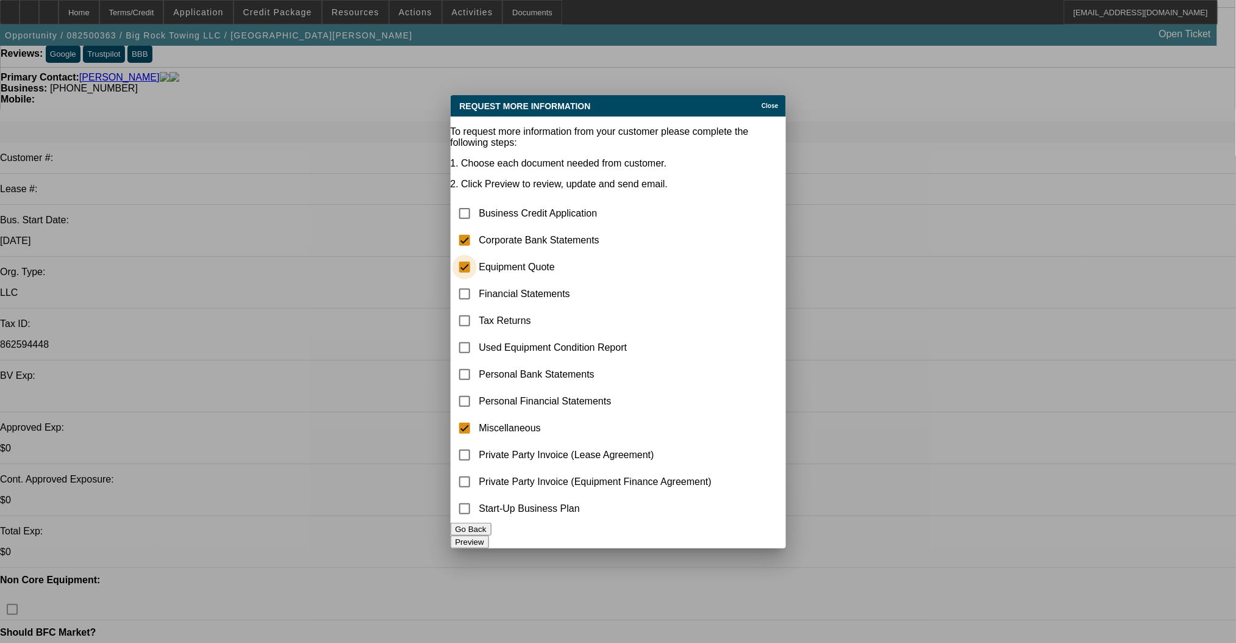
checkbox input "true"
click at [489, 540] on button "Preview" at bounding box center [470, 542] width 38 height 13
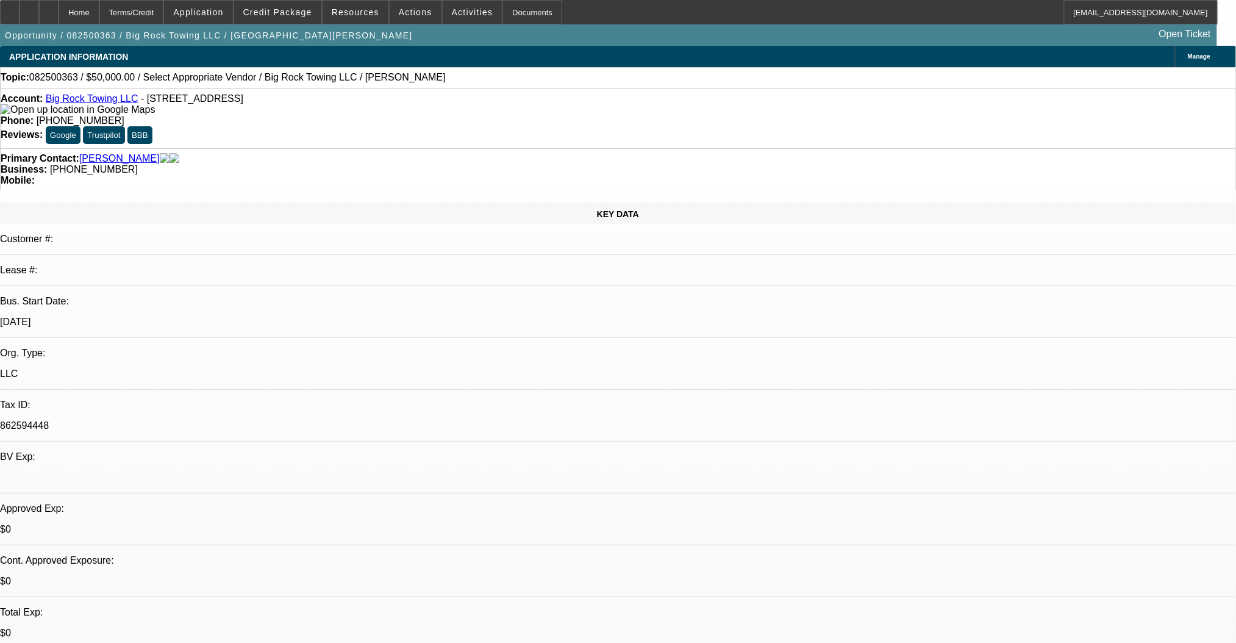
click at [96, 101] on link "Big Rock Towing LLC" at bounding box center [92, 98] width 93 height 10
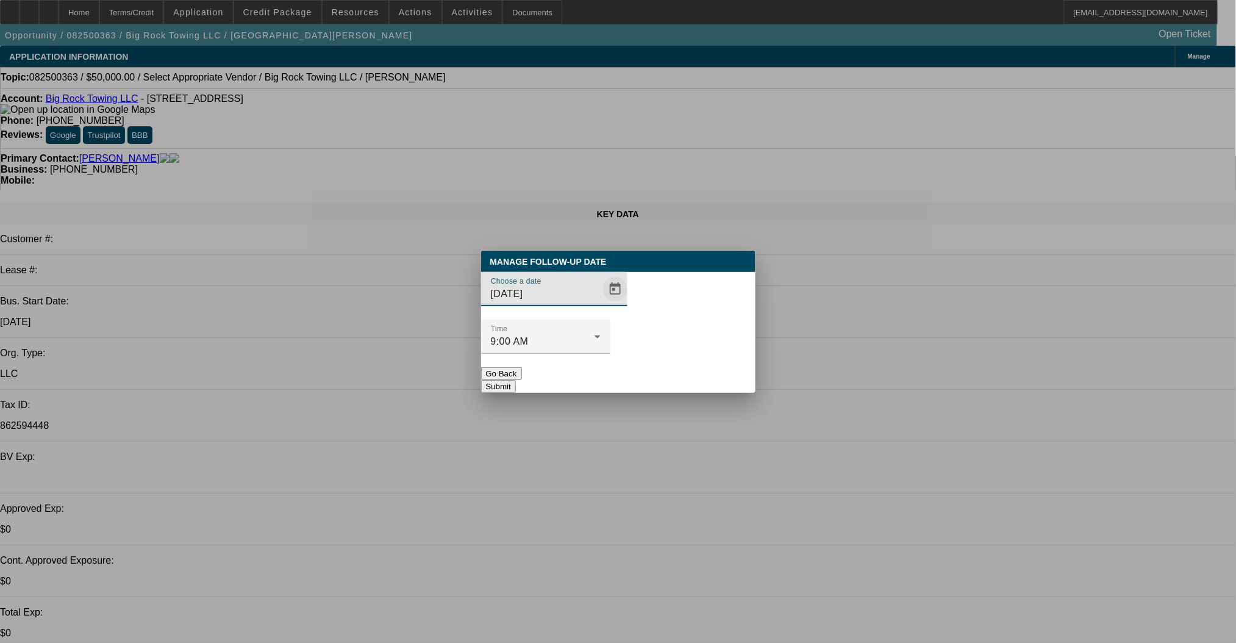
click at [601, 304] on span "Open calendar" at bounding box center [615, 288] width 29 height 29
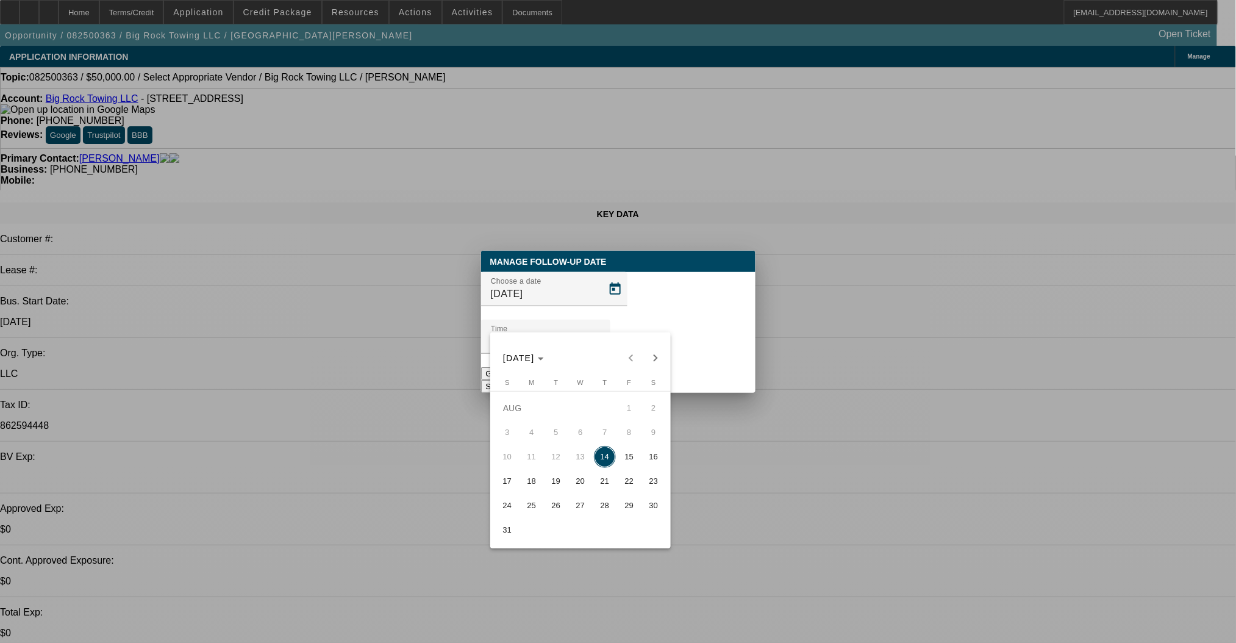
click at [606, 457] on span "14" at bounding box center [605, 457] width 22 height 22
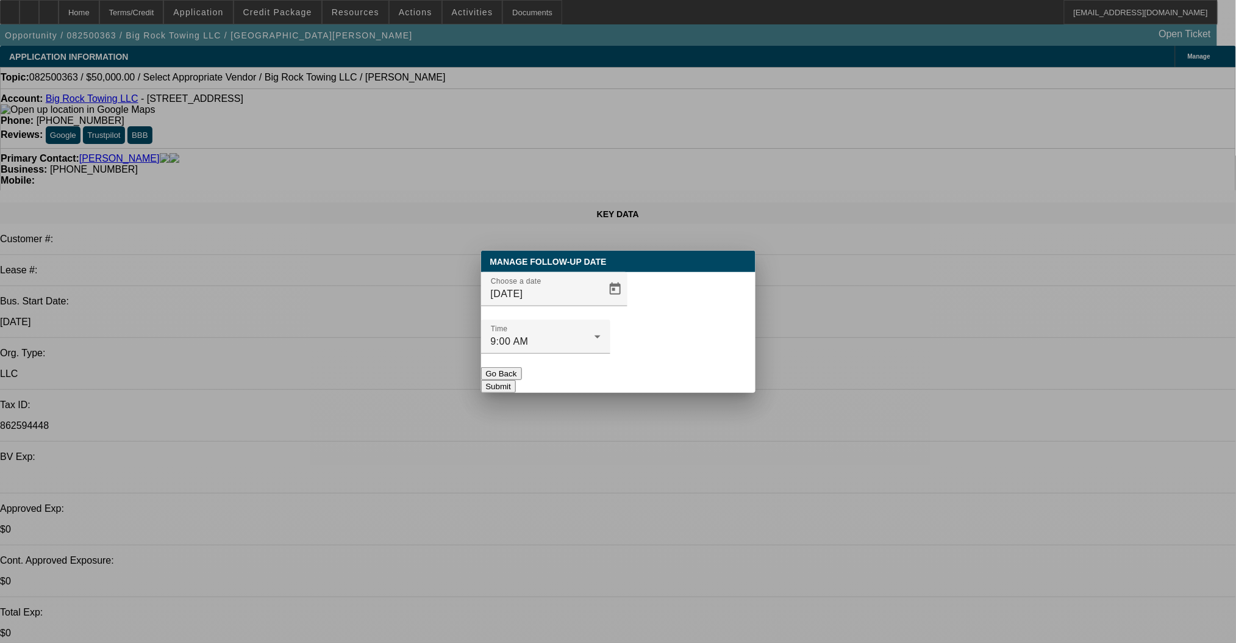
click at [516, 380] on button "Submit" at bounding box center [498, 386] width 35 height 13
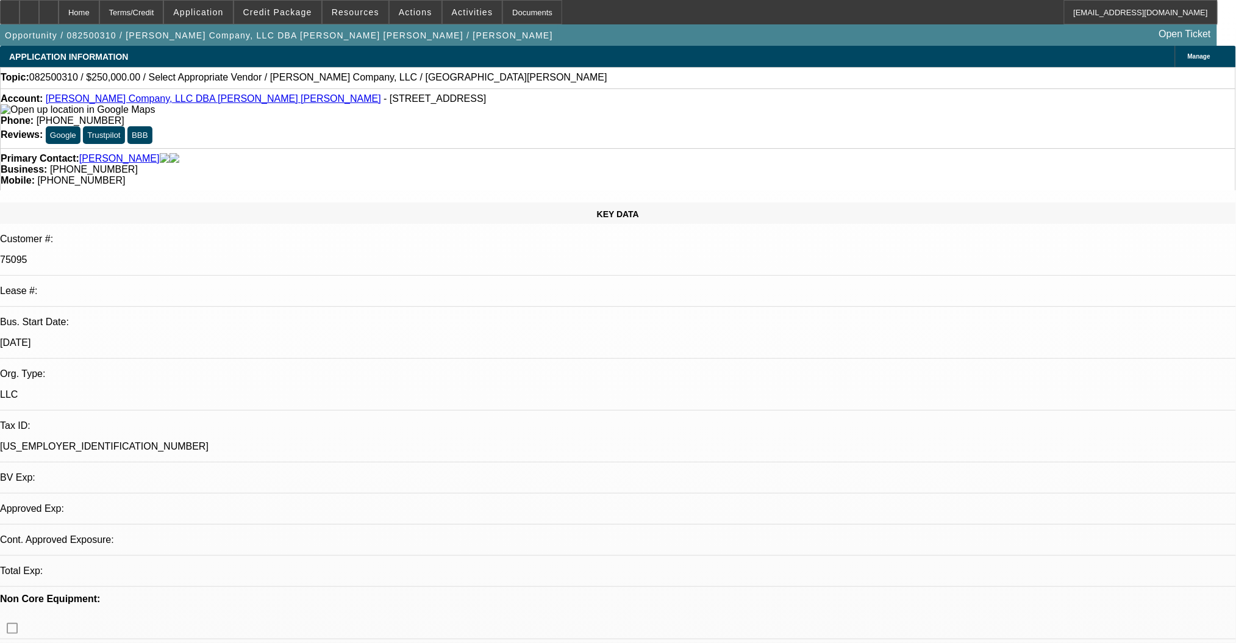
select select "0"
select select "2"
select select "0.1"
select select "4"
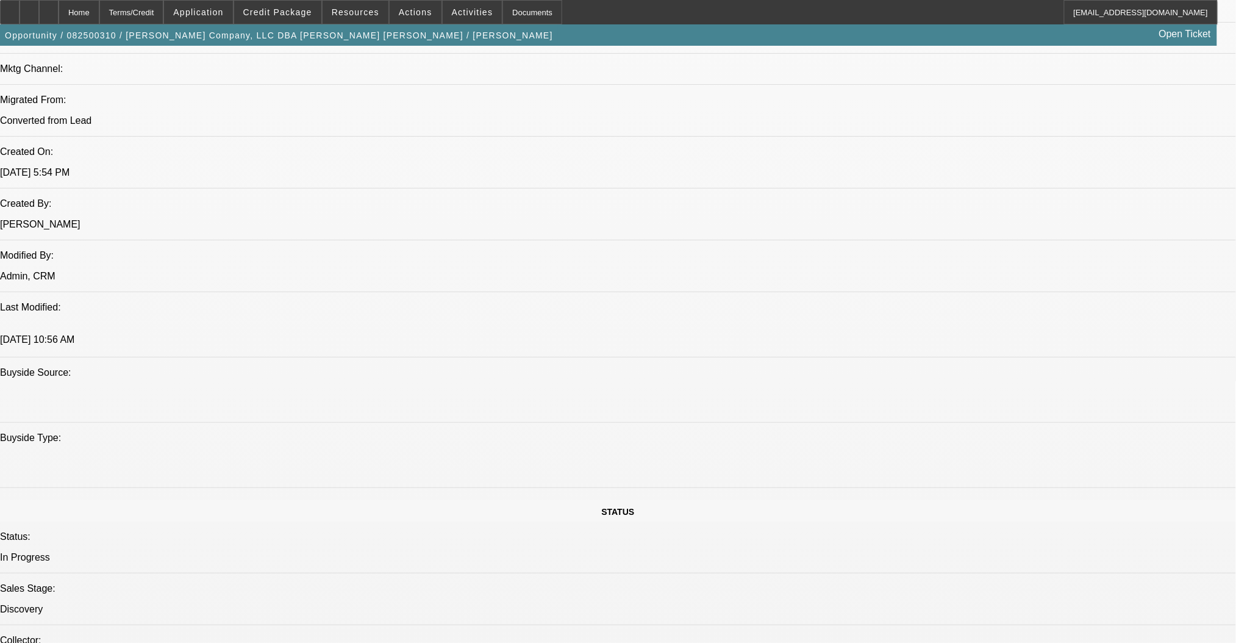
scroll to position [650, 0]
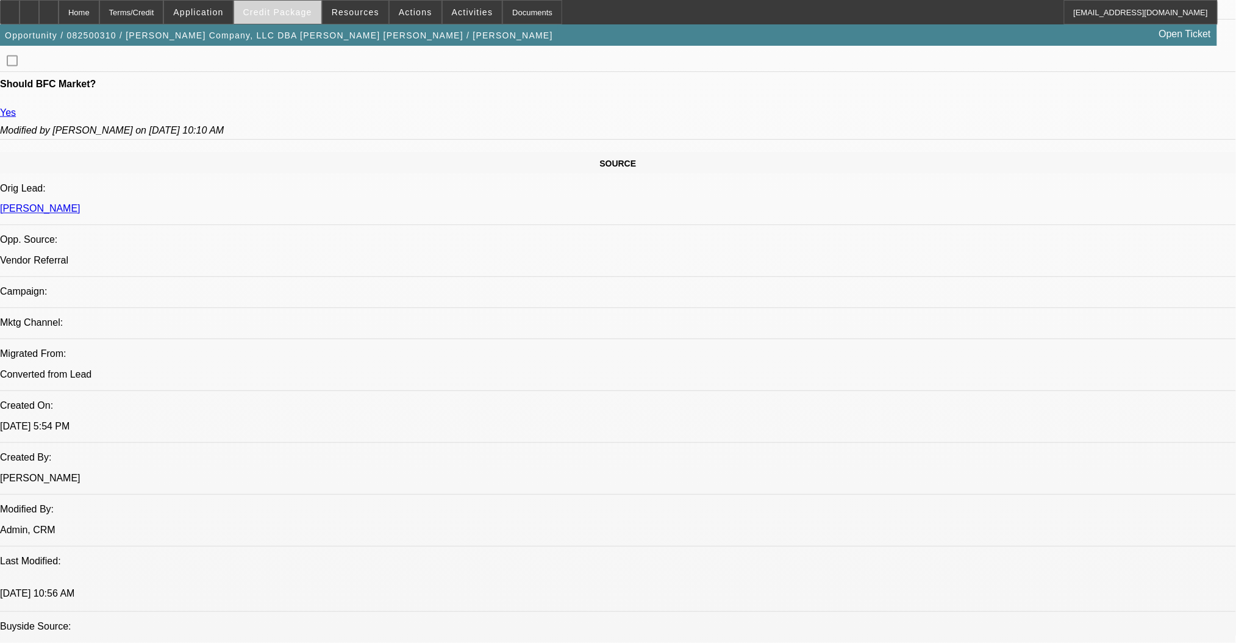
click at [309, 8] on span "Credit Package" at bounding box center [277, 12] width 69 height 10
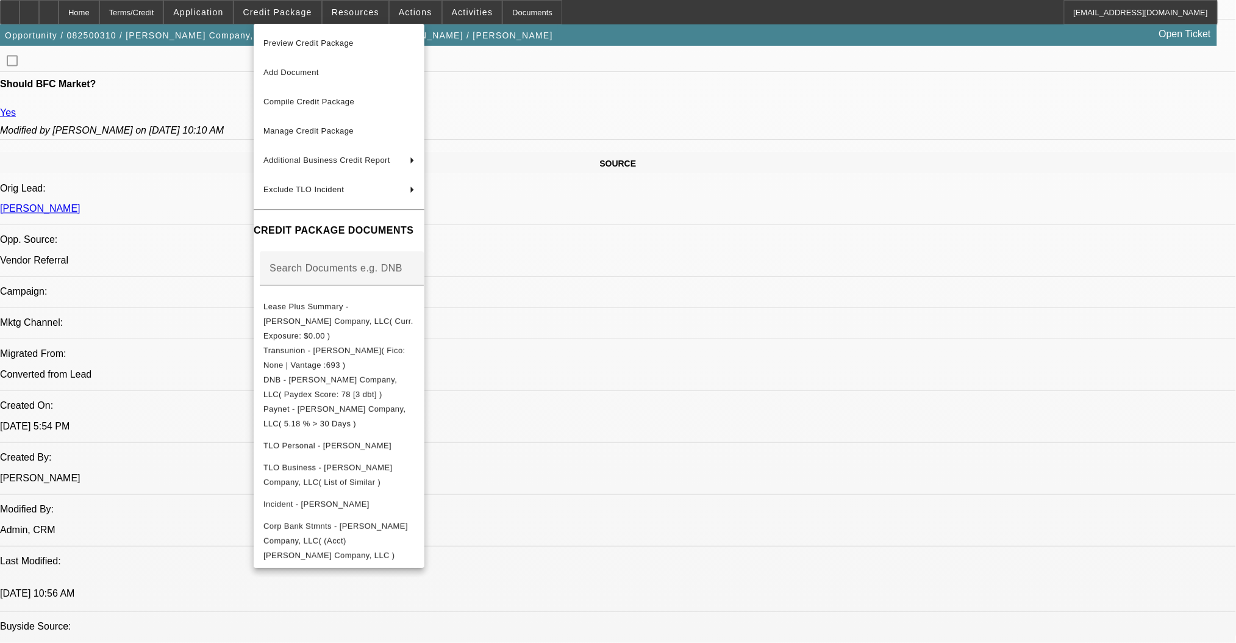
click at [594, 261] on div at bounding box center [618, 321] width 1236 height 643
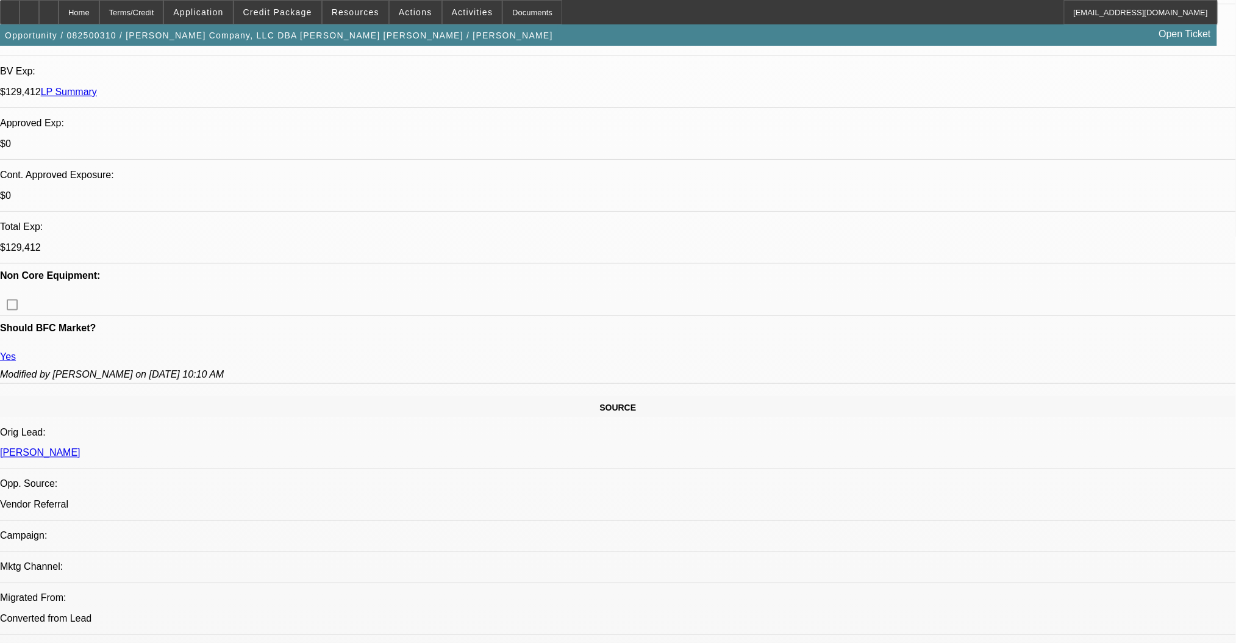
scroll to position [81, 0]
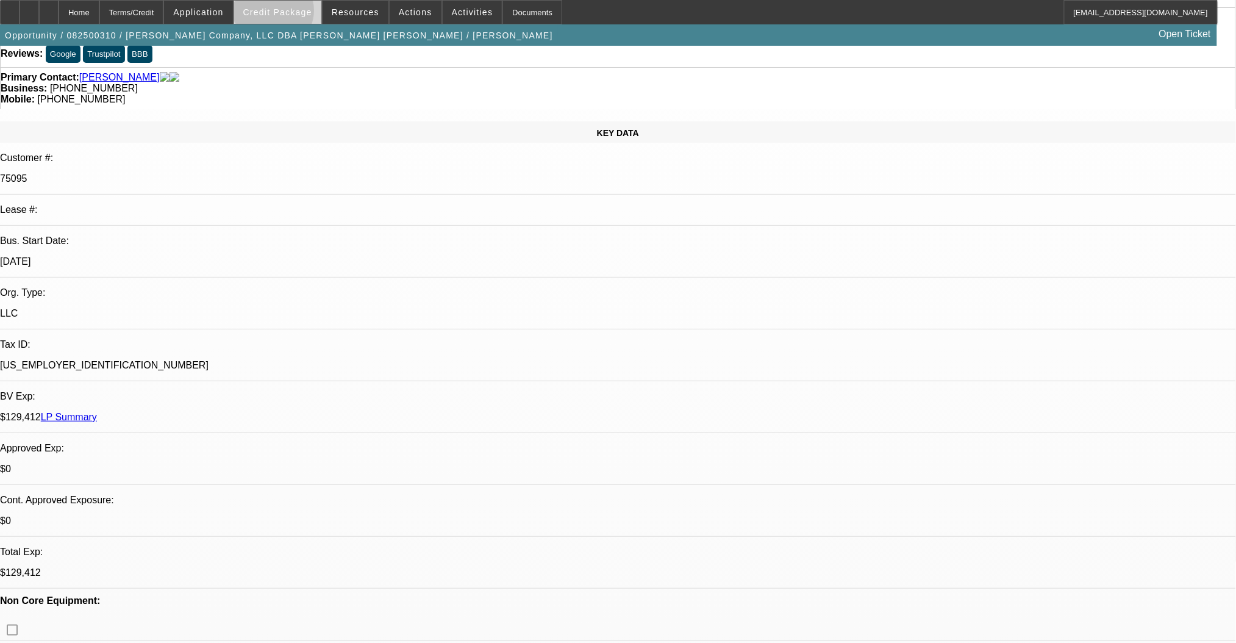
click at [293, 13] on span "Credit Package" at bounding box center [277, 12] width 69 height 10
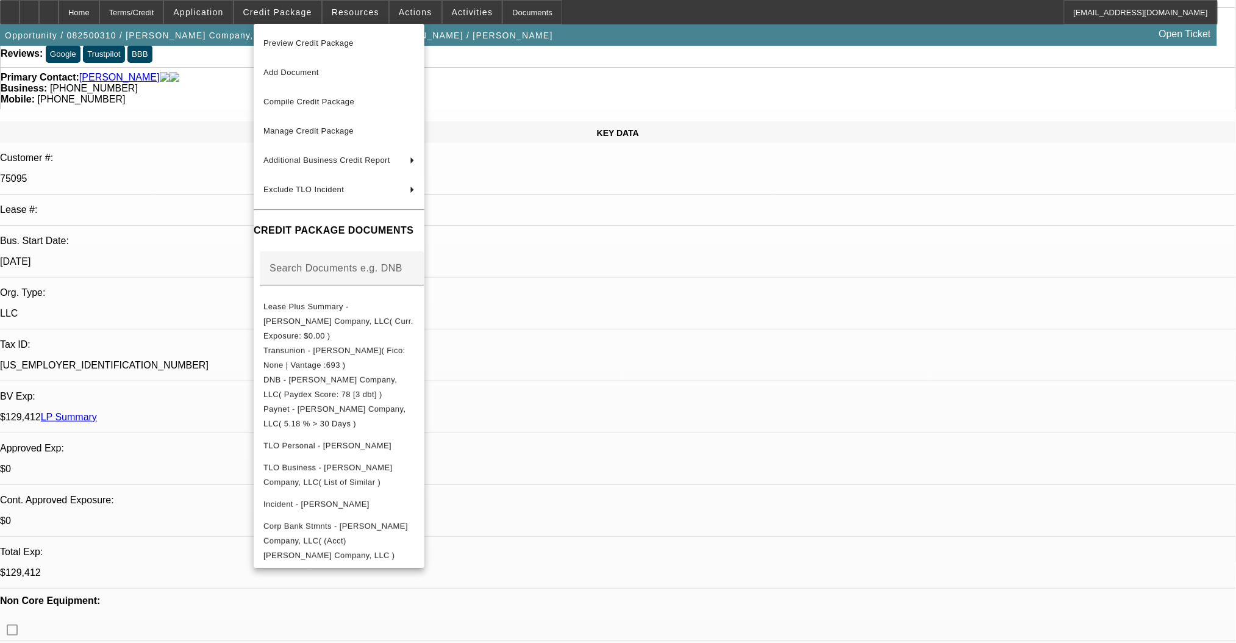
click at [202, 316] on div at bounding box center [618, 321] width 1236 height 643
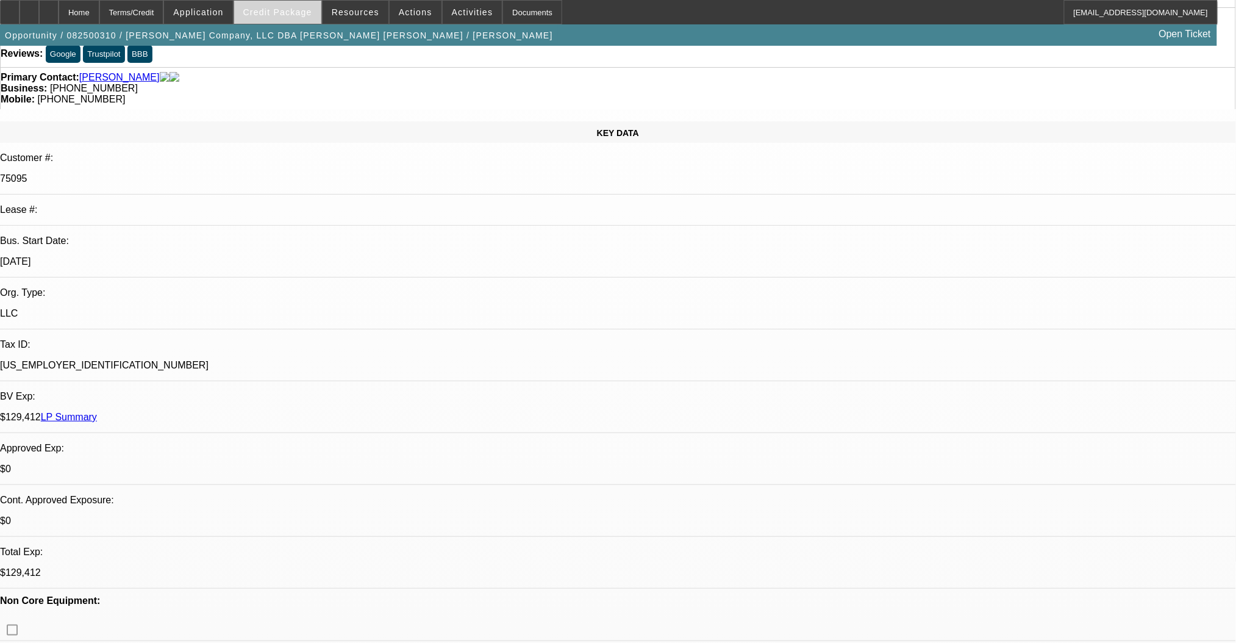
click at [285, 10] on span "Credit Package" at bounding box center [277, 12] width 69 height 10
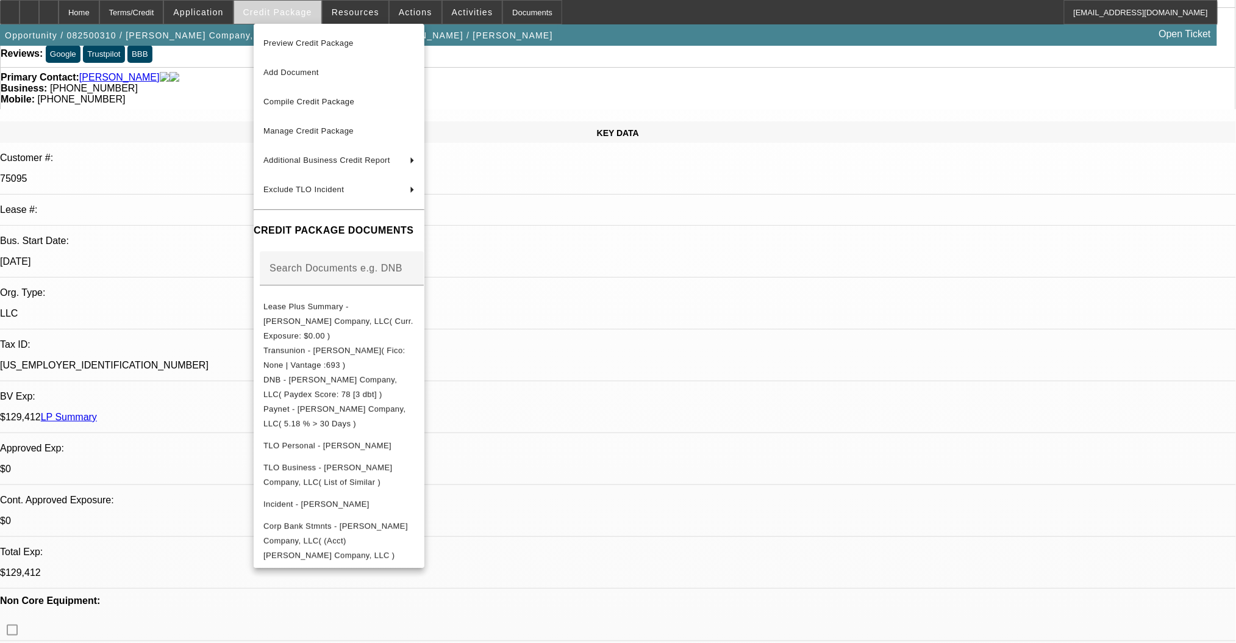
click at [285, 10] on div at bounding box center [618, 321] width 1236 height 643
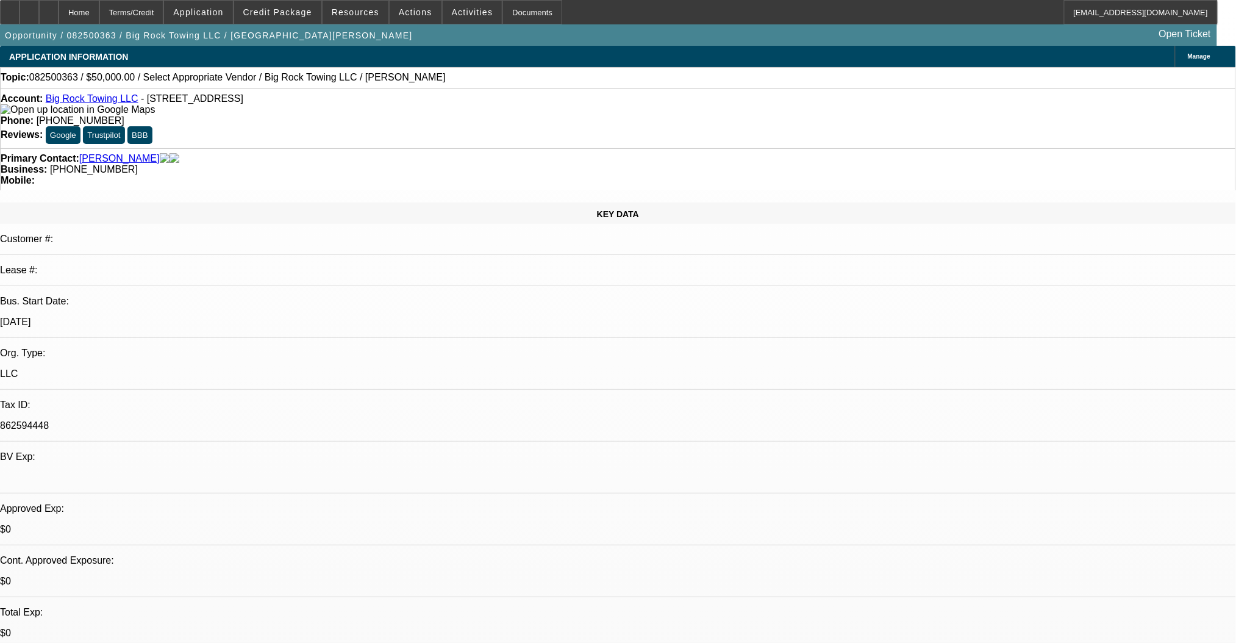
select select "0"
select select "2"
select select "0.1"
select select "4"
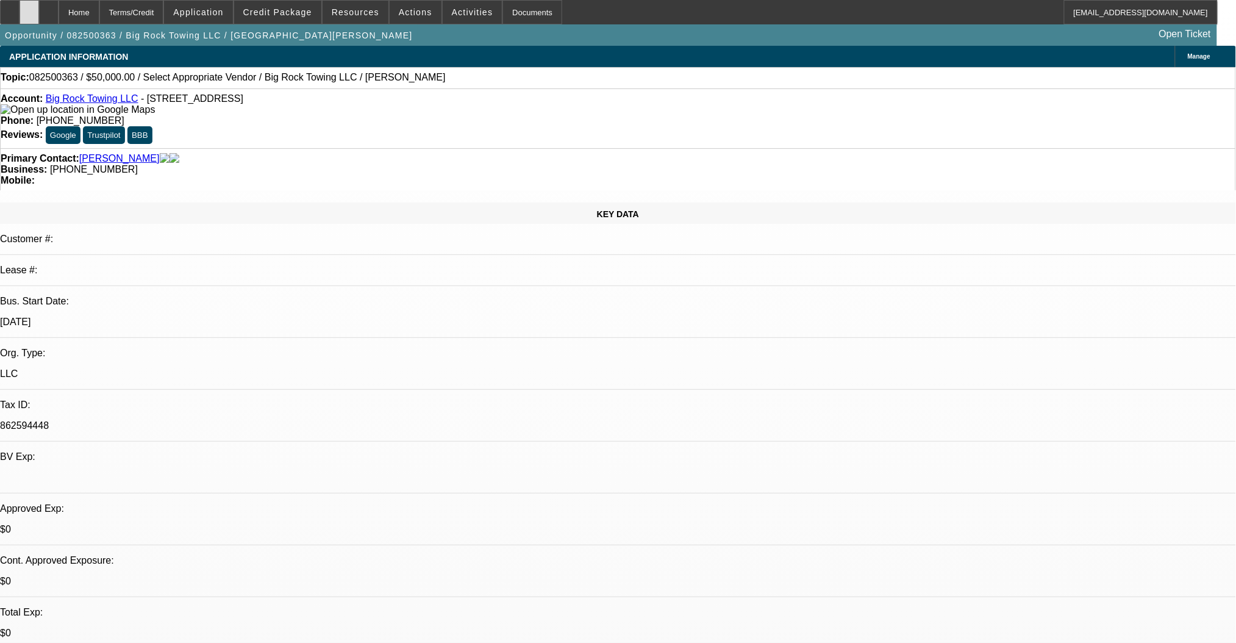
click at [39, 18] on div at bounding box center [30, 12] width 20 height 24
